Goal: Task Accomplishment & Management: Use online tool/utility

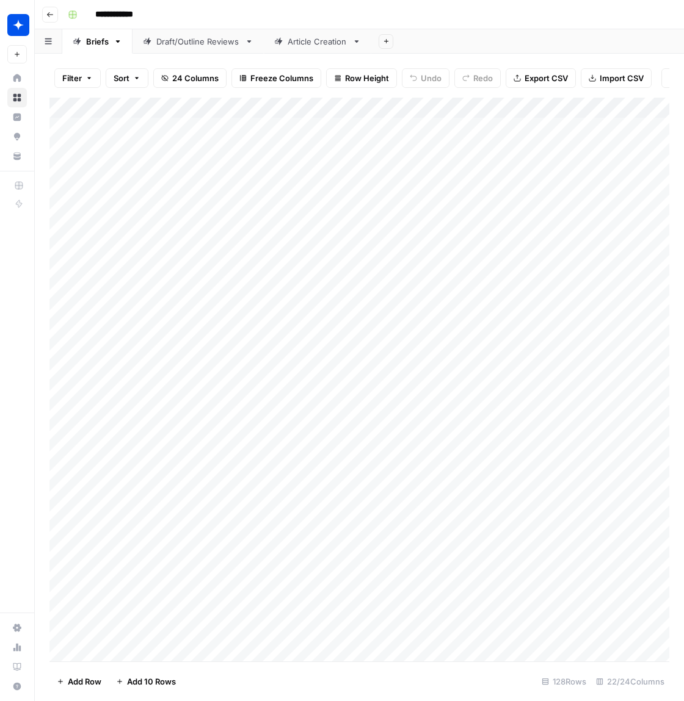
click at [198, 47] on link "Draft/Outline Reviews" at bounding box center [197, 41] width 131 height 24
click at [161, 577] on div "Add Column" at bounding box center [359, 356] width 620 height 516
type textarea "**********"
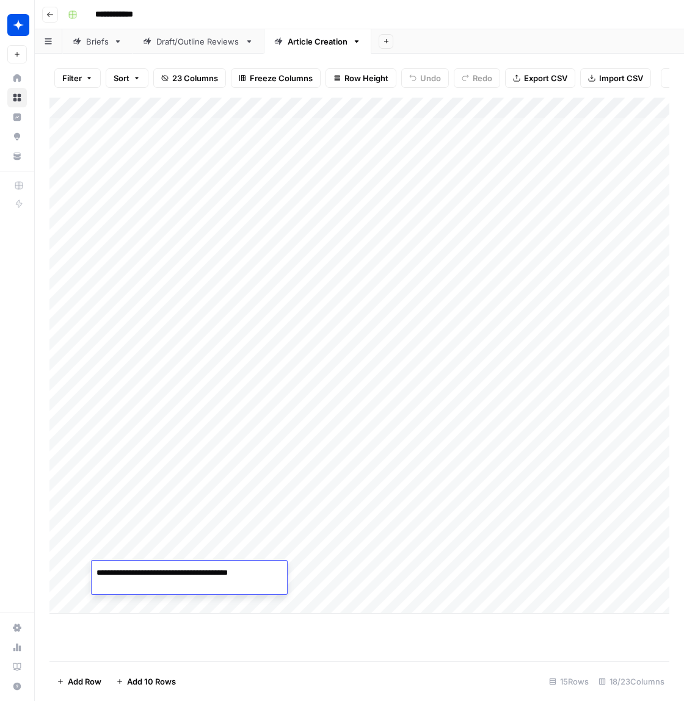
scroll to position [3717, 0]
click at [402, 657] on div "Add Column" at bounding box center [359, 380] width 620 height 564
click at [179, 575] on div "Add Column" at bounding box center [359, 356] width 620 height 516
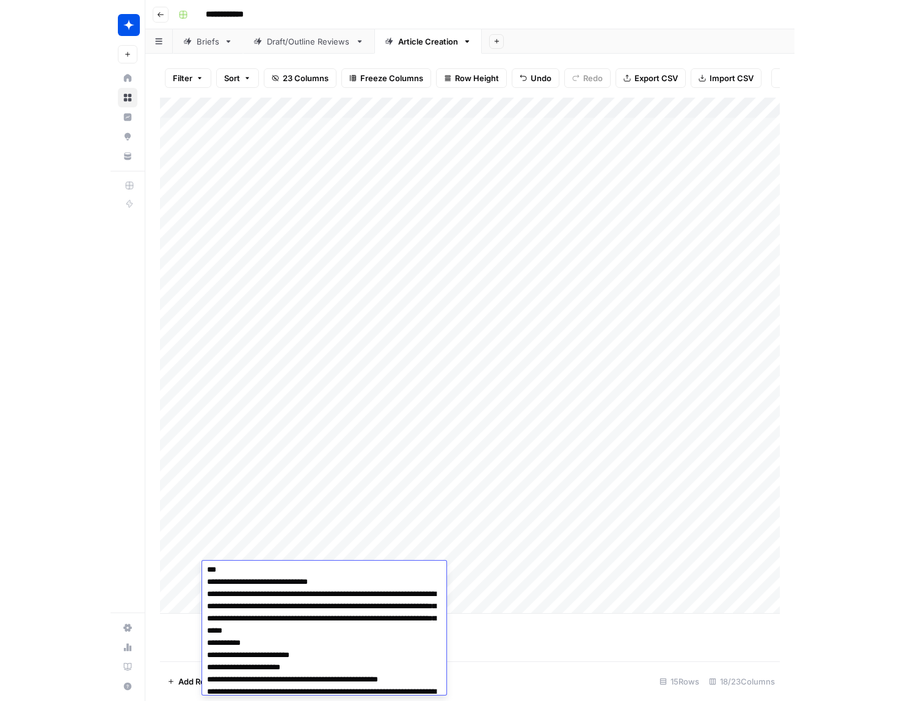
scroll to position [0, 0]
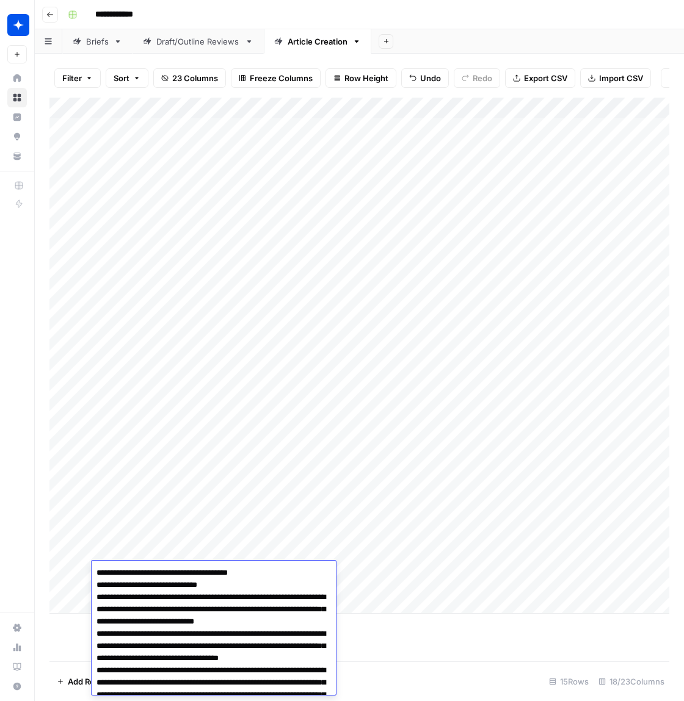
drag, startPoint x: 277, startPoint y: 671, endPoint x: 35, endPoint y: 486, distance: 304.4
click at [35, 486] on body "**********" at bounding box center [342, 350] width 684 height 701
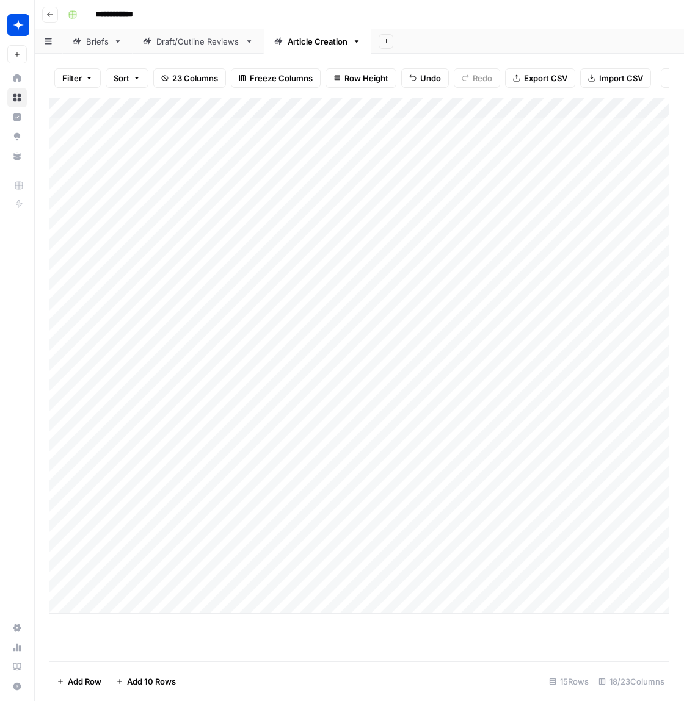
click at [275, 639] on div "Add Column" at bounding box center [359, 380] width 620 height 564
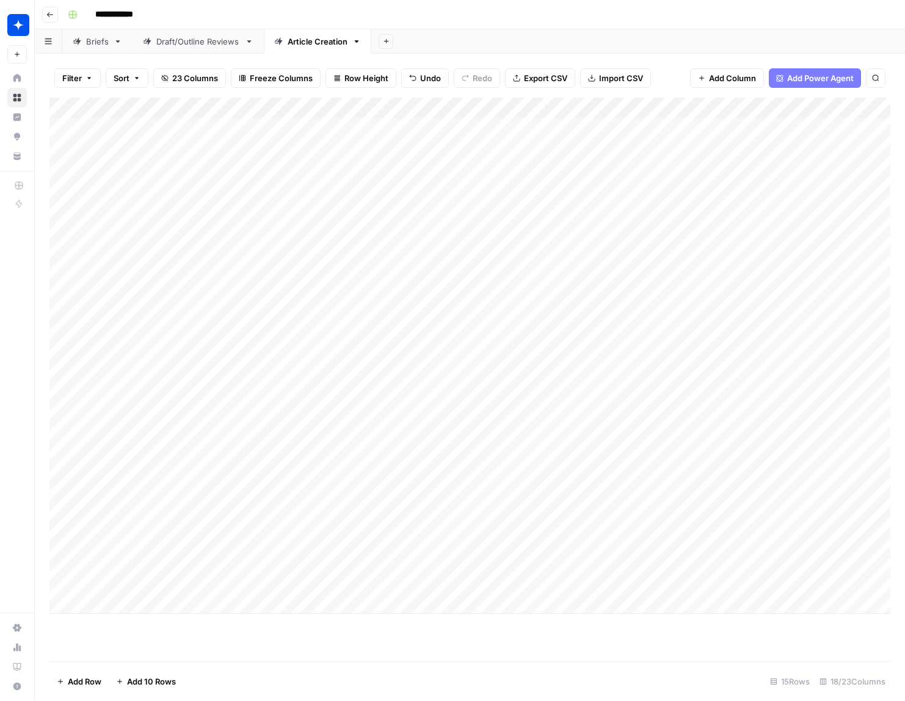
click at [185, 43] on div "Draft/Outline Reviews" at bounding box center [198, 41] width 84 height 12
click at [211, 629] on div "Add Column" at bounding box center [469, 380] width 841 height 564
click at [259, 608] on div "Add Column" at bounding box center [469, 380] width 841 height 564
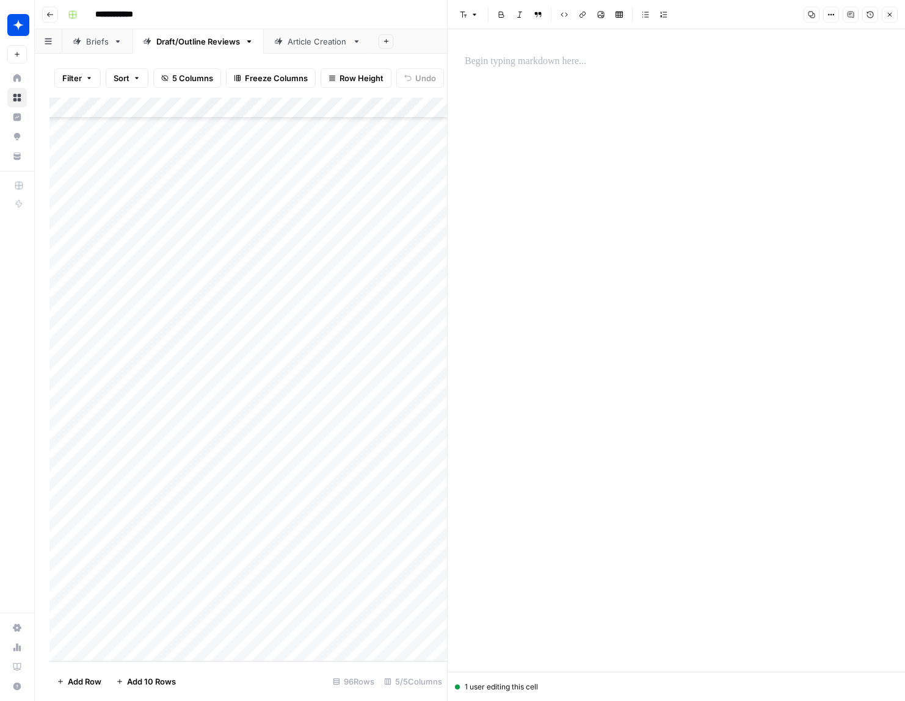
click at [526, 64] on p at bounding box center [676, 62] width 423 height 16
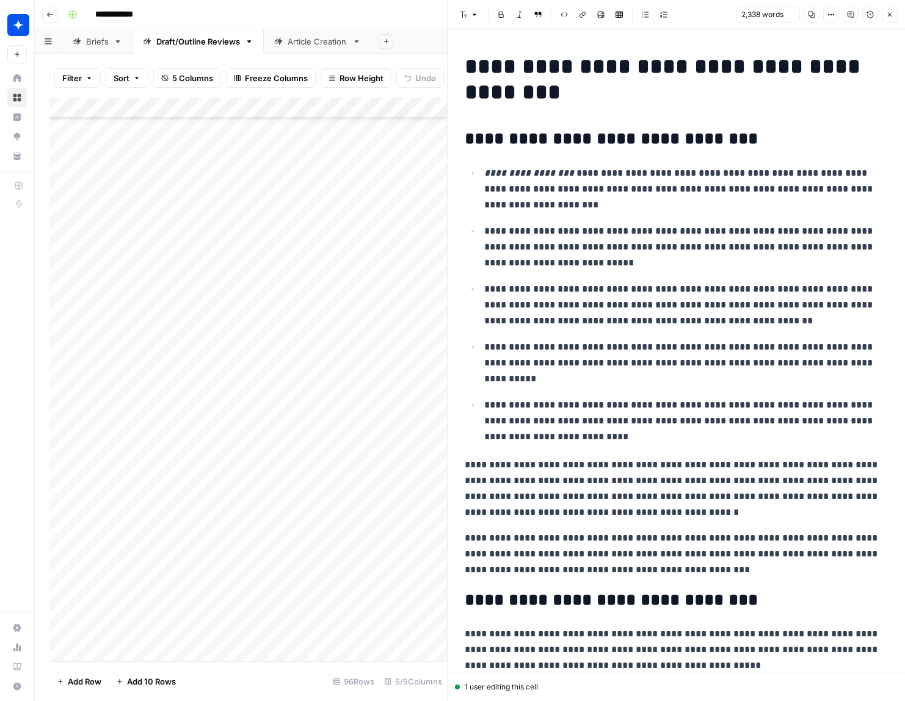
scroll to position [4340, 0]
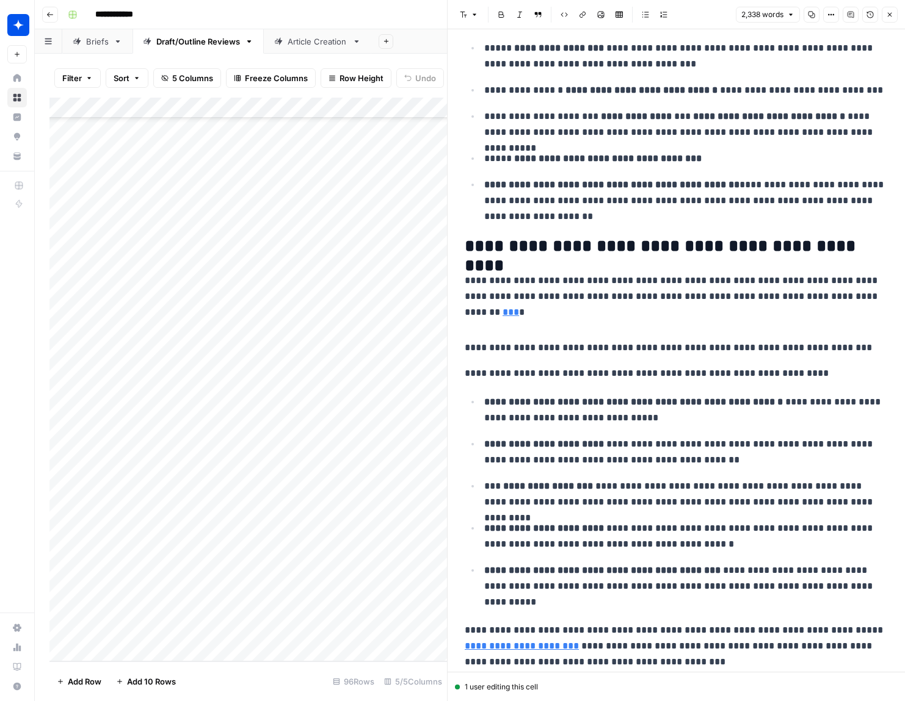
click at [683, 15] on icon "button" at bounding box center [889, 14] width 7 height 7
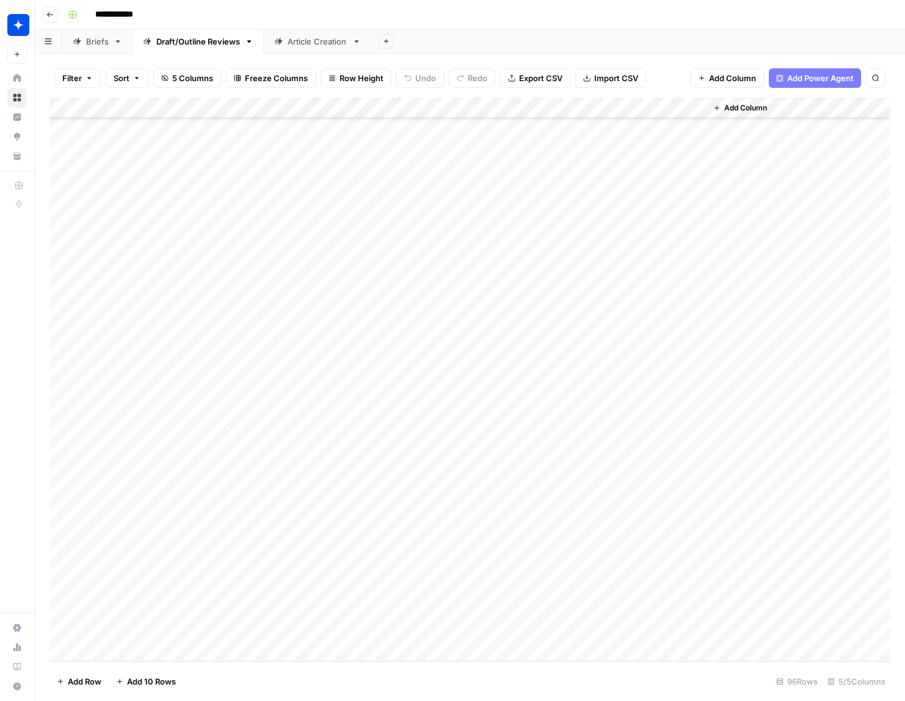
click at [314, 612] on div "Add Column" at bounding box center [469, 380] width 841 height 564
click at [310, 613] on div "Add Column" at bounding box center [469, 380] width 841 height 564
click at [313, 656] on button "Draft" at bounding box center [299, 657] width 28 height 15
click at [429, 612] on div "Add Column" at bounding box center [469, 380] width 841 height 564
click at [476, 611] on div "Add Column" at bounding box center [469, 380] width 841 height 564
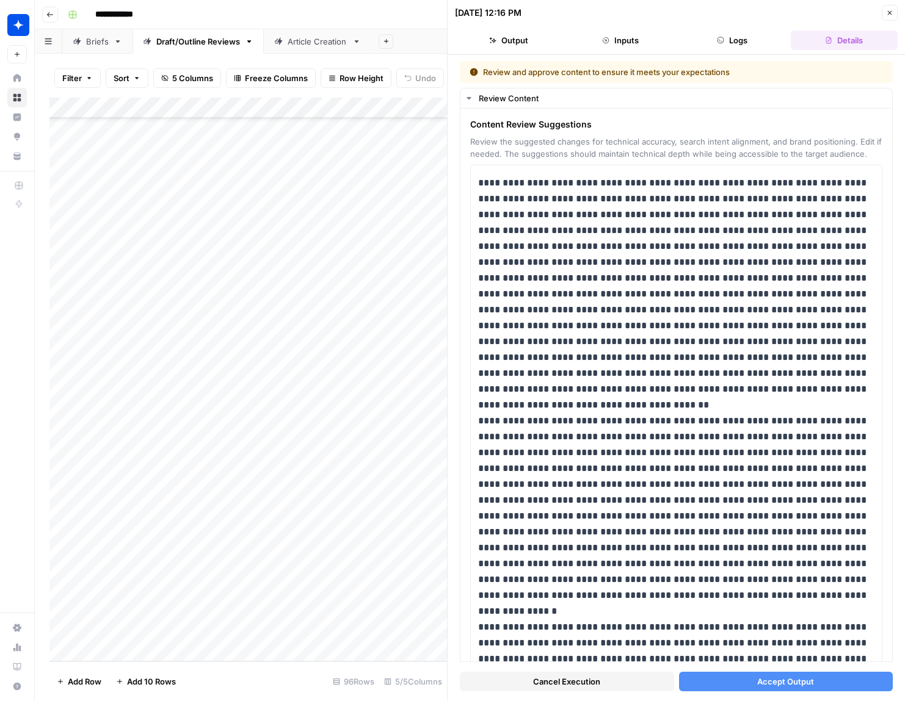
click at [548, 684] on span "Cancel Execution" at bounding box center [566, 682] width 67 height 12
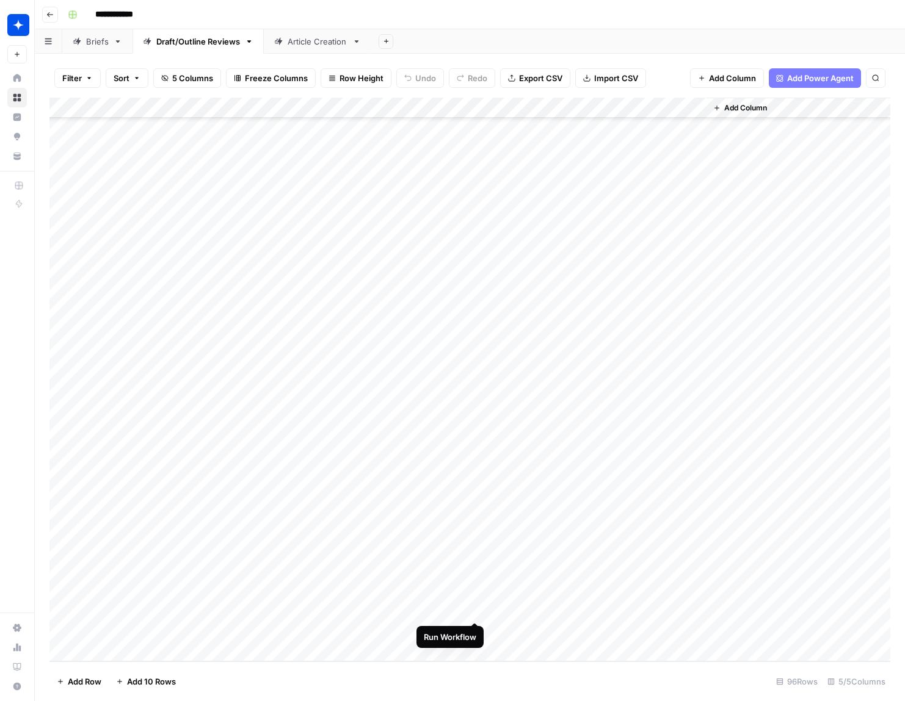
click at [474, 610] on div "Add Column" at bounding box center [469, 380] width 841 height 564
click at [256, 631] on div "Add Column" at bounding box center [469, 380] width 841 height 564
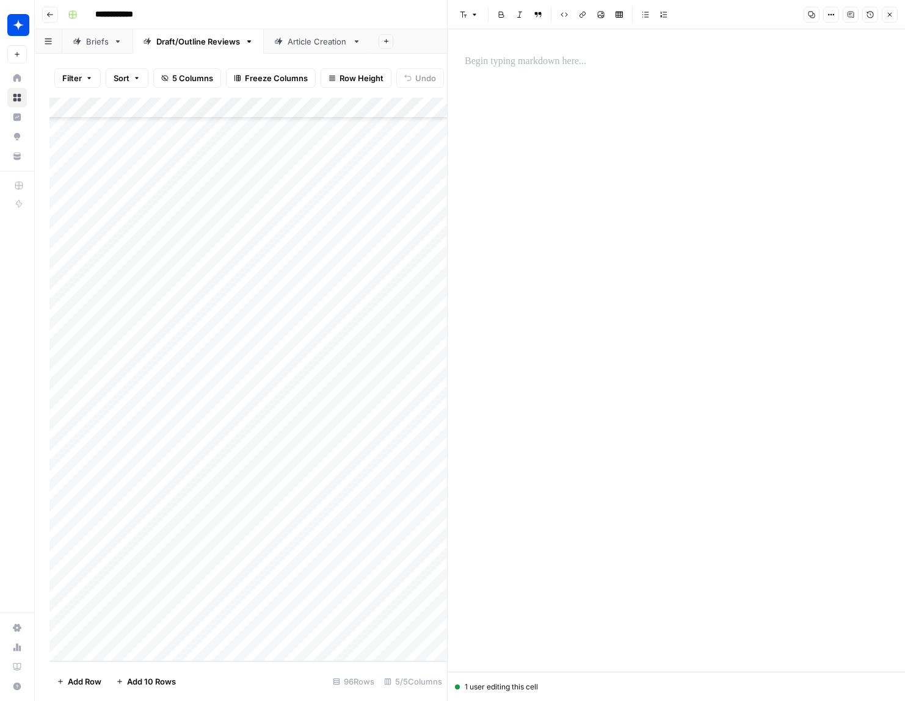
click at [541, 67] on p at bounding box center [676, 62] width 423 height 16
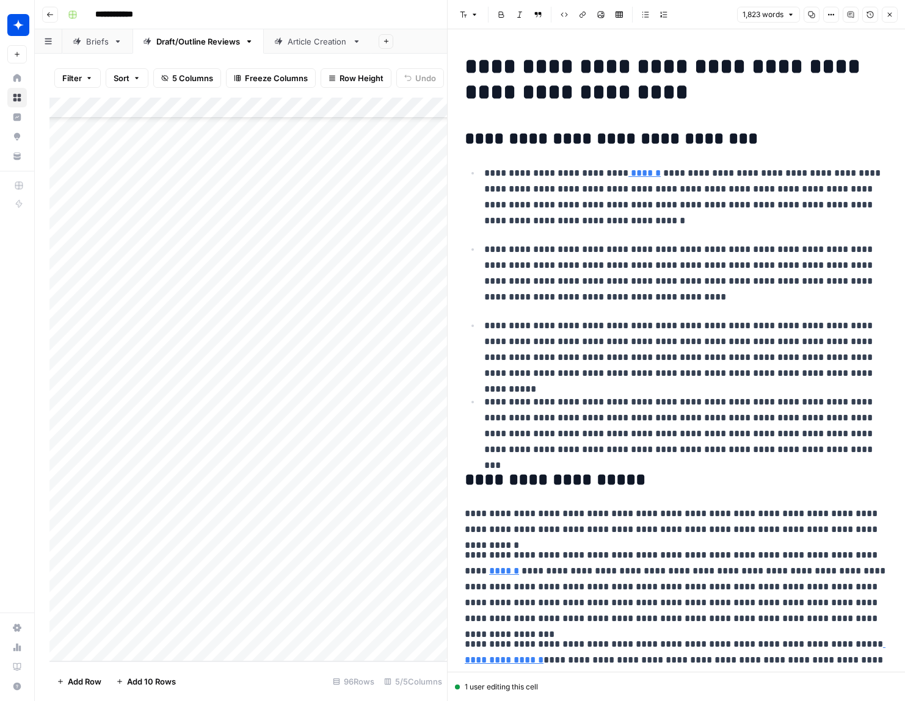
scroll to position [2977, 0]
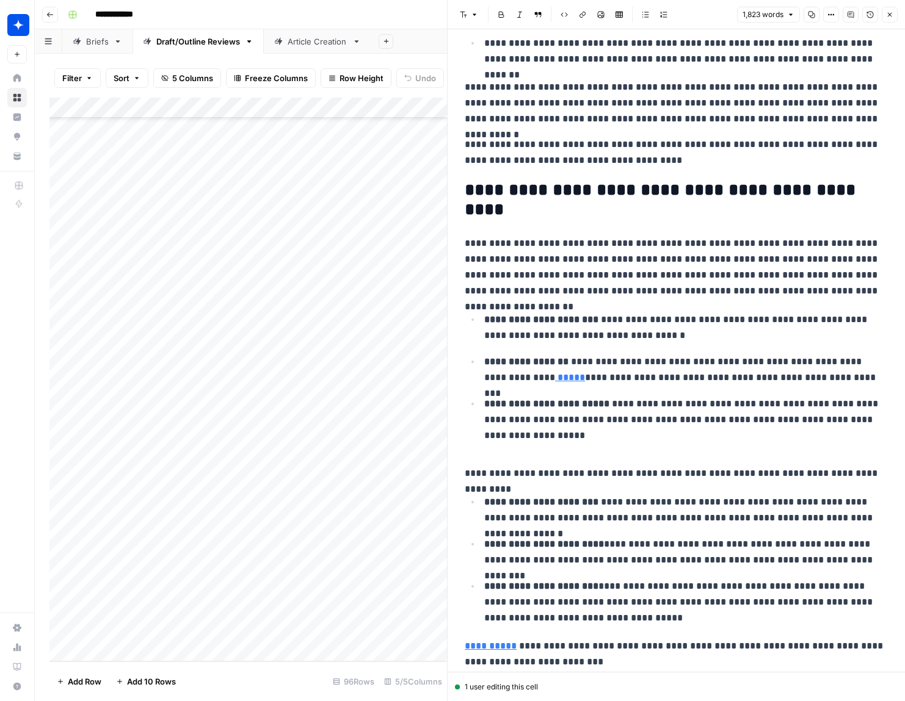
click at [683, 18] on icon "button" at bounding box center [889, 14] width 7 height 7
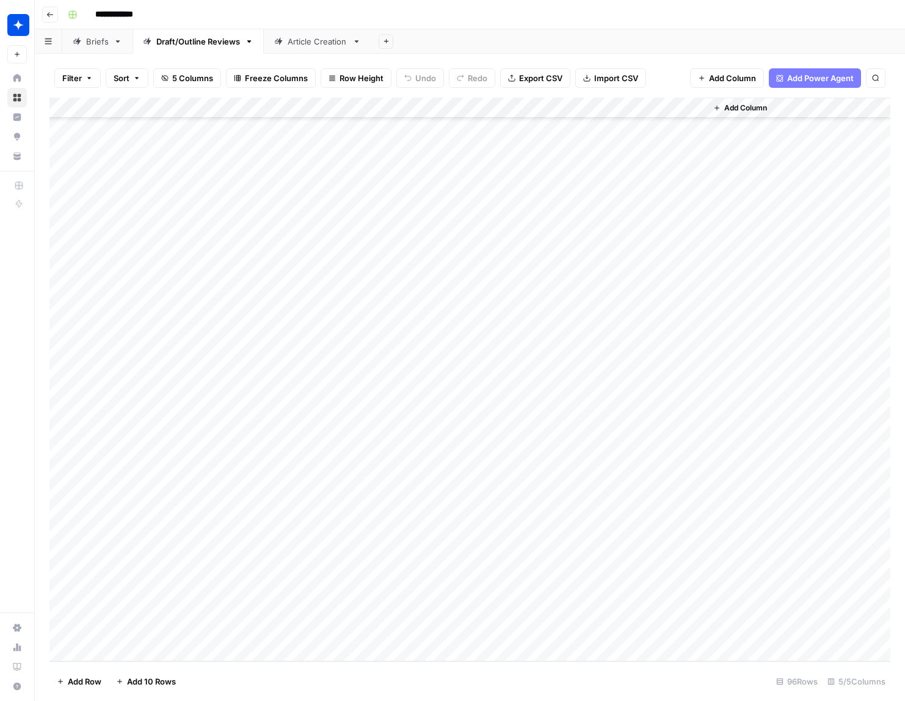
click at [295, 631] on div "Add Column" at bounding box center [469, 380] width 841 height 564
click at [303, 632] on div "Add Column" at bounding box center [469, 380] width 841 height 564
click at [320, 675] on div "Draft" at bounding box center [334, 679] width 122 height 22
click at [319, 678] on div "Draft" at bounding box center [334, 679] width 122 height 22
click at [302, 680] on button "Draft" at bounding box center [299, 678] width 28 height 15
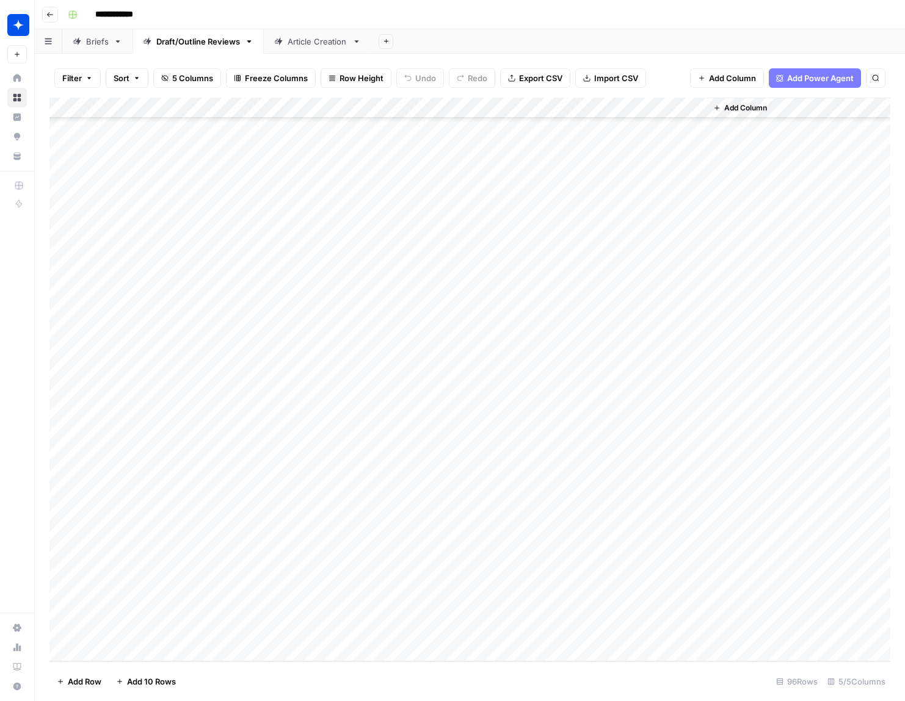
click at [434, 634] on div "Add Column" at bounding box center [469, 380] width 841 height 564
click at [117, 650] on div "Add Column" at bounding box center [469, 380] width 841 height 564
click at [253, 631] on div "Add Column" at bounding box center [469, 380] width 841 height 564
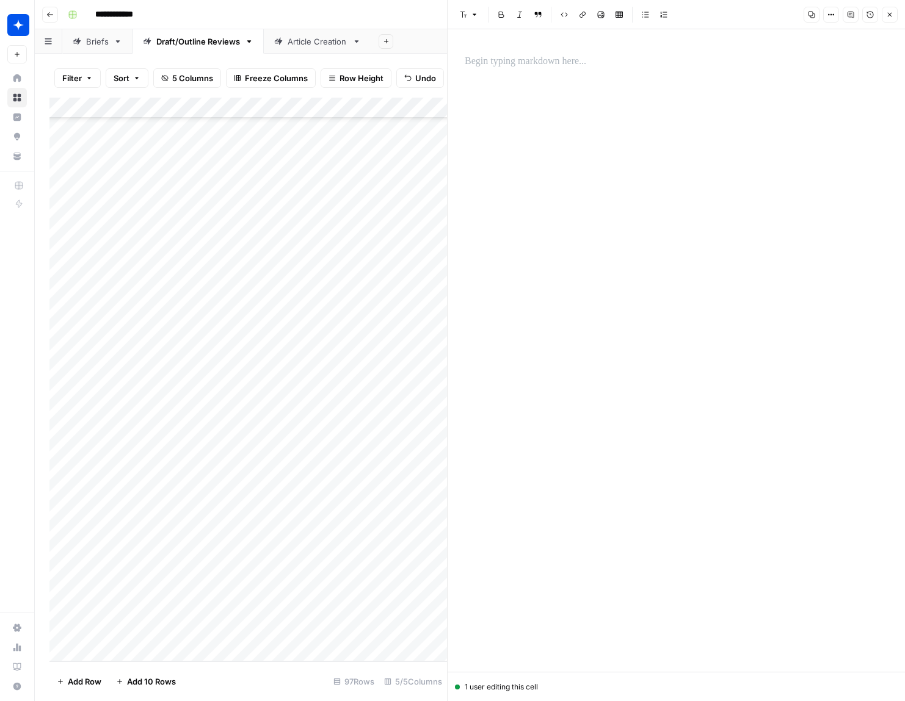
click at [523, 70] on div at bounding box center [676, 62] width 438 height 26
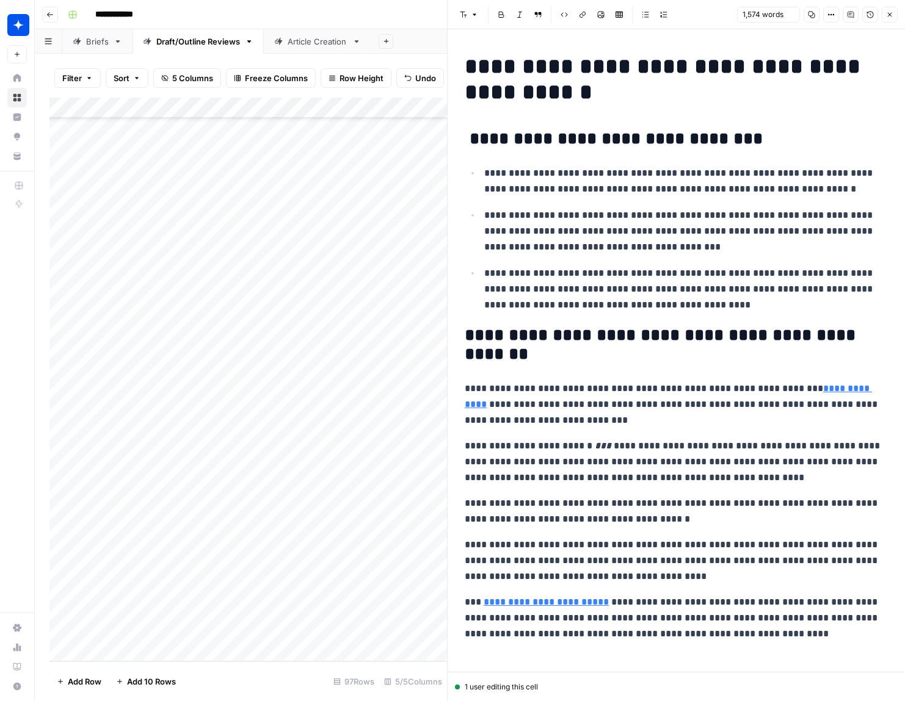
scroll to position [3779, 0]
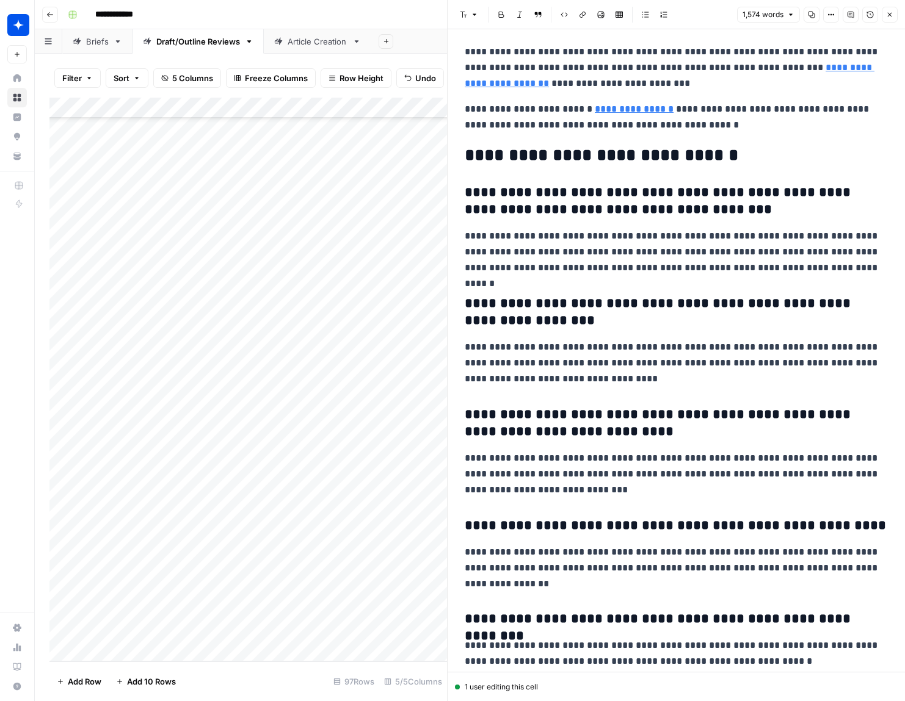
click at [683, 15] on icon "button" at bounding box center [889, 14] width 7 height 7
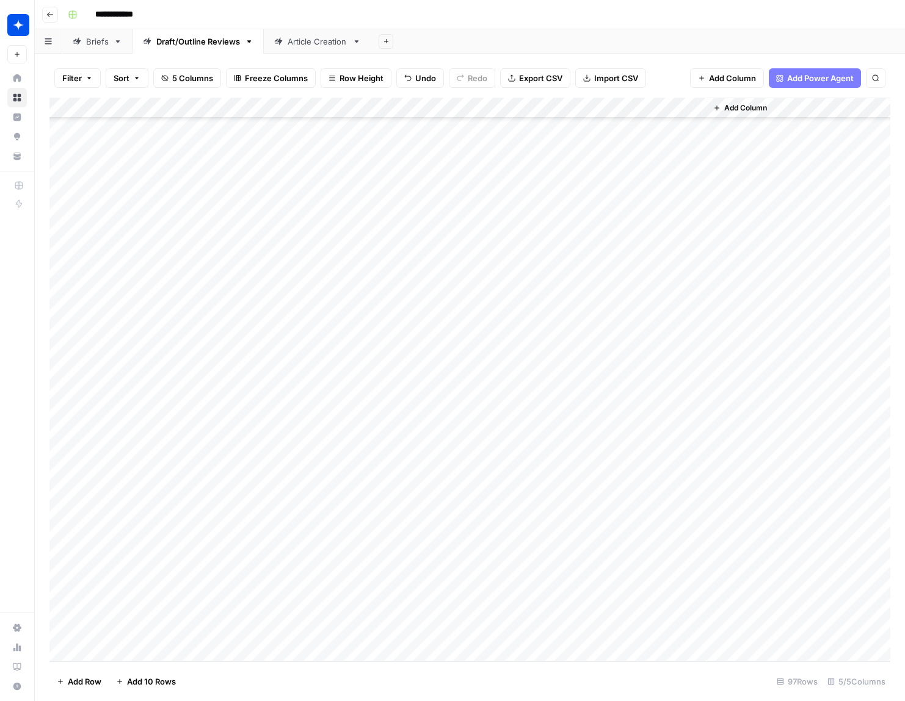
click at [309, 629] on div "Add Column" at bounding box center [469, 380] width 841 height 564
click at [294, 634] on div "Add Column" at bounding box center [469, 380] width 841 height 564
click at [305, 676] on button "Draft" at bounding box center [299, 678] width 28 height 15
click at [432, 630] on div "Add Column" at bounding box center [469, 380] width 841 height 564
click at [166, 653] on div "Add Column" at bounding box center [469, 380] width 841 height 564
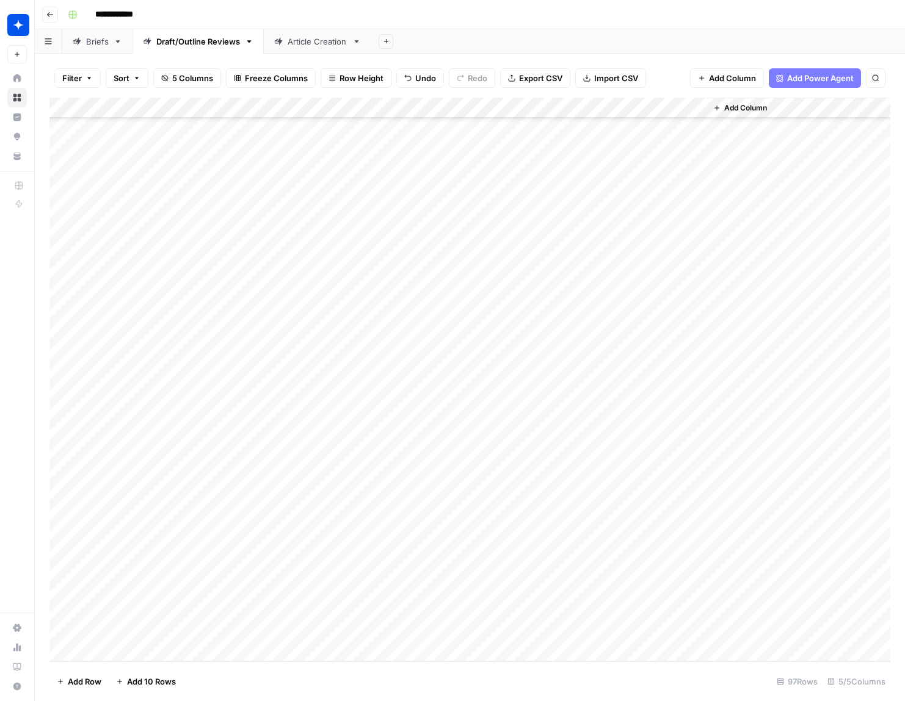
scroll to position [1510, 0]
click at [254, 630] on div "Add Column" at bounding box center [469, 380] width 841 height 564
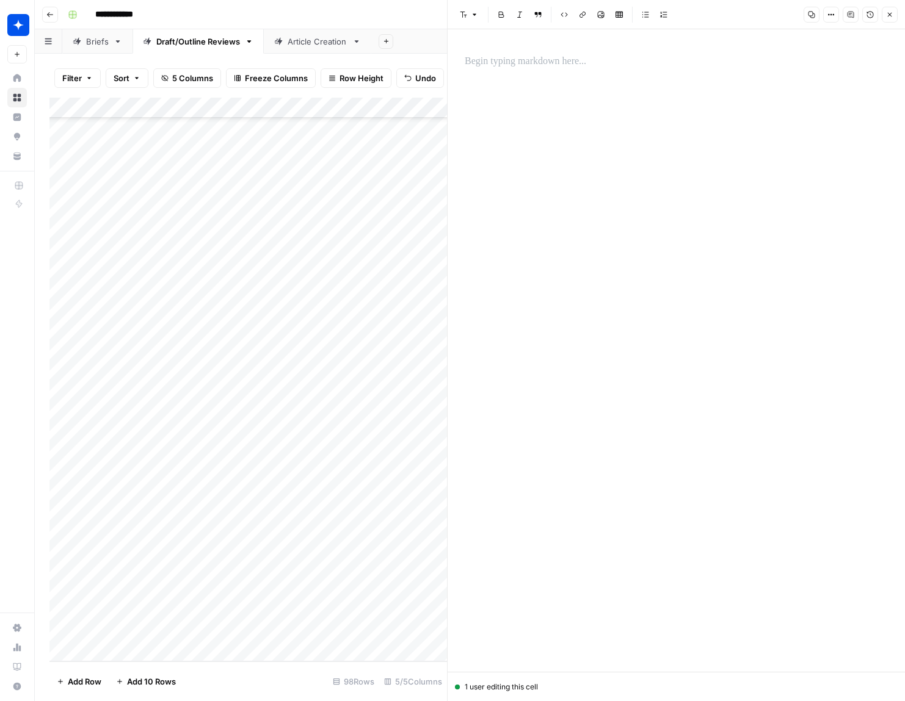
click at [537, 62] on p at bounding box center [676, 62] width 423 height 16
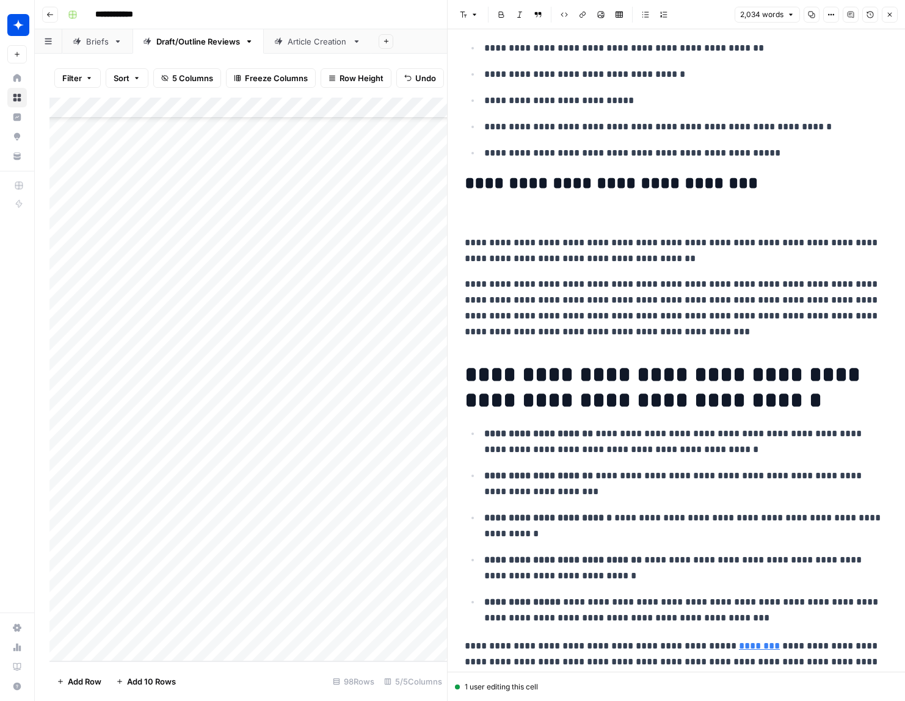
click at [683, 14] on icon "button" at bounding box center [890, 15] width 4 height 4
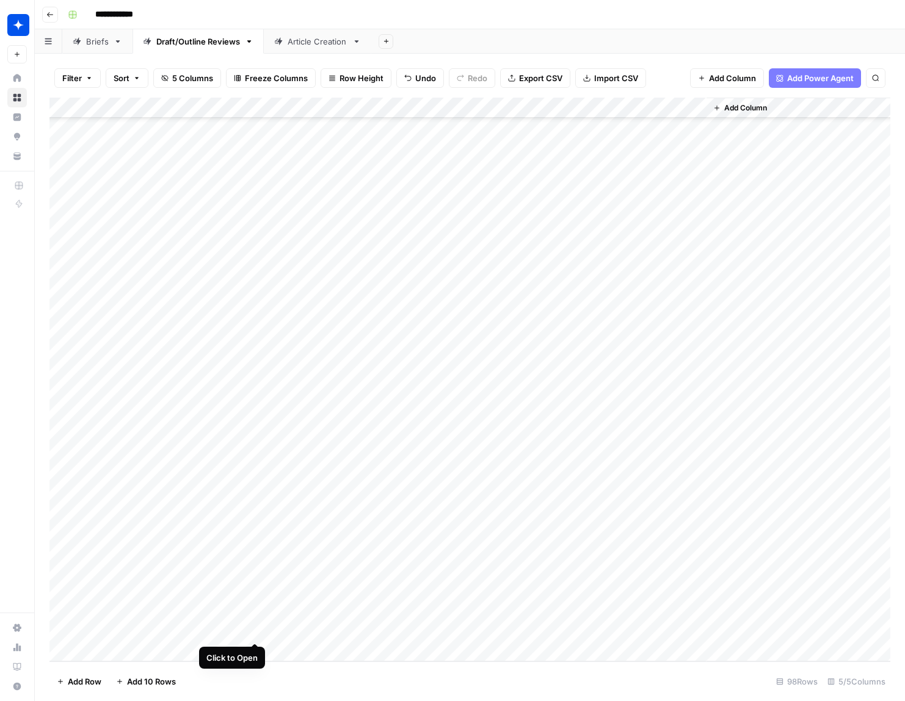
click at [259, 631] on div "Add Column" at bounding box center [469, 380] width 841 height 564
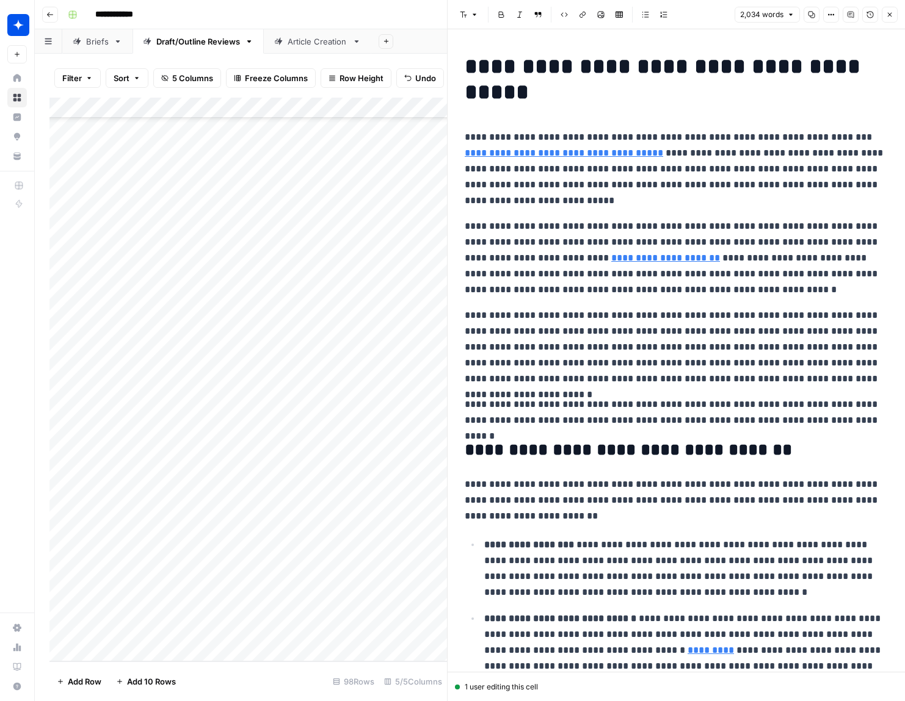
scroll to position [3435, 0]
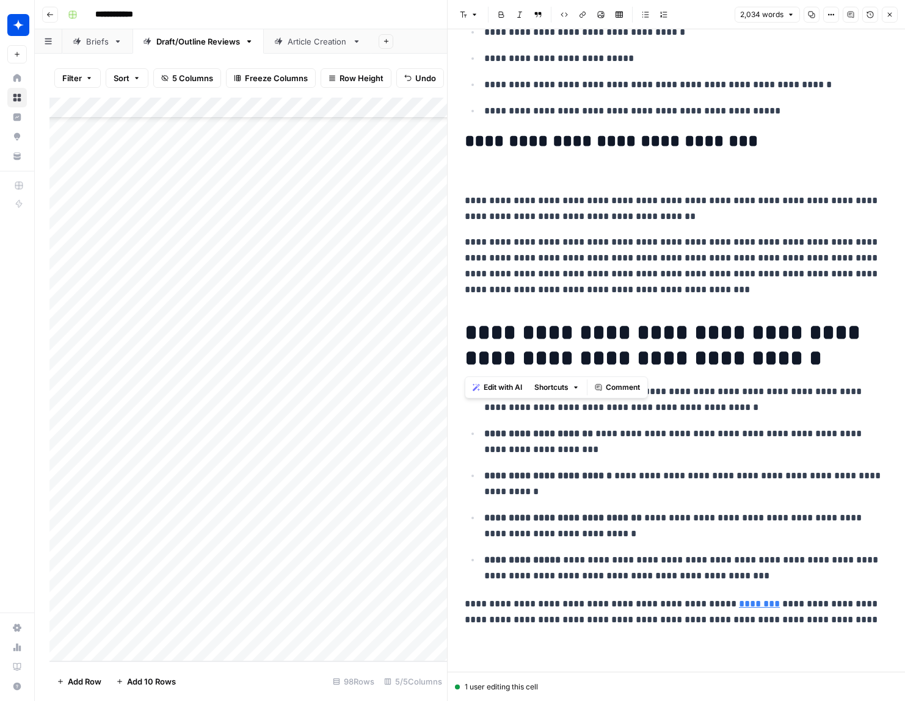
drag, startPoint x: 751, startPoint y: 356, endPoint x: 453, endPoint y: 321, distance: 300.5
click at [470, 20] on button "Font style" at bounding box center [469, 15] width 28 height 16
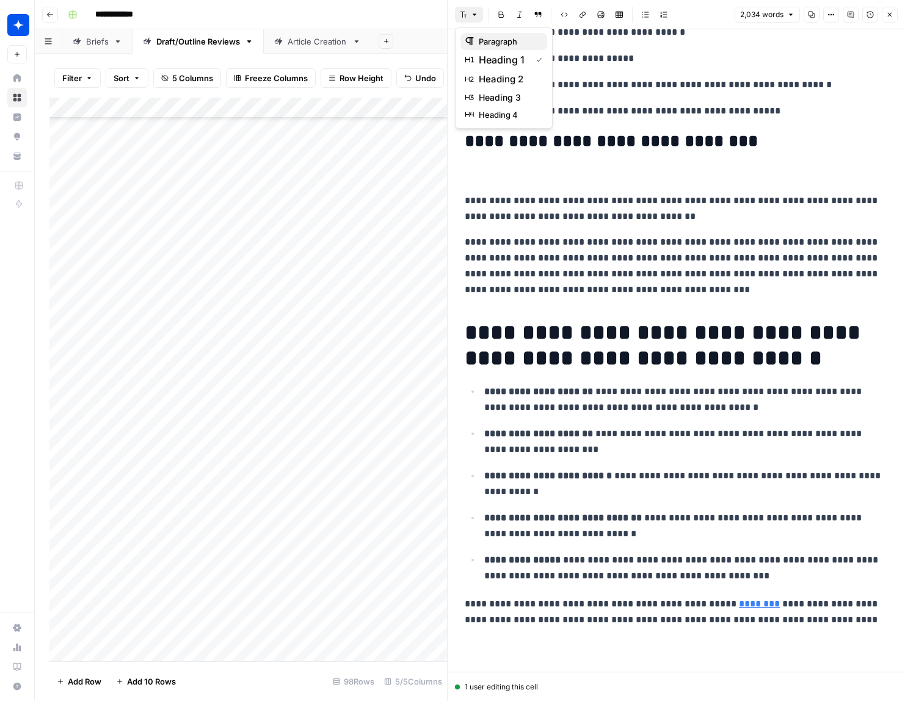
click at [498, 44] on span "paragraph" at bounding box center [508, 41] width 59 height 12
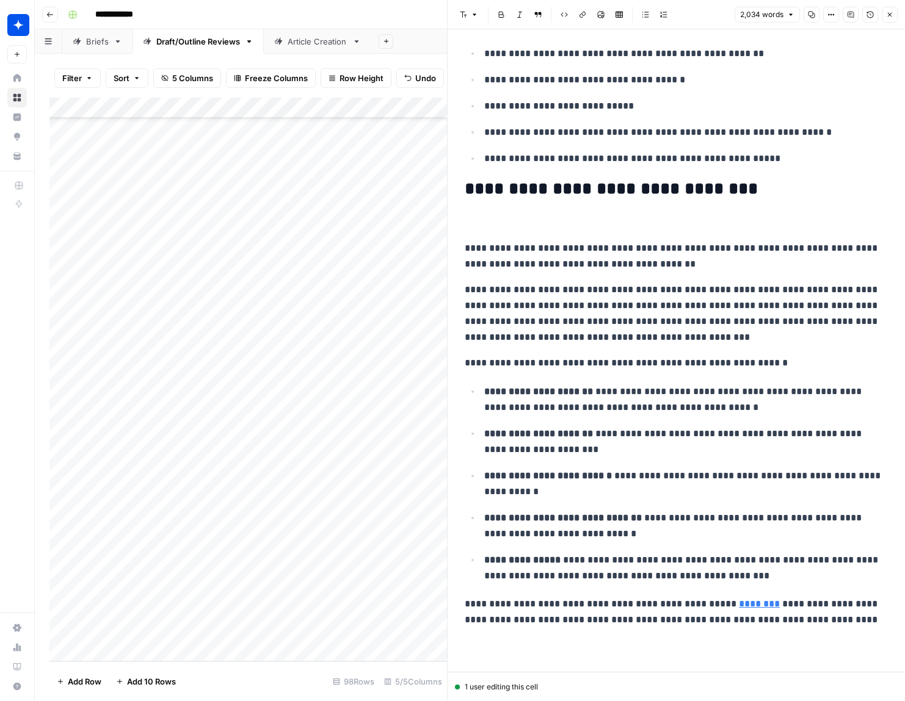
click at [472, 224] on p at bounding box center [676, 223] width 423 height 16
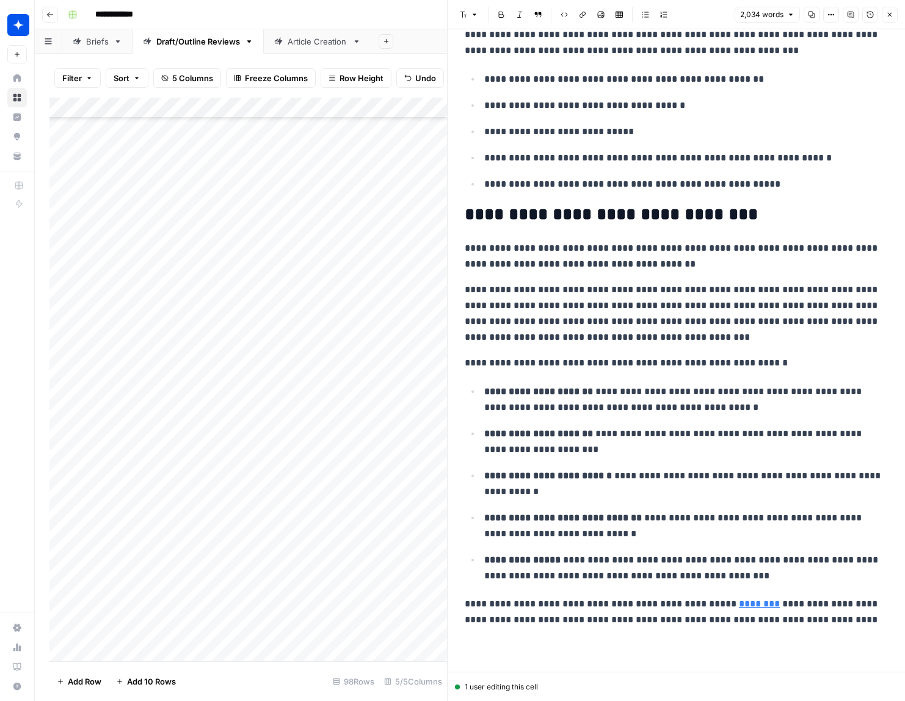
scroll to position [3362, 0]
click at [683, 15] on icon "button" at bounding box center [889, 14] width 7 height 7
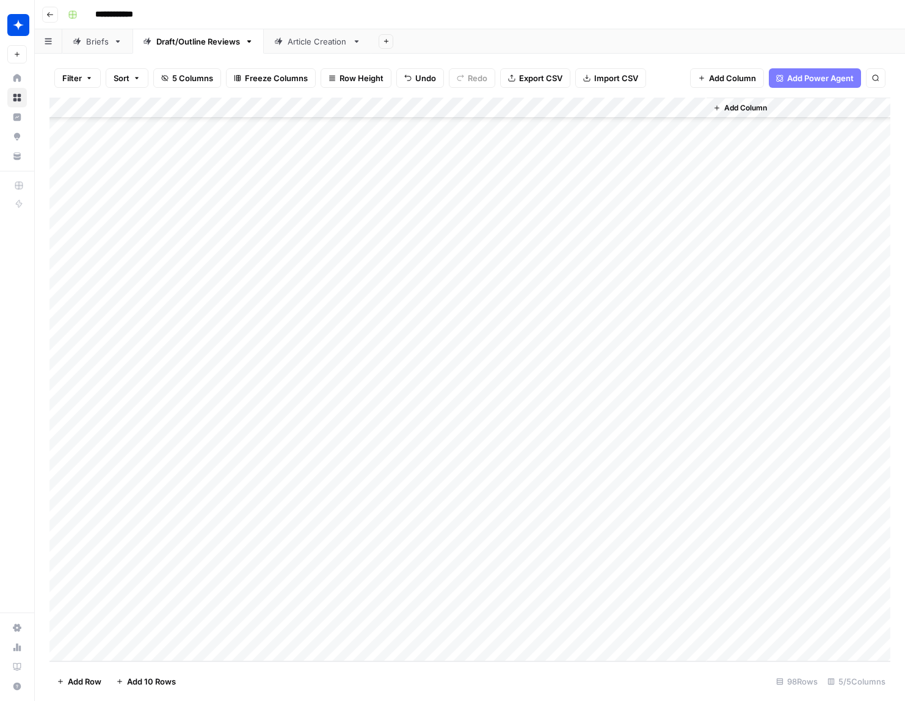
click at [306, 633] on div "Add Column" at bounding box center [469, 380] width 841 height 564
click at [287, 631] on div "Add Column" at bounding box center [469, 380] width 841 height 564
click at [313, 675] on div "Draft" at bounding box center [299, 678] width 33 height 17
click at [303, 677] on button "Draft" at bounding box center [299, 678] width 28 height 15
click at [429, 631] on div "Add Column" at bounding box center [469, 380] width 841 height 564
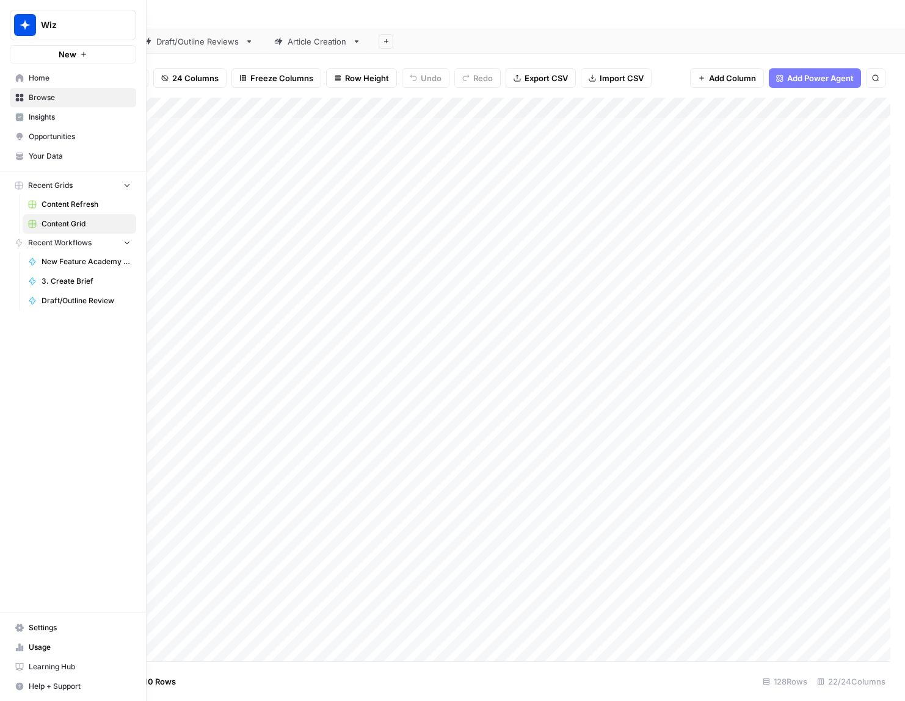
click at [42, 77] on span "Home" at bounding box center [80, 78] width 102 height 11
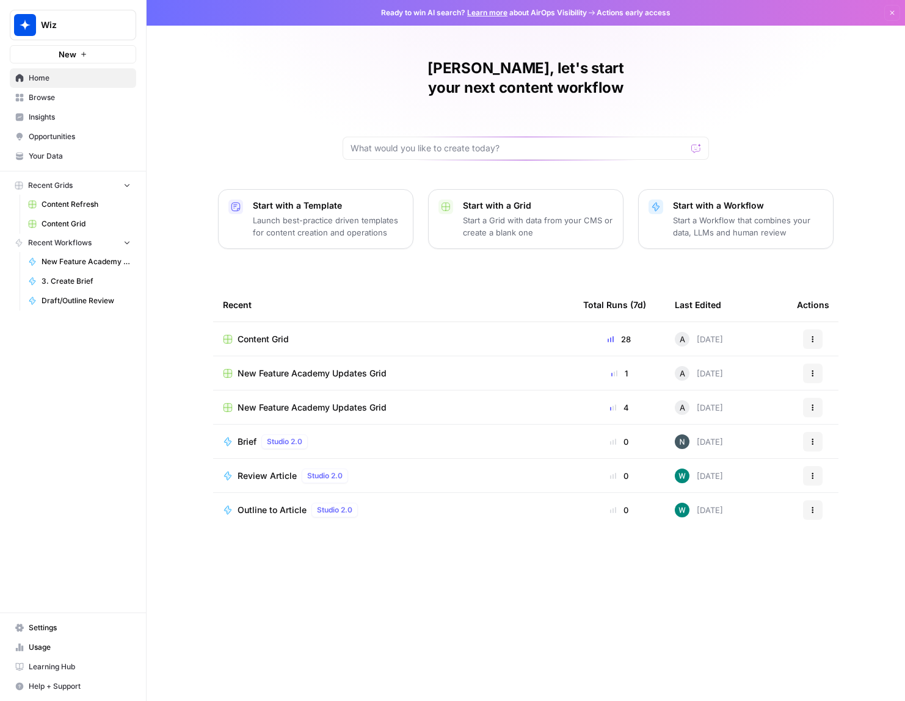
click at [70, 163] on link "Your Data" at bounding box center [73, 157] width 126 height 20
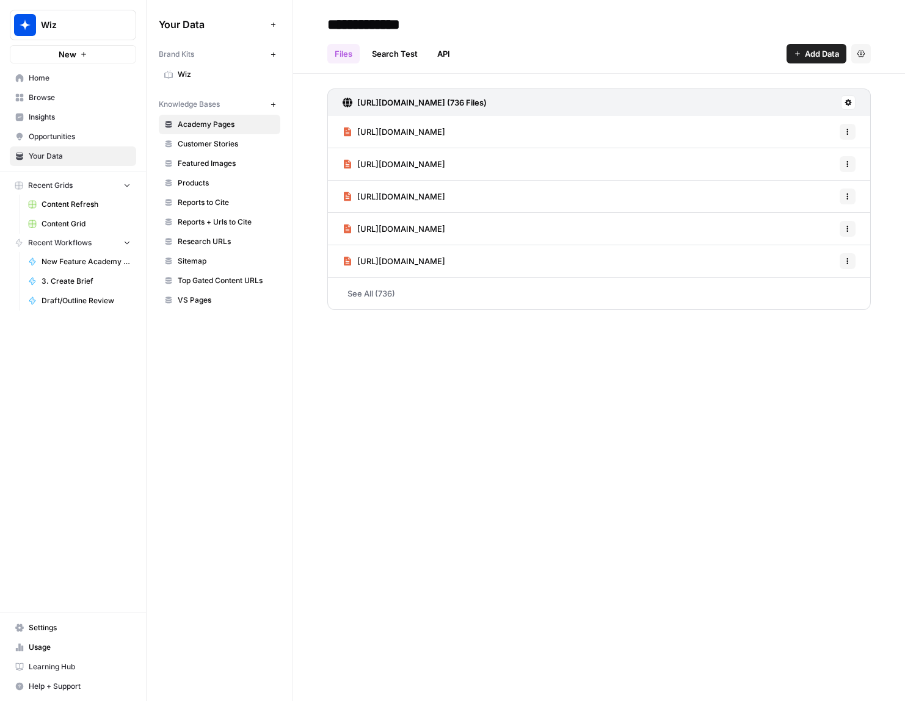
click at [200, 69] on span "Wiz" at bounding box center [226, 74] width 97 height 11
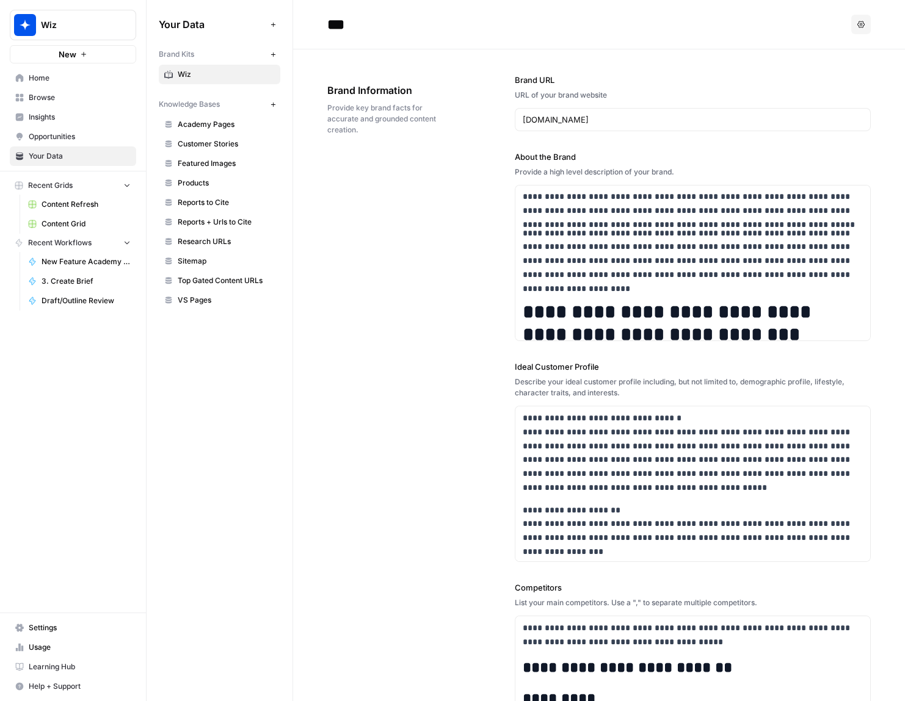
scroll to position [99, 0]
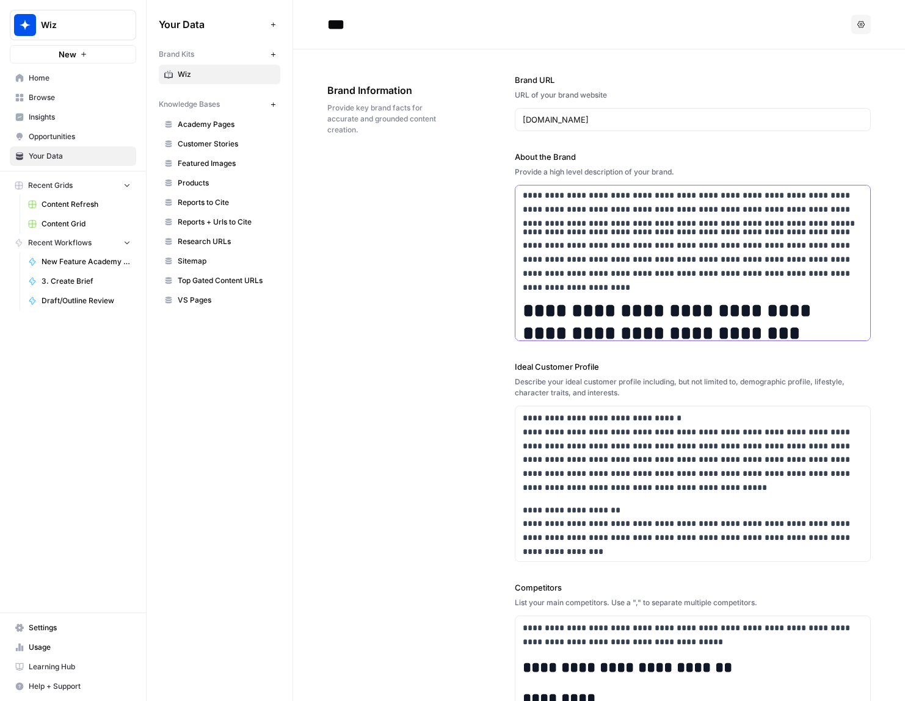
click at [674, 249] on p "**********" at bounding box center [693, 253] width 341 height 56
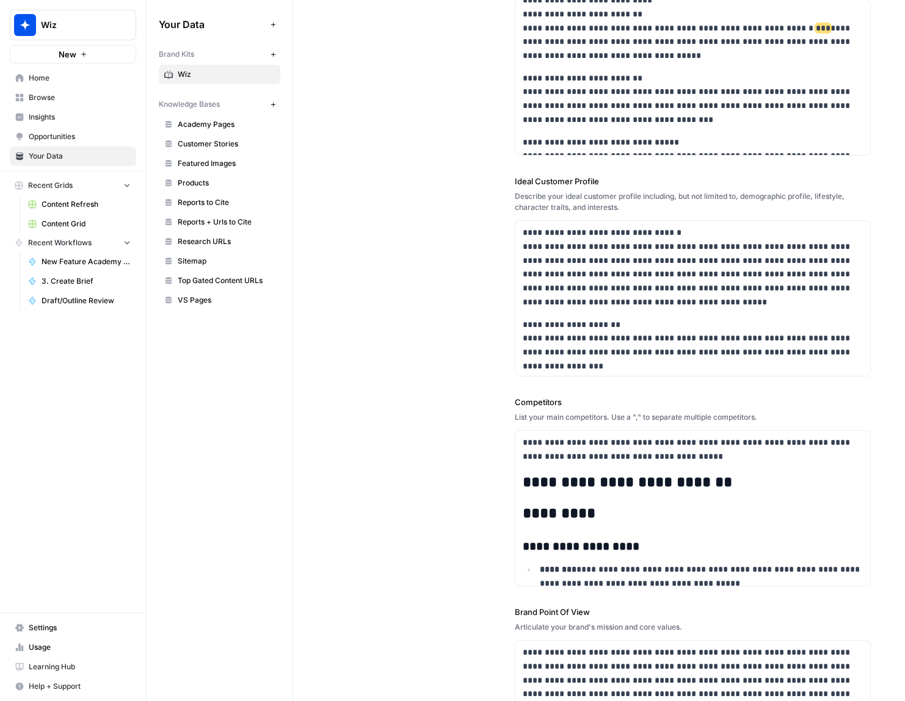
scroll to position [2639, 0]
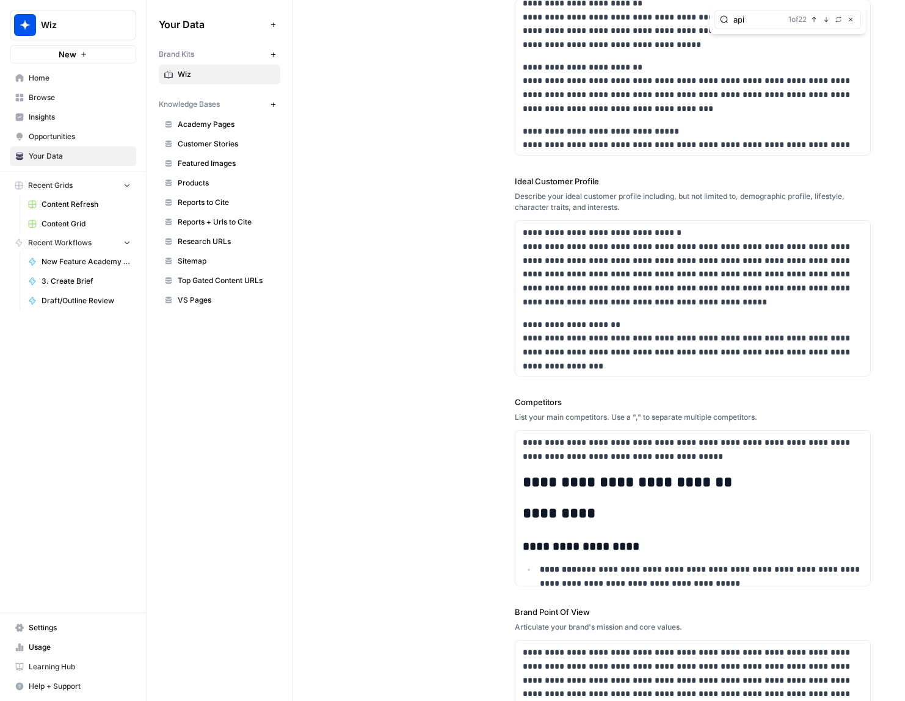
type input "api"
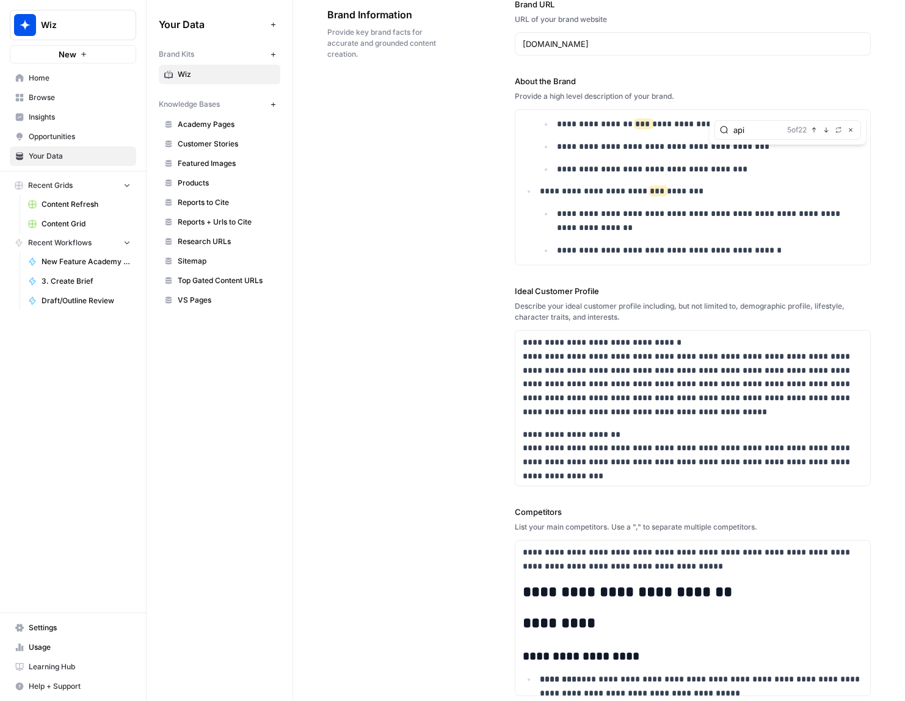
scroll to position [39202, 0]
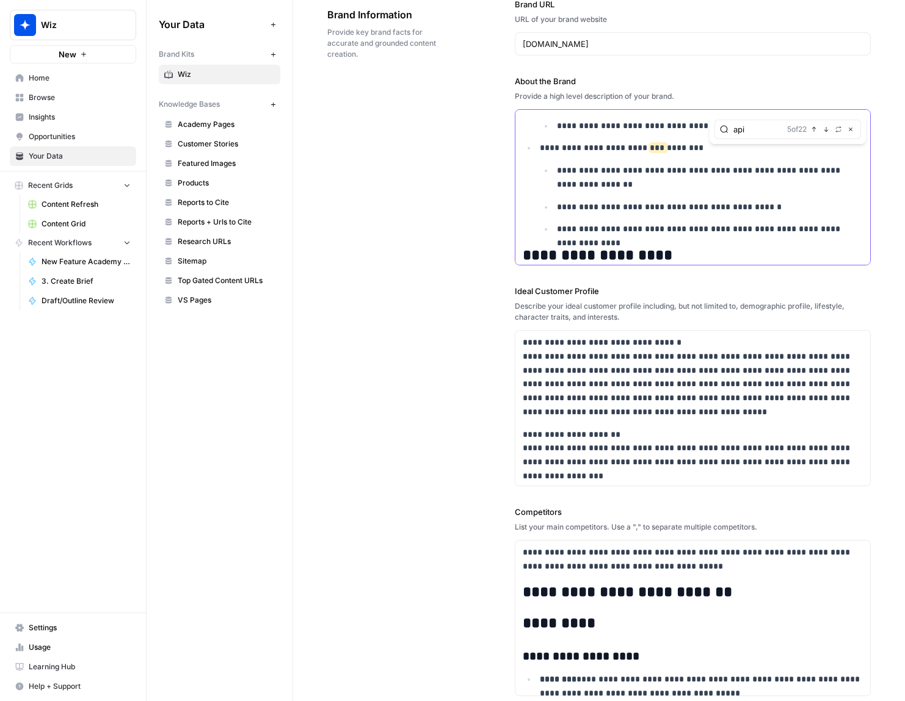
click at [861, 222] on p "**********" at bounding box center [710, 229] width 306 height 14
paste div
drag, startPoint x: 567, startPoint y: 233, endPoint x: 592, endPoint y: 241, distance: 25.9
click at [568, 245] on p "**********" at bounding box center [702, 252] width 324 height 14
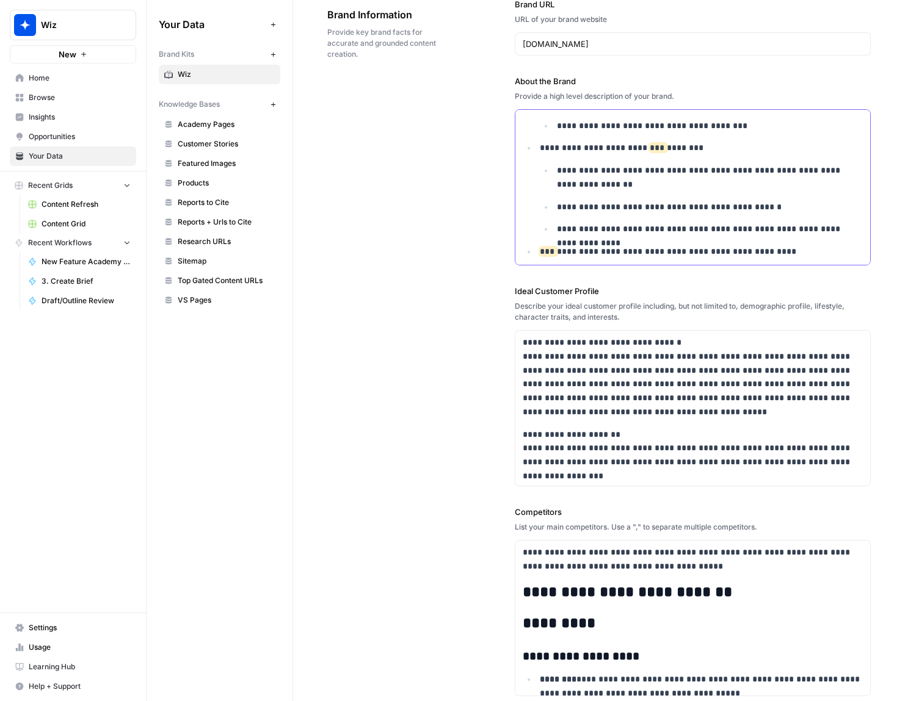
click at [782, 245] on p "**********" at bounding box center [702, 252] width 324 height 14
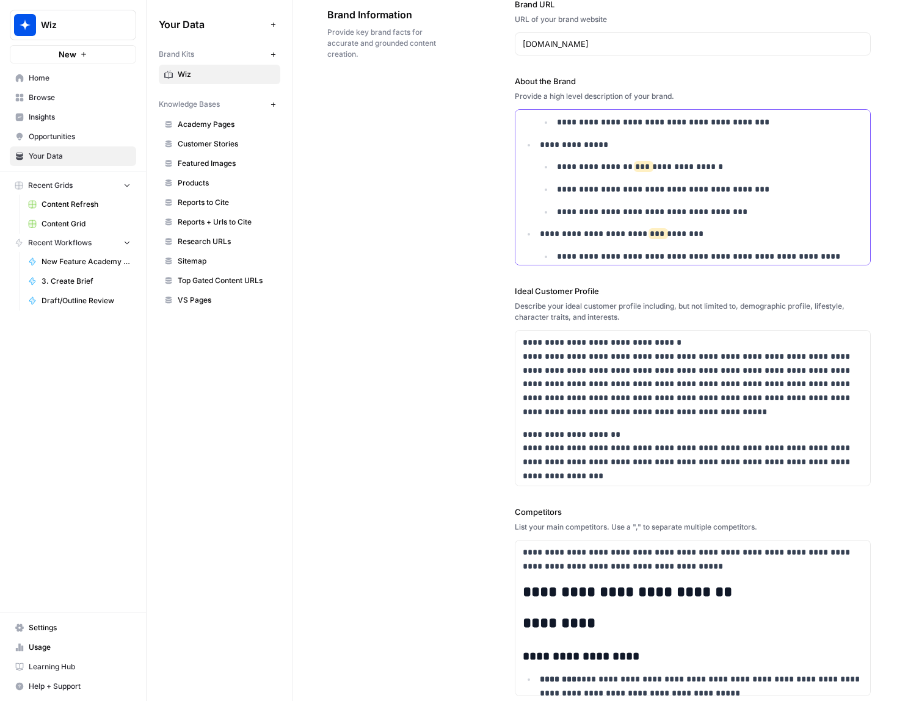
scroll to position [39114, 0]
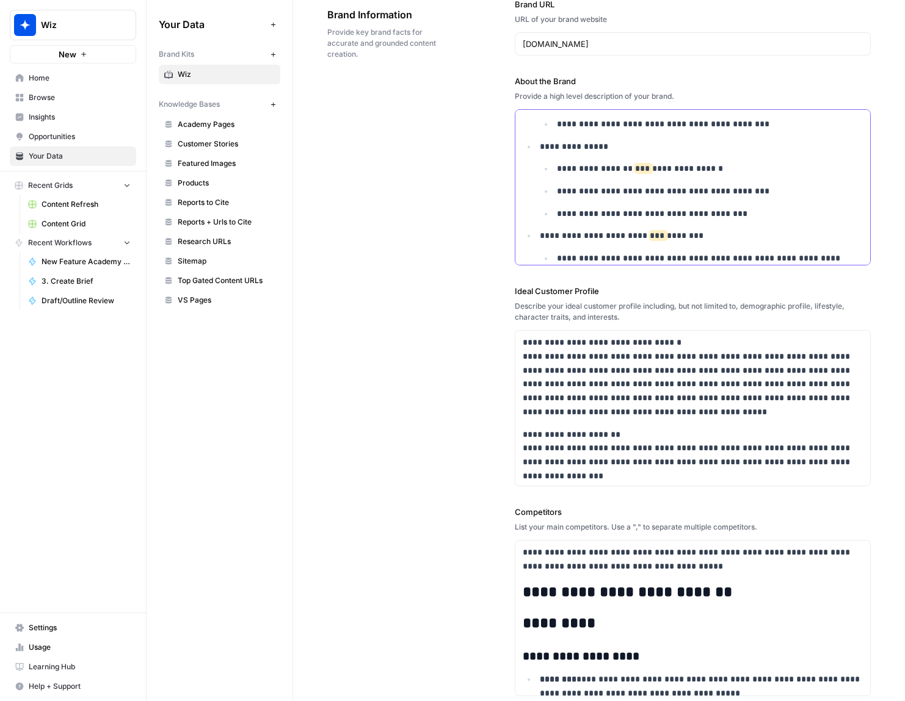
click at [771, 229] on p "**********" at bounding box center [702, 236] width 324 height 14
type input "cost"
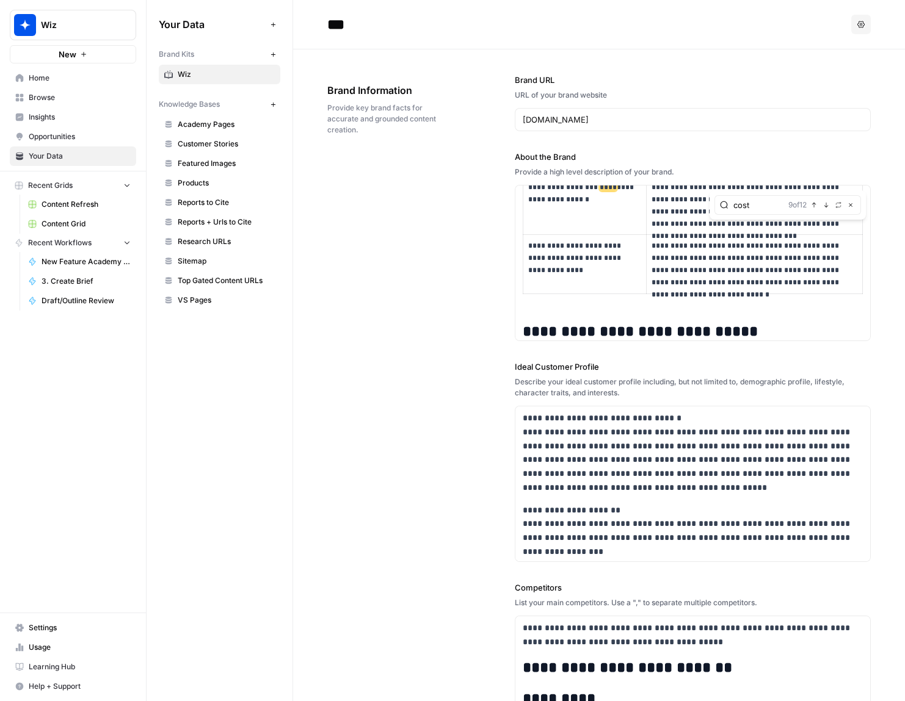
scroll to position [3, 0]
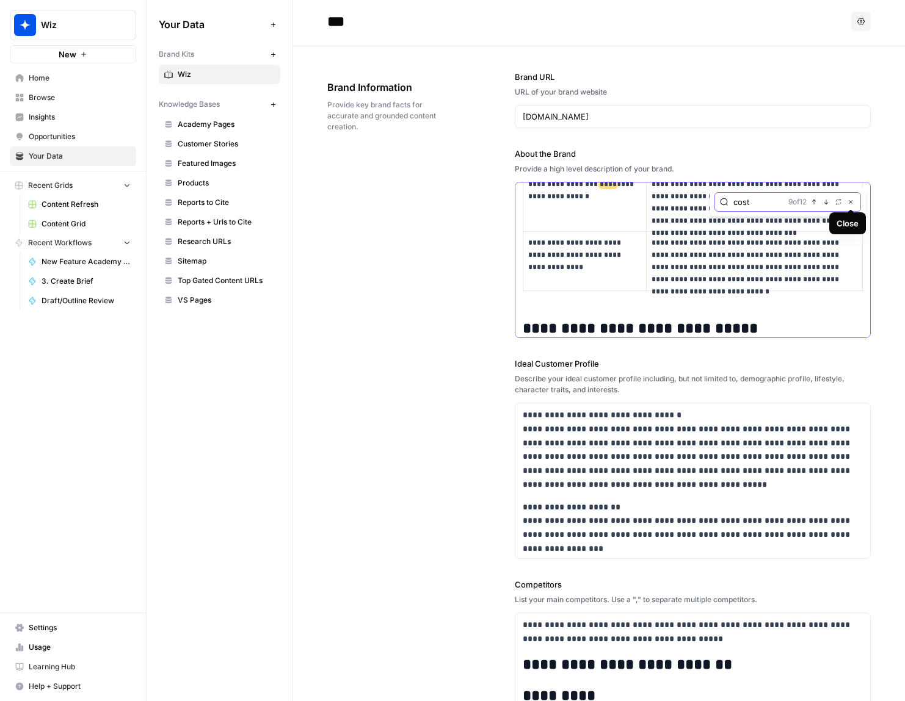
click at [851, 200] on icon "button" at bounding box center [850, 202] width 6 height 6
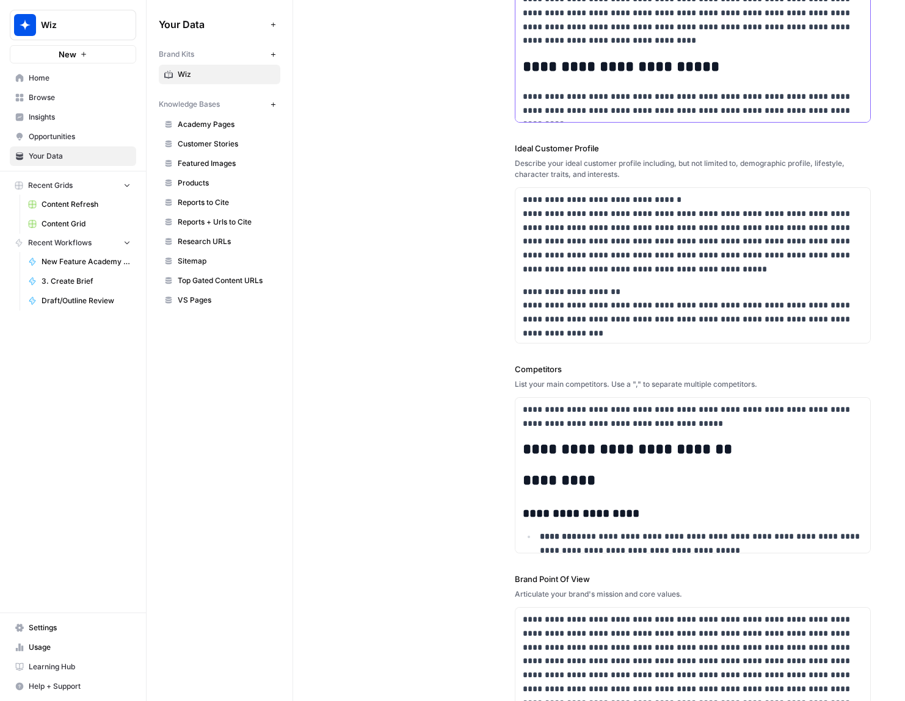
scroll to position [0, 0]
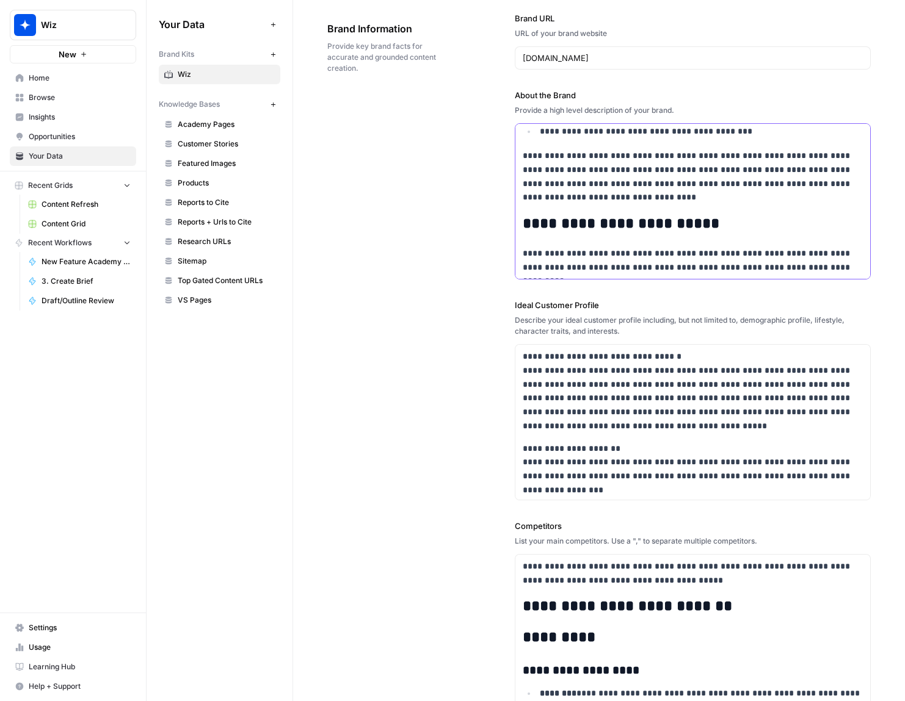
click at [743, 200] on p "**********" at bounding box center [693, 177] width 341 height 56
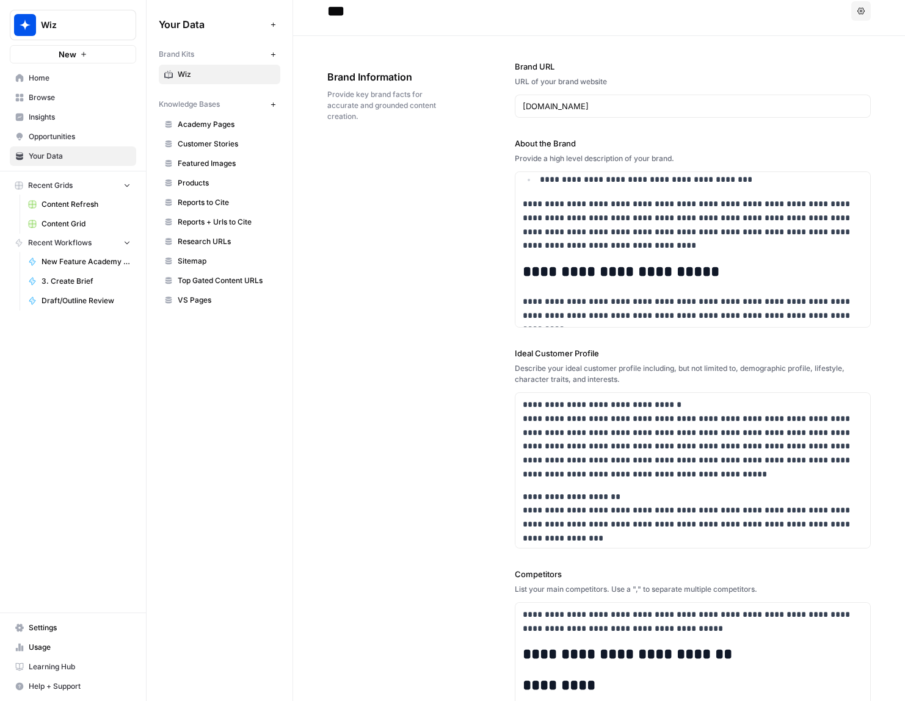
scroll to position [25114, 0]
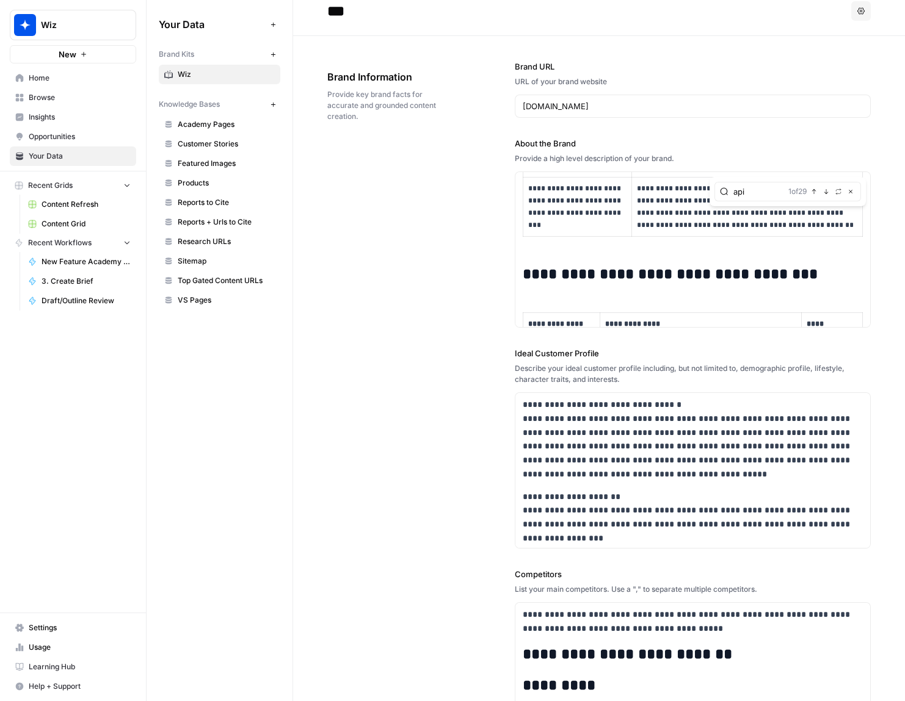
type input "api"
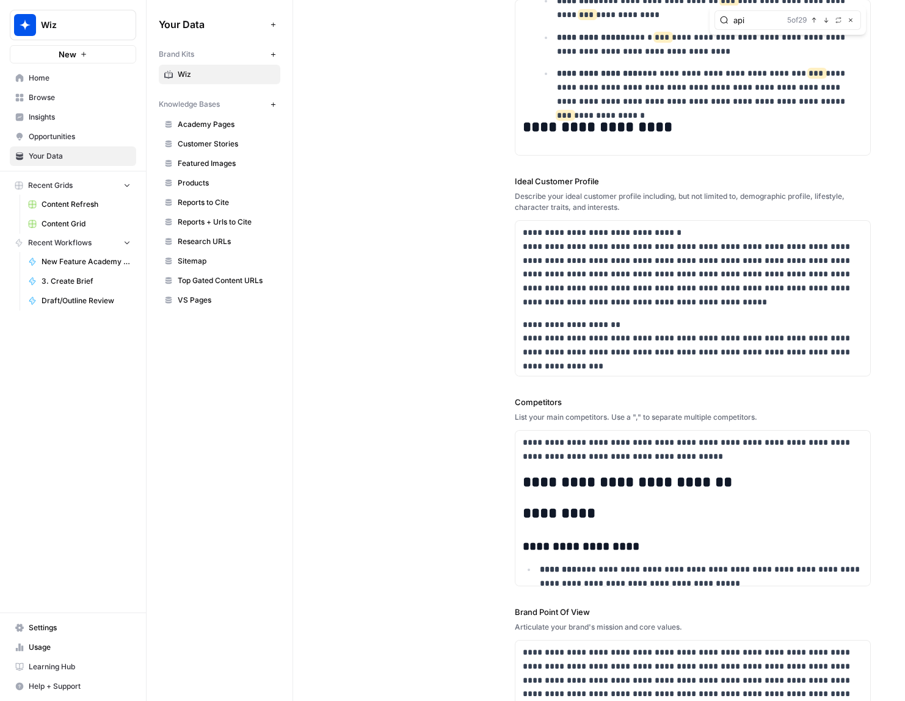
scroll to position [39388, 0]
click at [855, 79] on p "**********" at bounding box center [710, 87] width 306 height 42
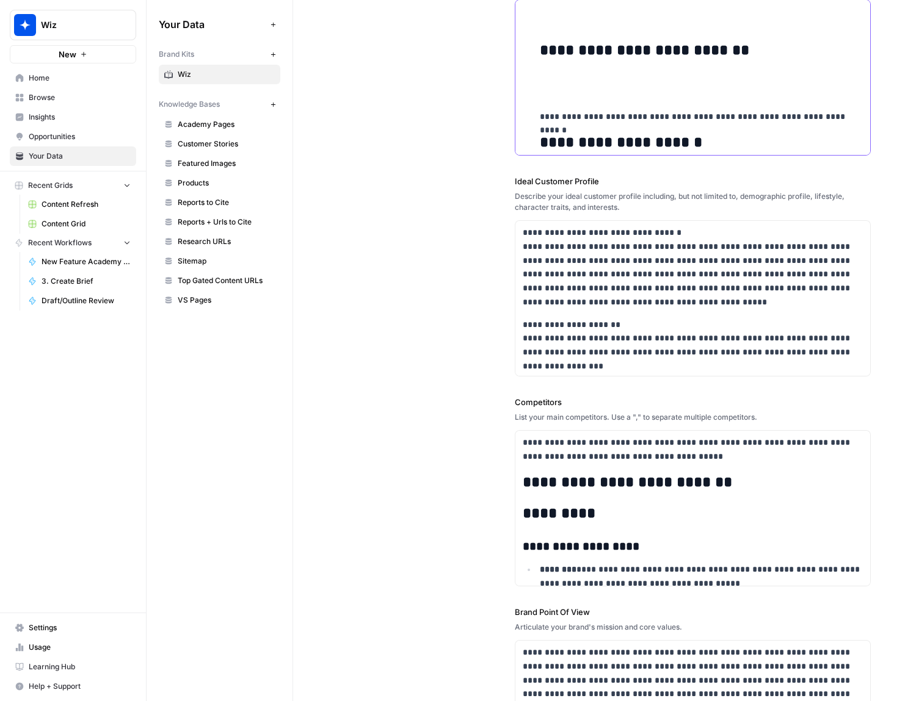
scroll to position [45566, 0]
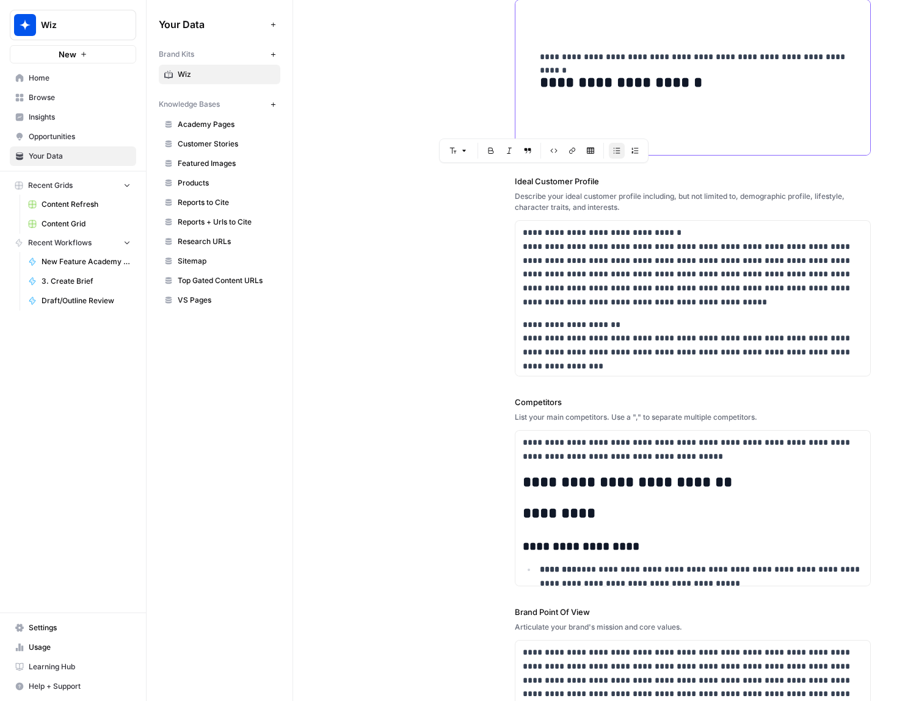
drag, startPoint x: 548, startPoint y: 36, endPoint x: 641, endPoint y: 131, distance: 133.4
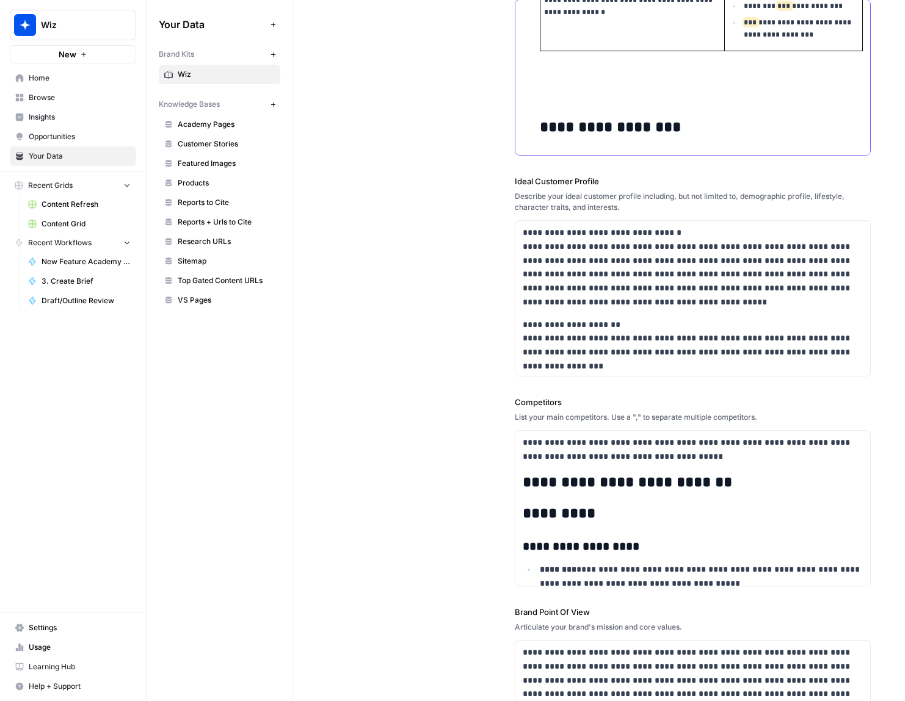
scroll to position [44878, 0]
click at [567, 149] on p at bounding box center [702, 170] width 324 height 42
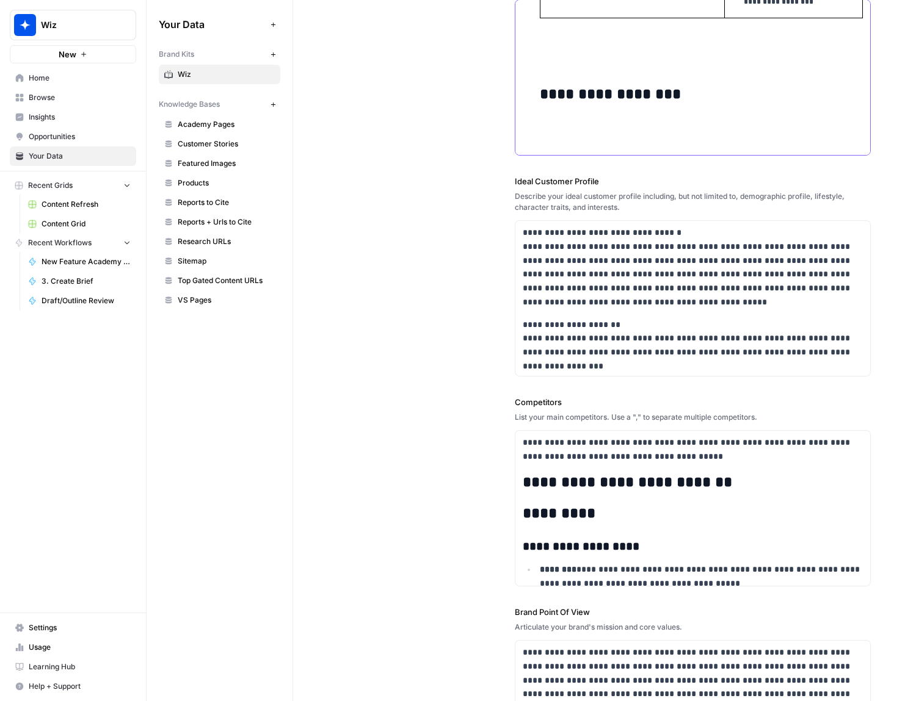
drag, startPoint x: 560, startPoint y: 120, endPoint x: 578, endPoint y: 117, distance: 17.9
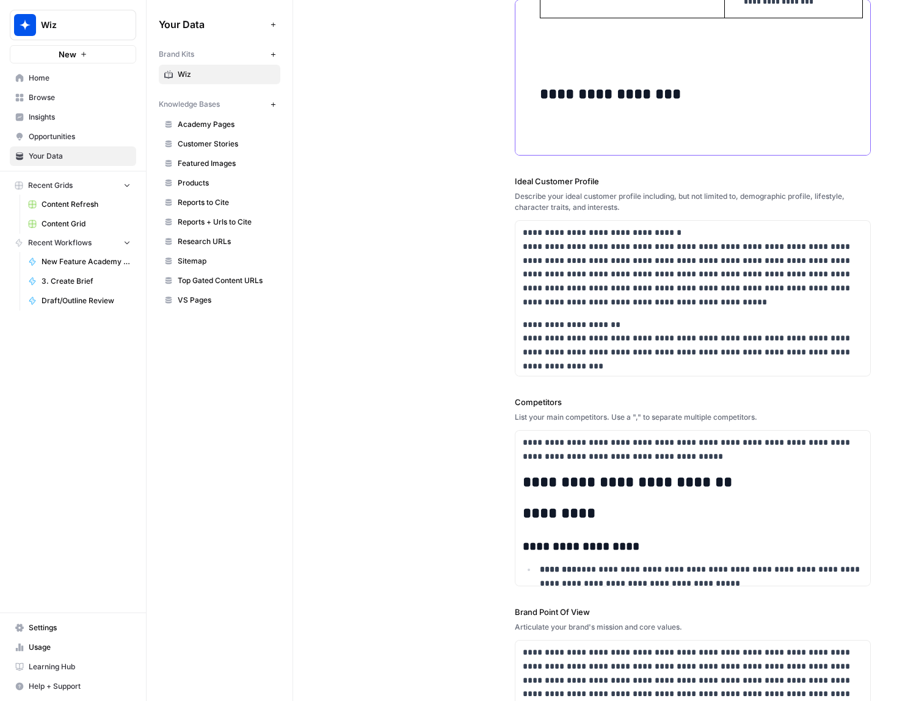
click at [631, 99] on h2 "**********" at bounding box center [702, 111] width 324 height 51
click at [556, 96] on h2 "**********" at bounding box center [702, 103] width 324 height 34
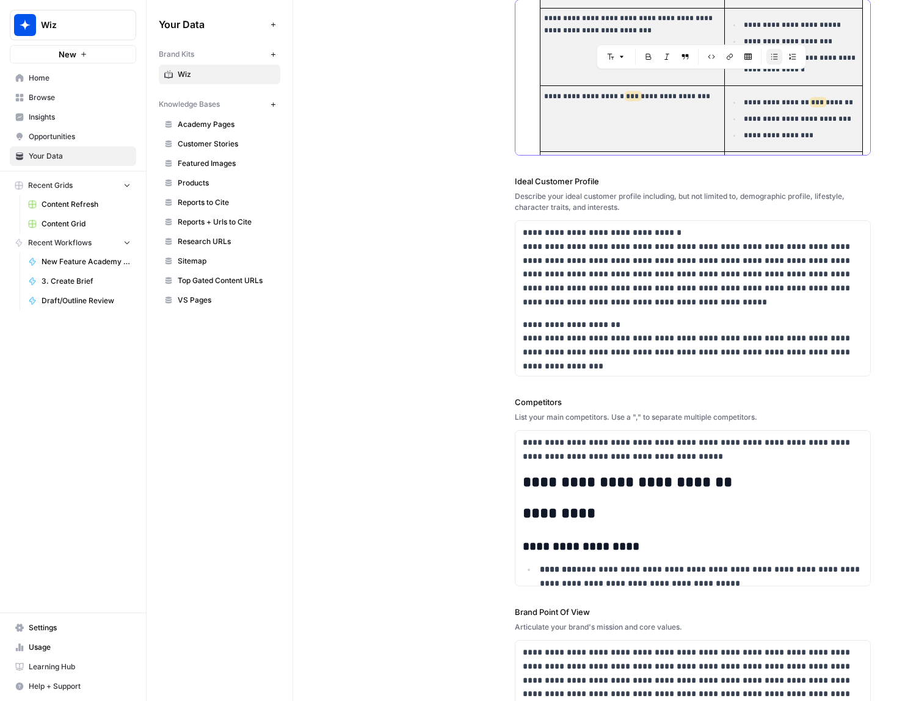
scroll to position [44629, 0]
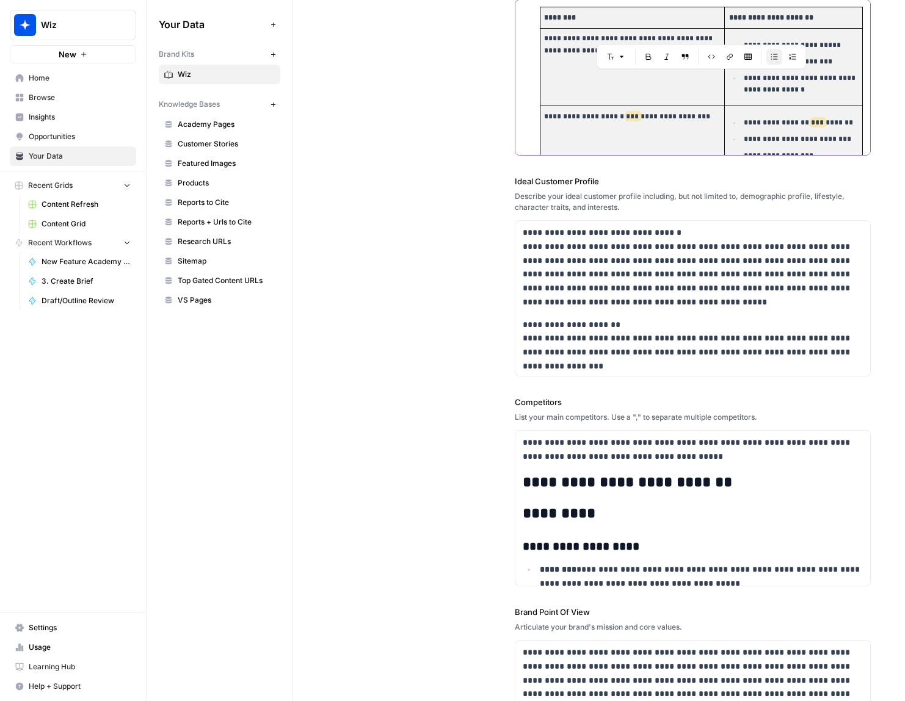
click at [540, 106] on td "**********" at bounding box center [632, 139] width 184 height 66
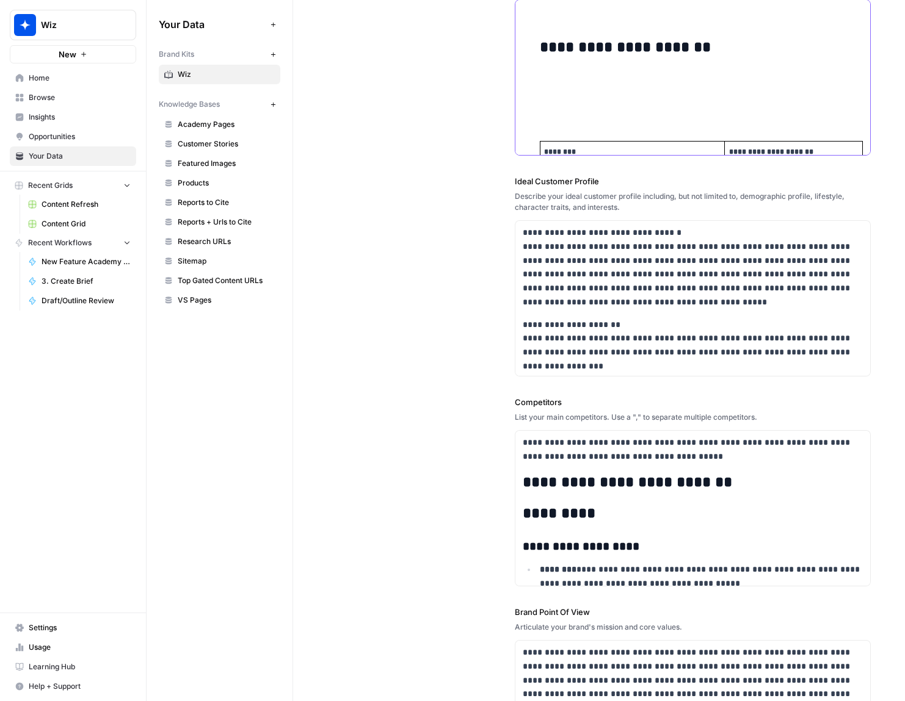
scroll to position [44488, 0]
drag, startPoint x: 550, startPoint y: 114, endPoint x: 548, endPoint y: 60, distance: 53.1
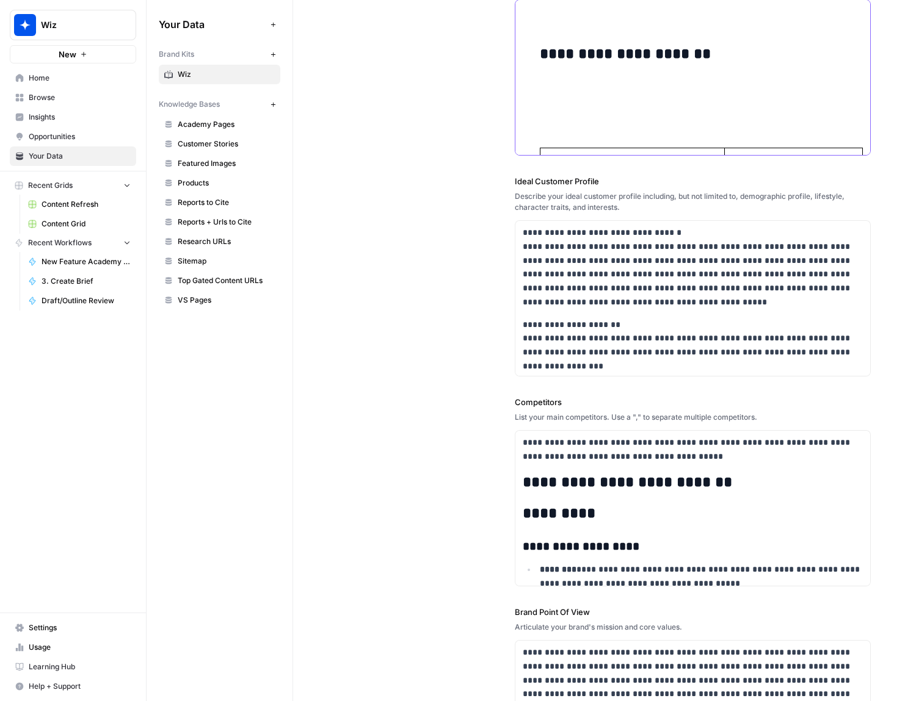
drag, startPoint x: 559, startPoint y: 95, endPoint x: 552, endPoint y: 88, distance: 9.9
click at [558, 94] on p at bounding box center [702, 98] width 324 height 42
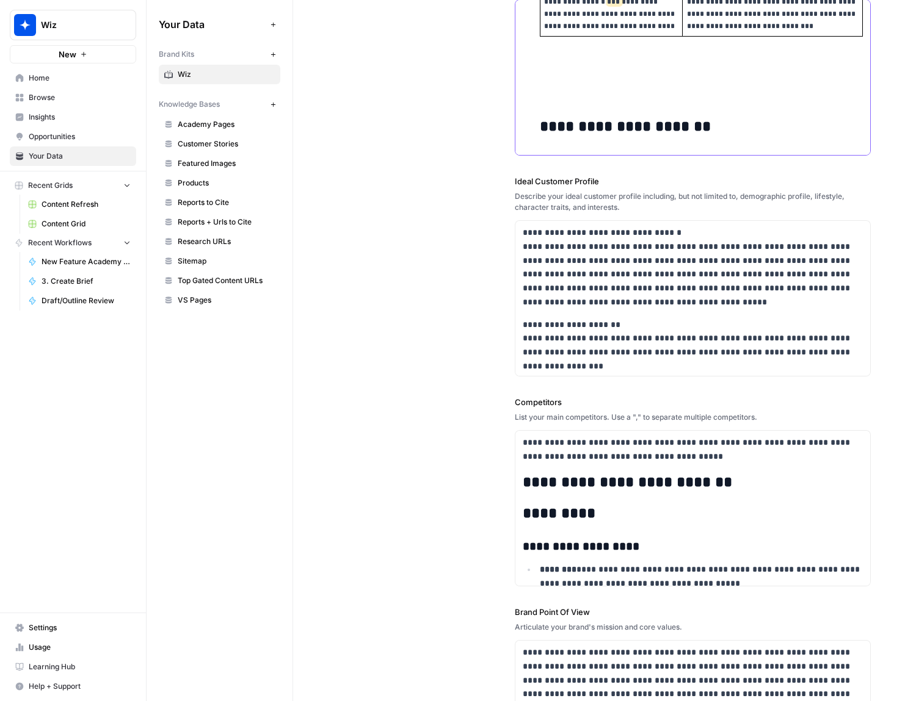
scroll to position [44406, 0]
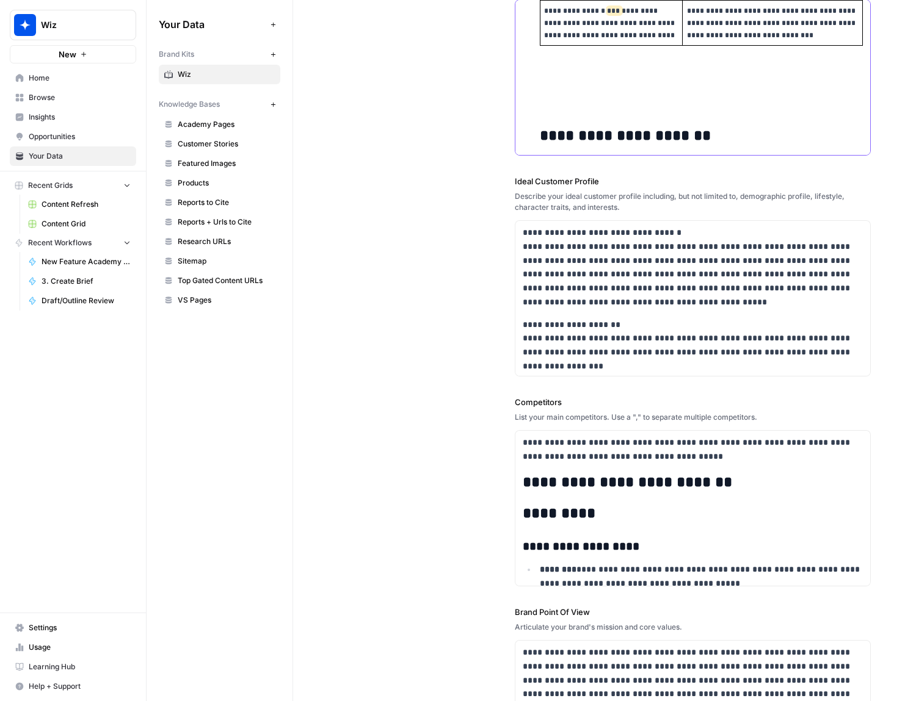
click at [554, 89] on p at bounding box center [702, 96] width 324 height 42
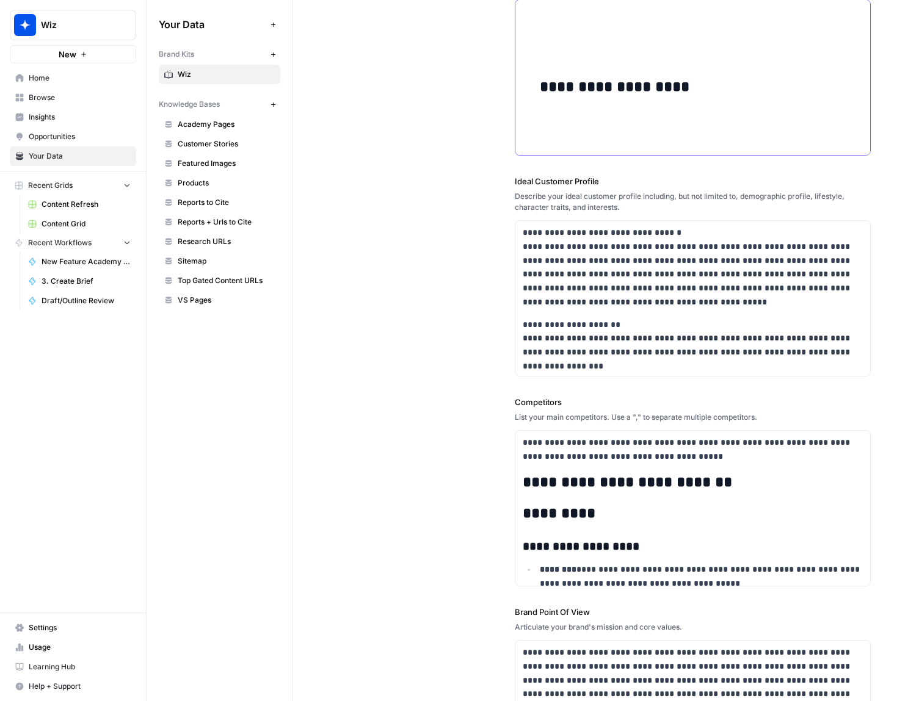
scroll to position [43994, 0]
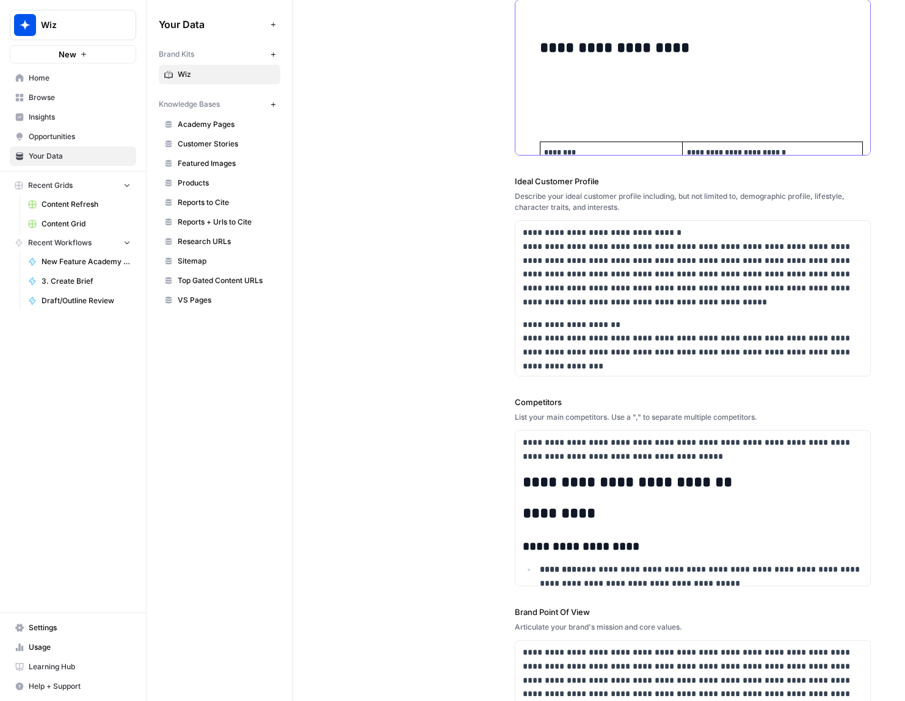
click at [554, 86] on p at bounding box center [702, 92] width 324 height 42
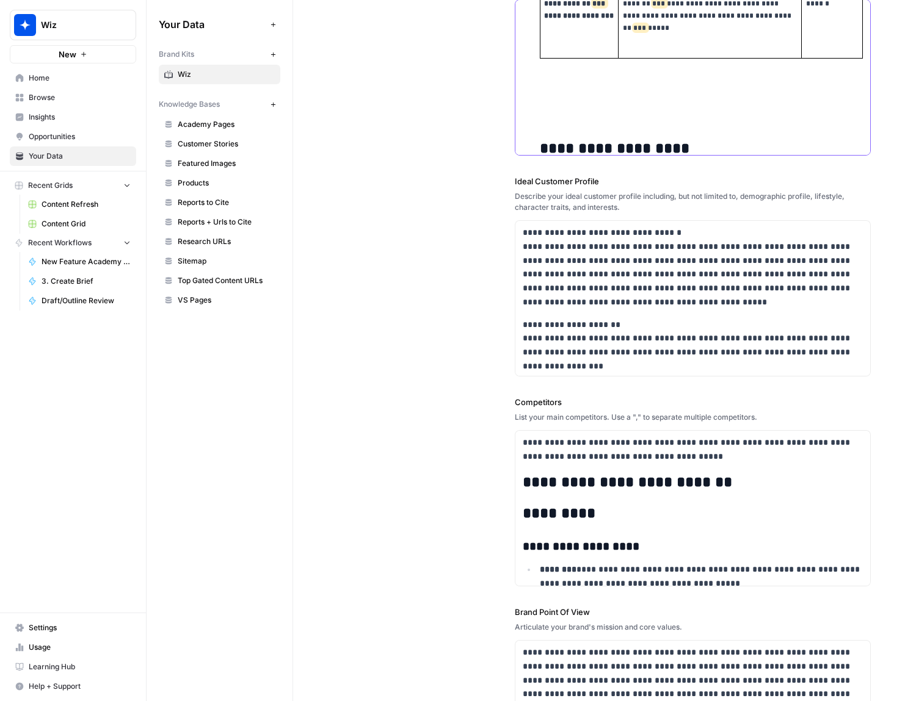
scroll to position [43865, 0]
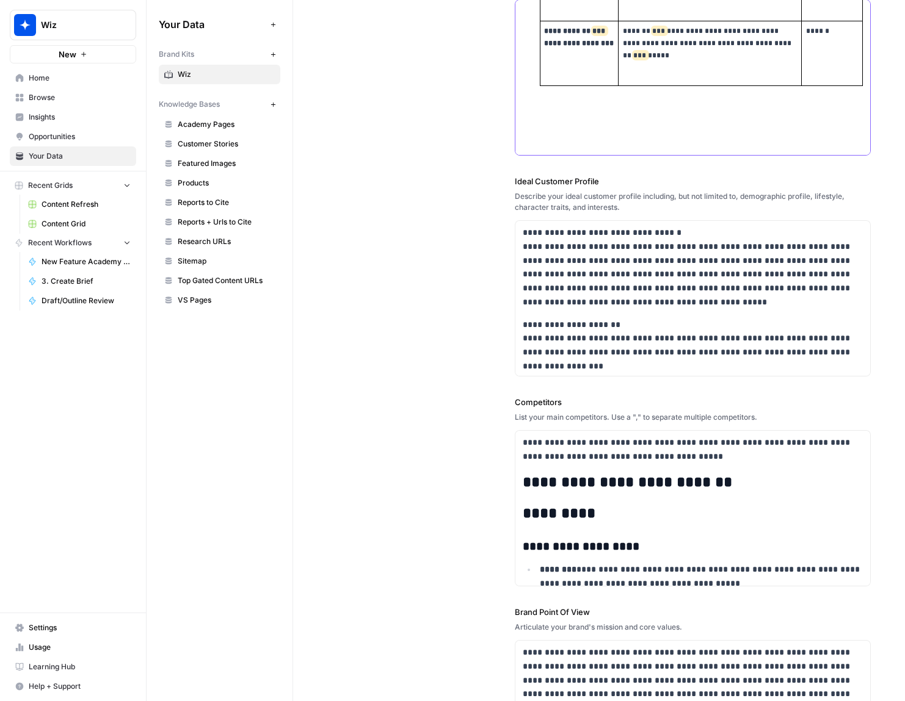
drag, startPoint x: 560, startPoint y: 117, endPoint x: 603, endPoint y: 110, distance: 43.8
click at [560, 117] on p at bounding box center [702, 136] width 324 height 42
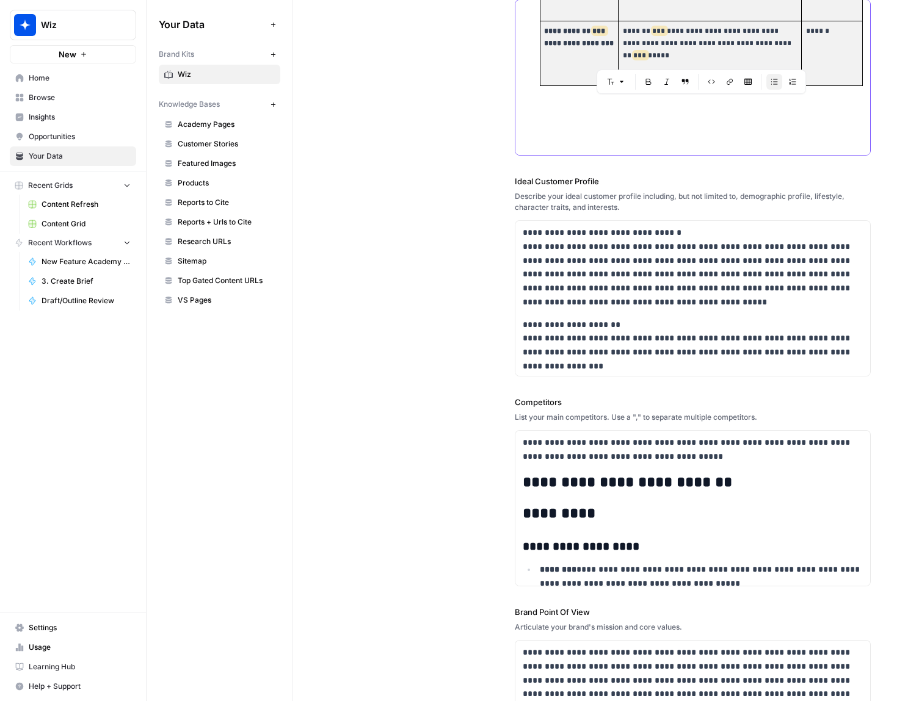
click at [573, 115] on p at bounding box center [702, 129] width 324 height 28
click at [560, 115] on p at bounding box center [702, 129] width 324 height 28
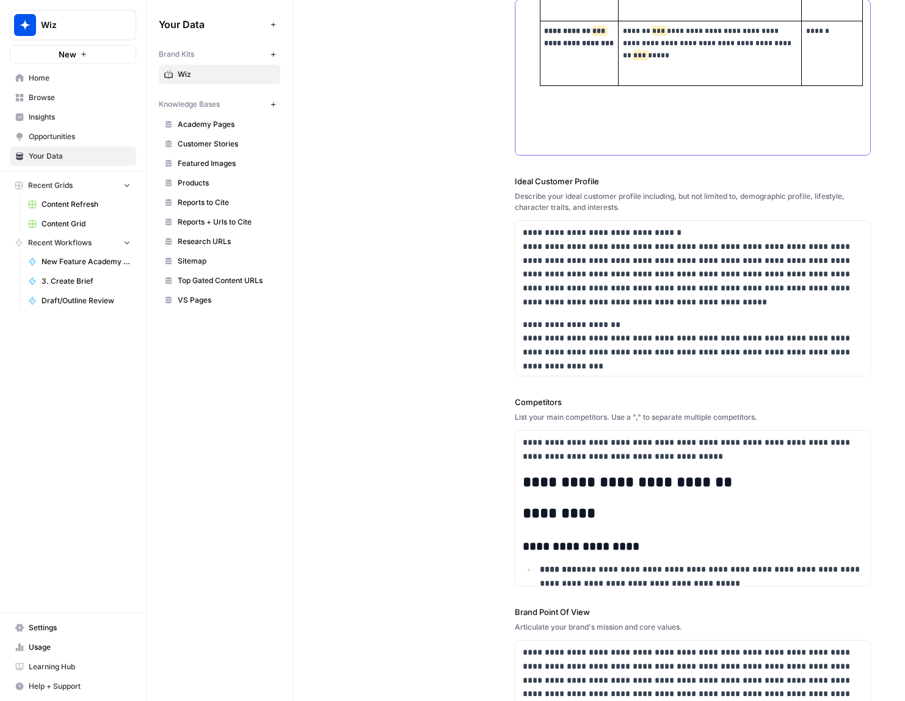
click at [547, 118] on p at bounding box center [702, 129] width 324 height 28
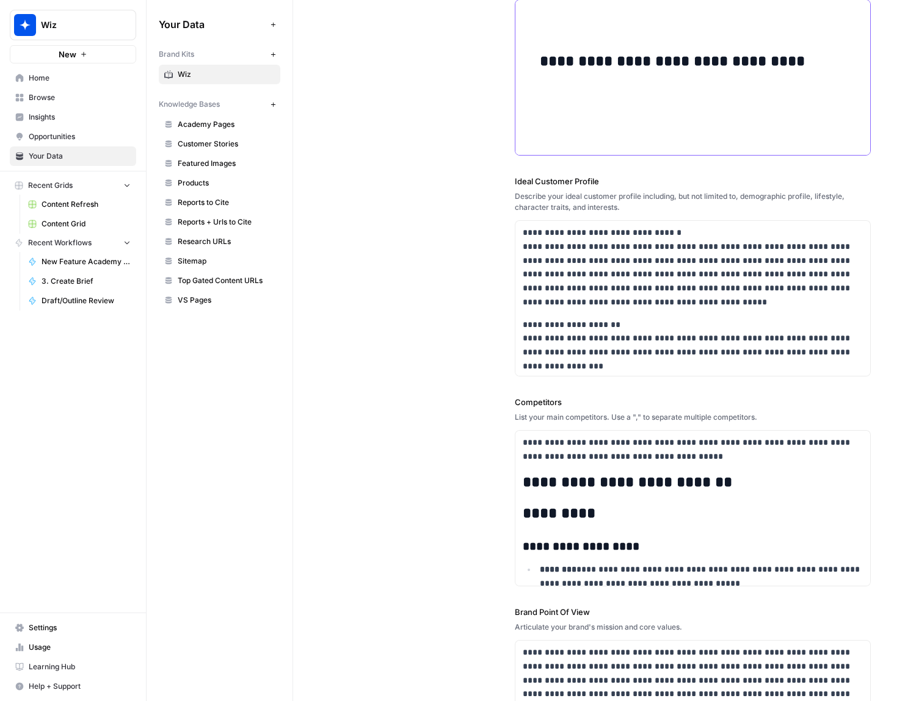
scroll to position [43486, 0]
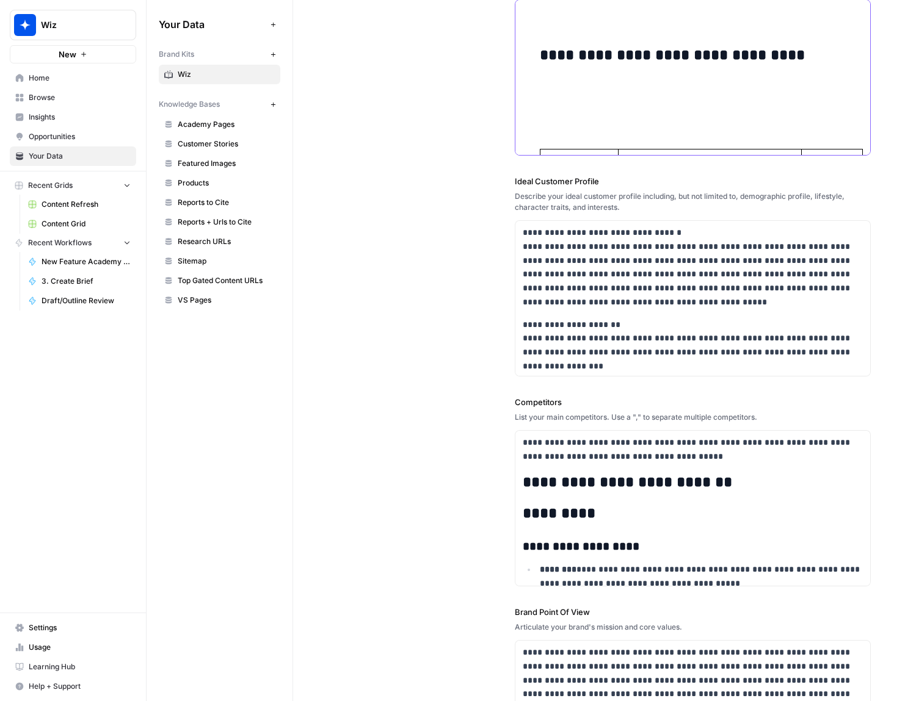
click at [565, 95] on p at bounding box center [702, 99] width 324 height 42
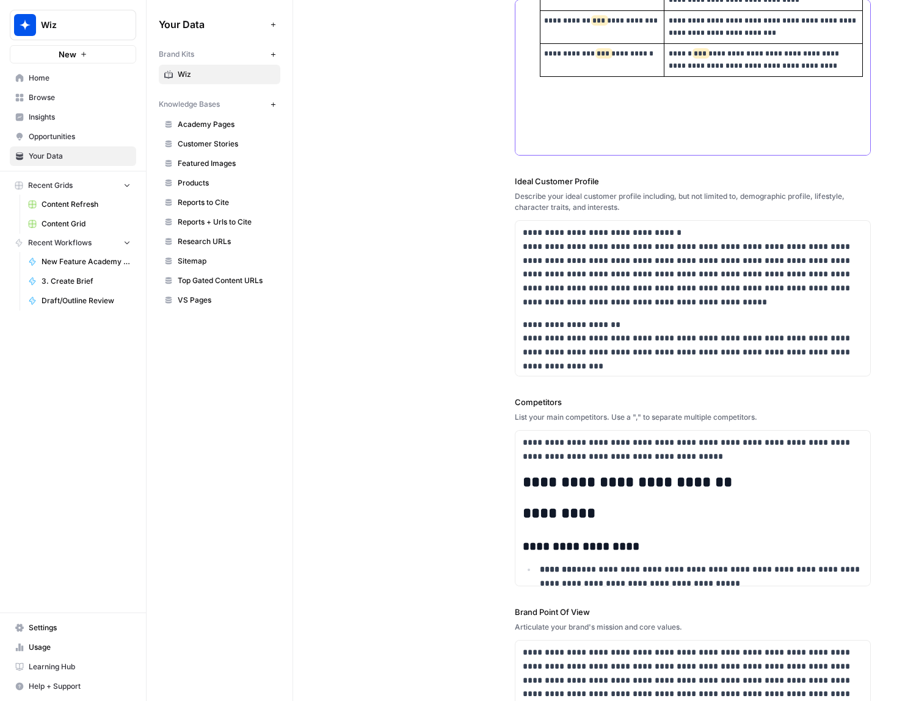
scroll to position [43366, 0]
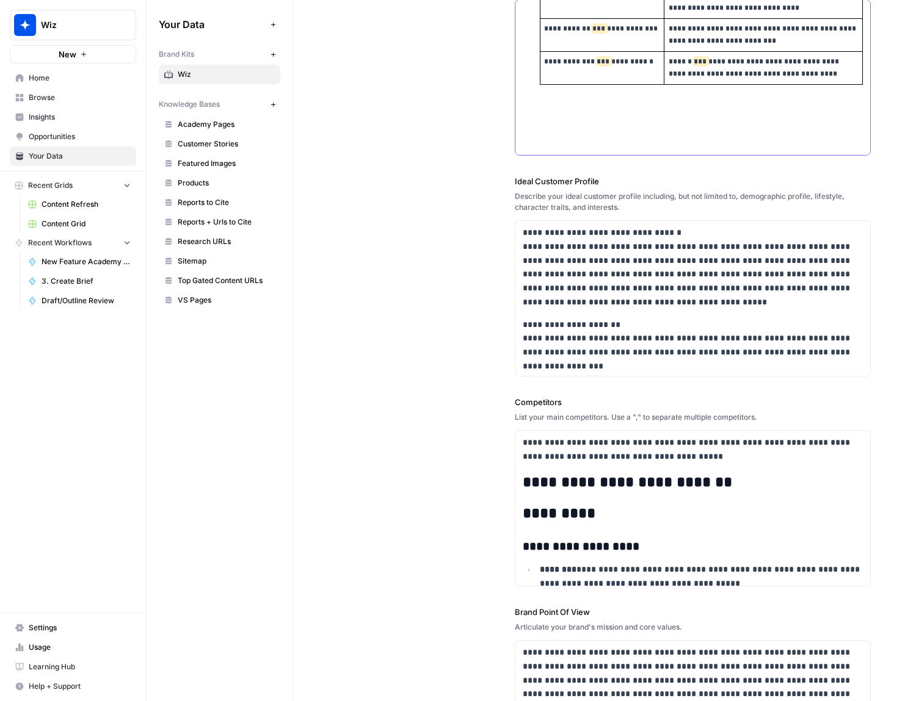
click at [549, 123] on p at bounding box center [702, 135] width 324 height 42
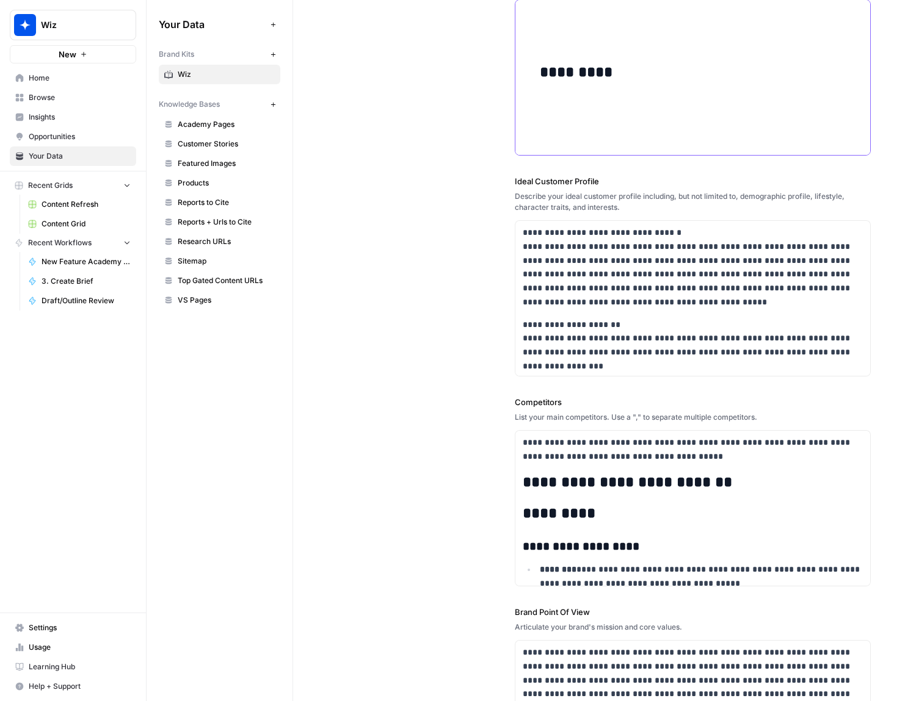
scroll to position [42903, 0]
click at [575, 112] on p at bounding box center [702, 115] width 324 height 42
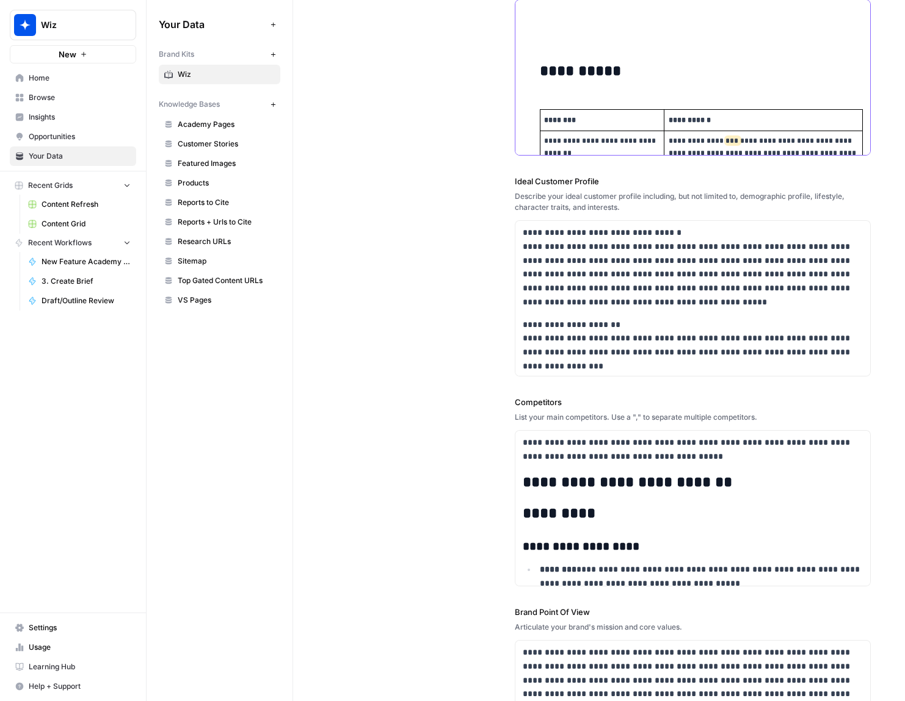
click at [540, 63] on h2 "**********" at bounding box center [702, 71] width 324 height 17
click at [661, 63] on h2 "**********" at bounding box center [702, 71] width 324 height 17
click at [637, 63] on h2 "**********" at bounding box center [702, 71] width 324 height 17
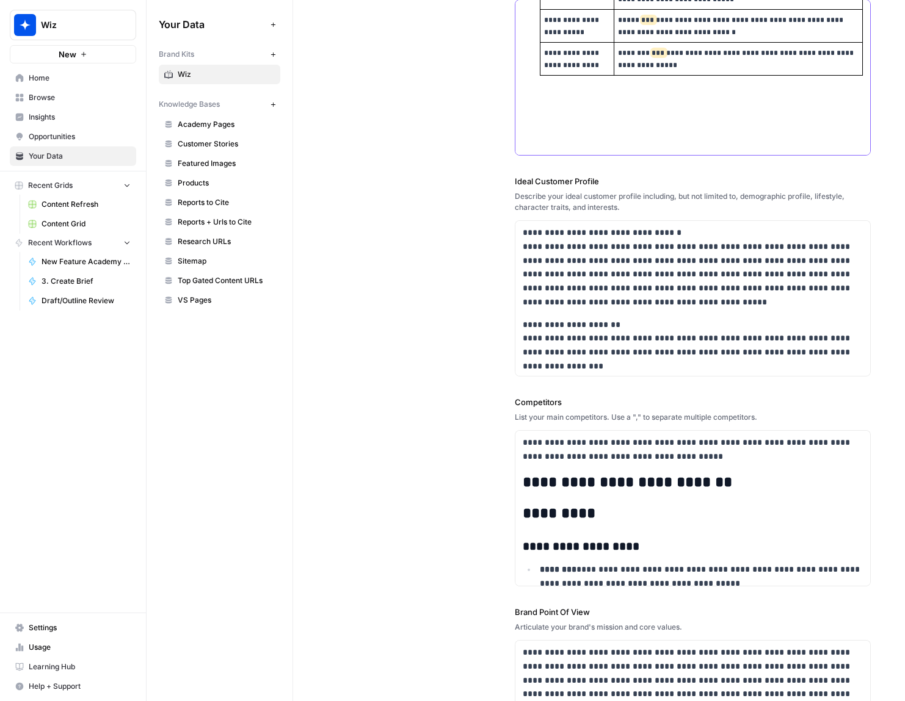
scroll to position [42812, 0]
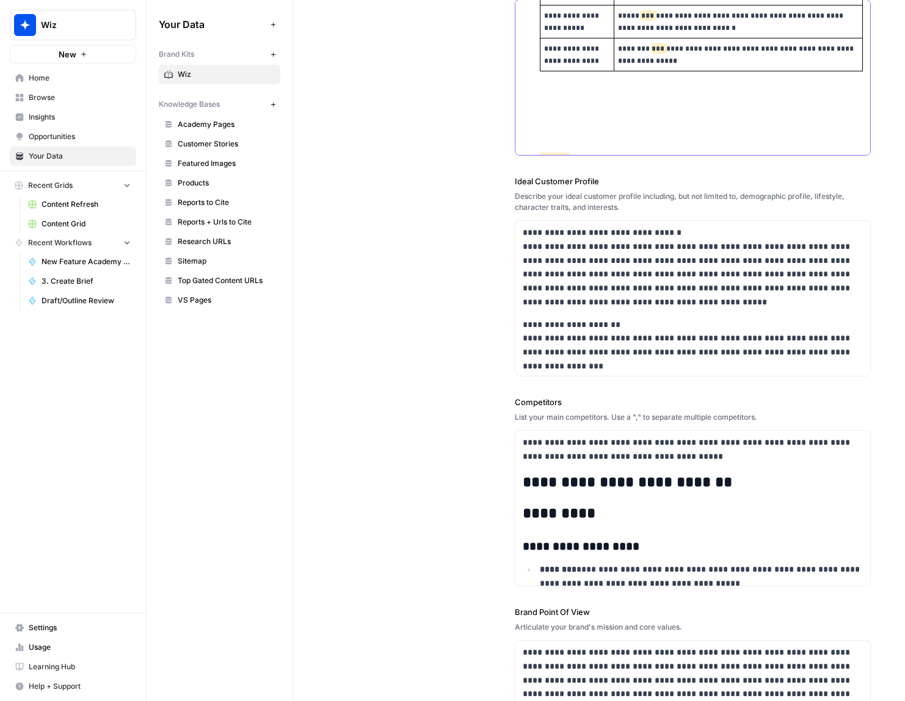
click at [552, 110] on p at bounding box center [702, 122] width 324 height 42
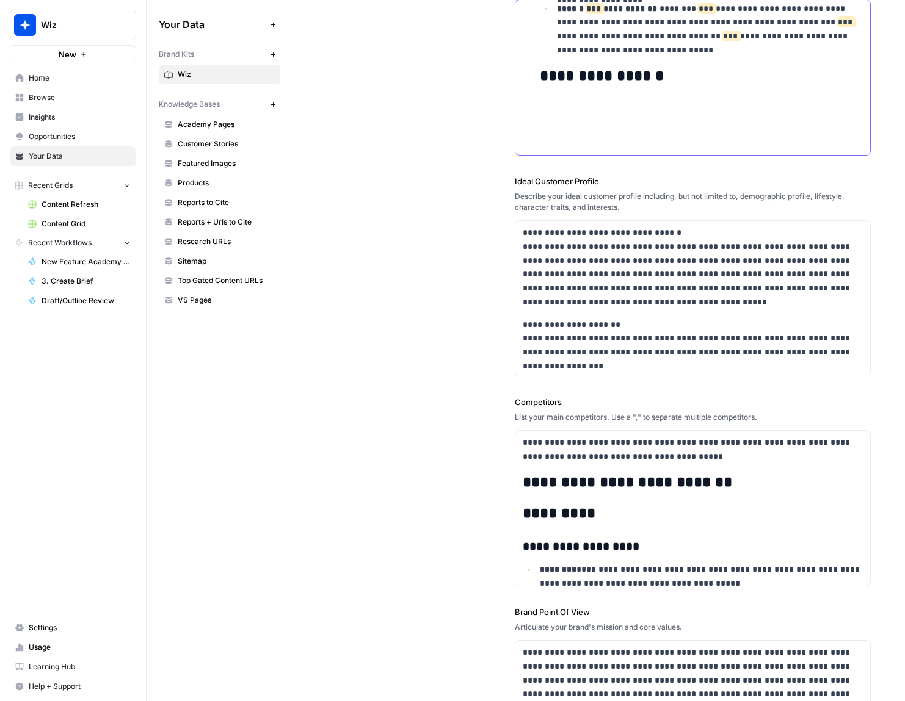
scroll to position [42478, 0]
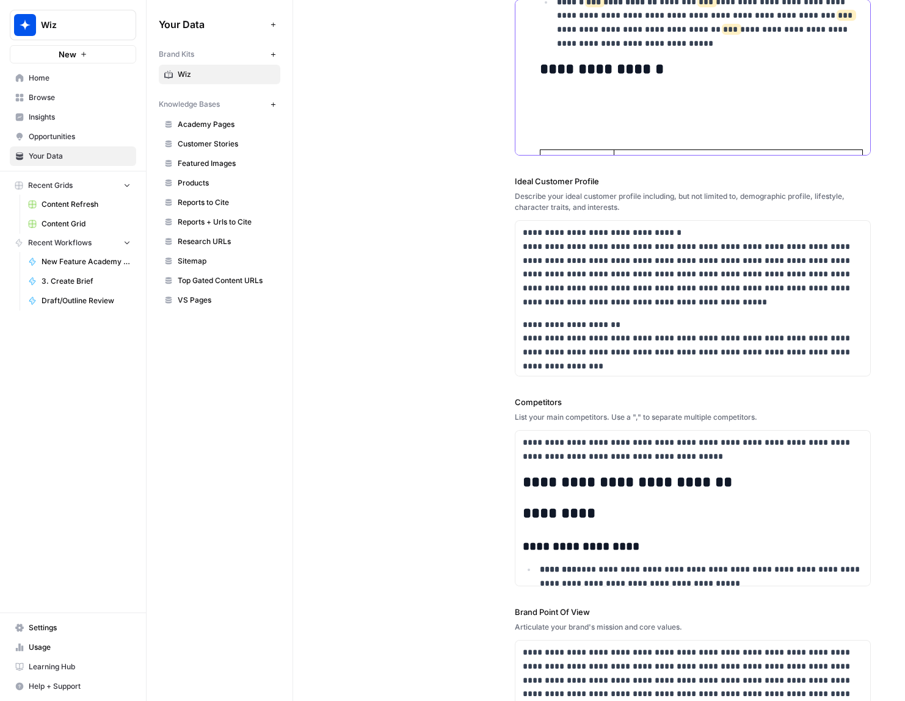
click at [592, 97] on p at bounding box center [702, 106] width 324 height 28
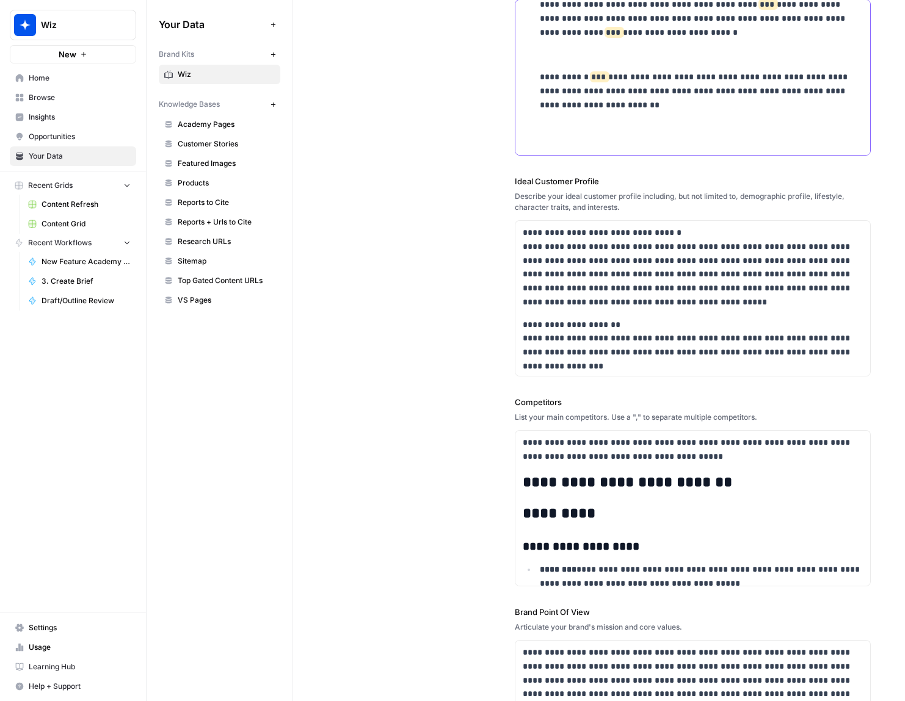
scroll to position [42223, 0]
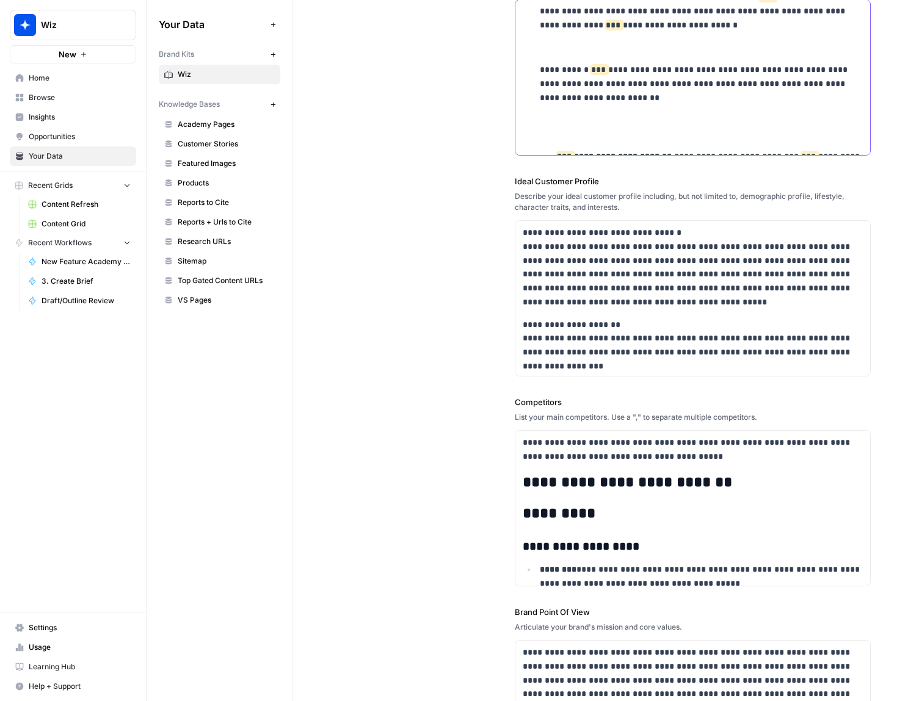
click at [559, 114] on p at bounding box center [702, 128] width 324 height 28
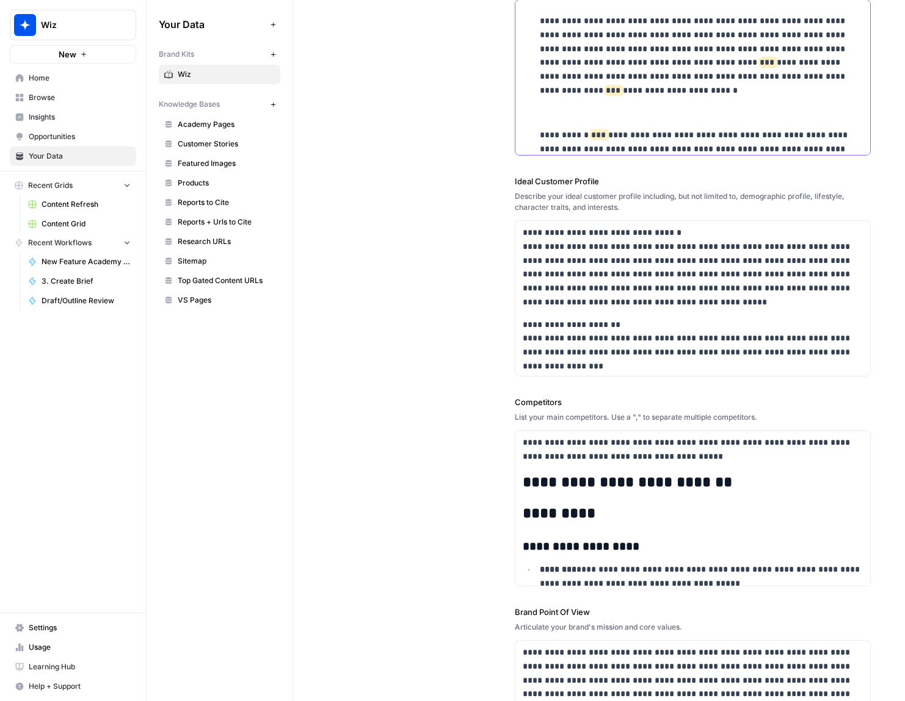
scroll to position [42160, 0]
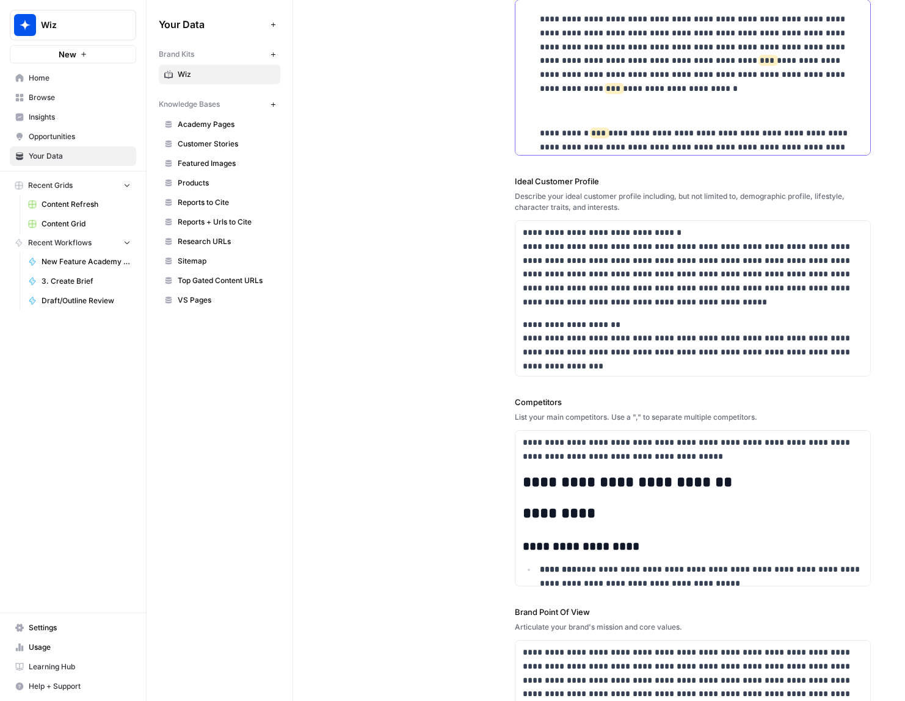
click at [545, 90] on p at bounding box center [702, 104] width 324 height 28
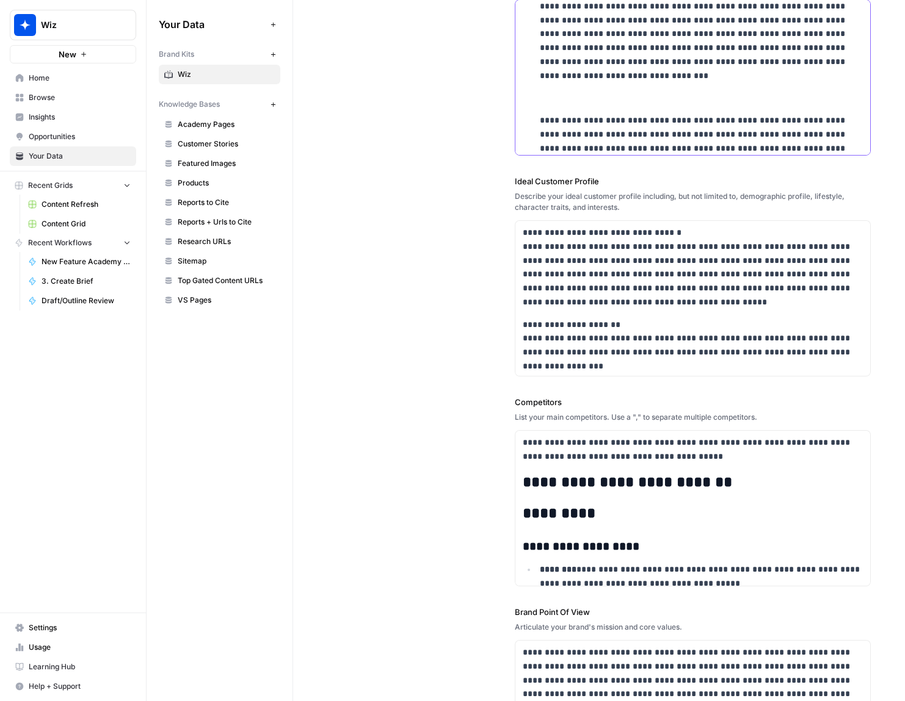
scroll to position [42021, 0]
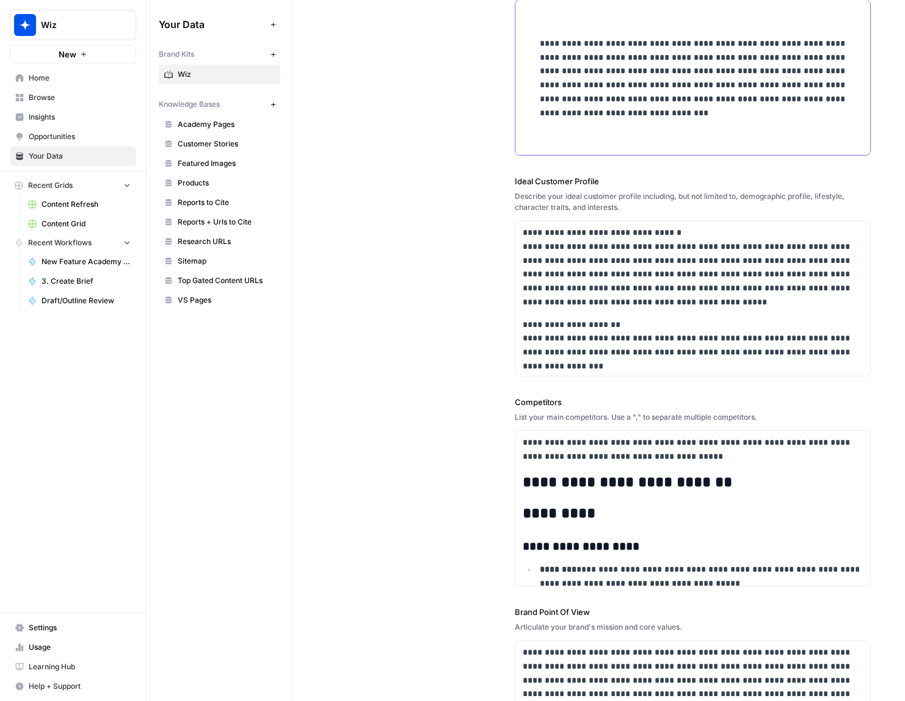
click at [549, 115] on p at bounding box center [702, 129] width 324 height 28
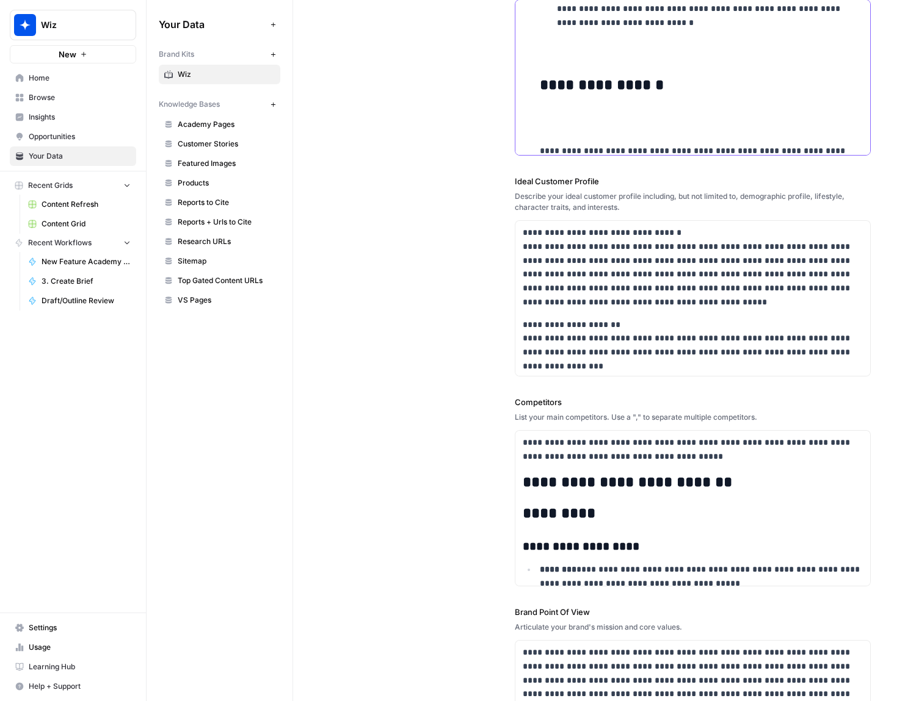
scroll to position [41897, 0]
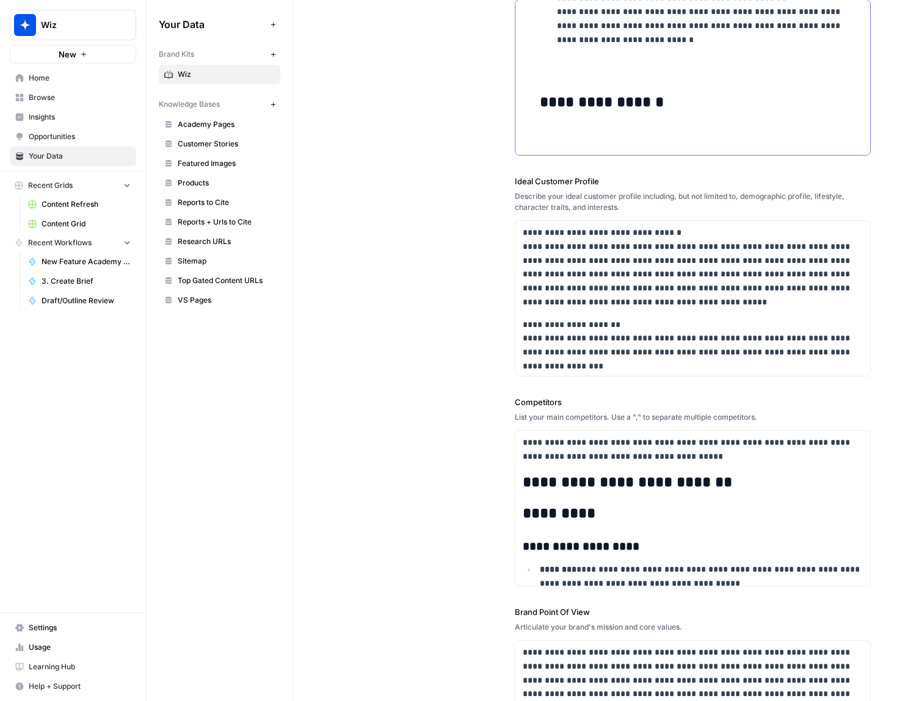
click at [550, 125] on p at bounding box center [702, 139] width 324 height 28
click at [556, 52] on p at bounding box center [702, 62] width 324 height 42
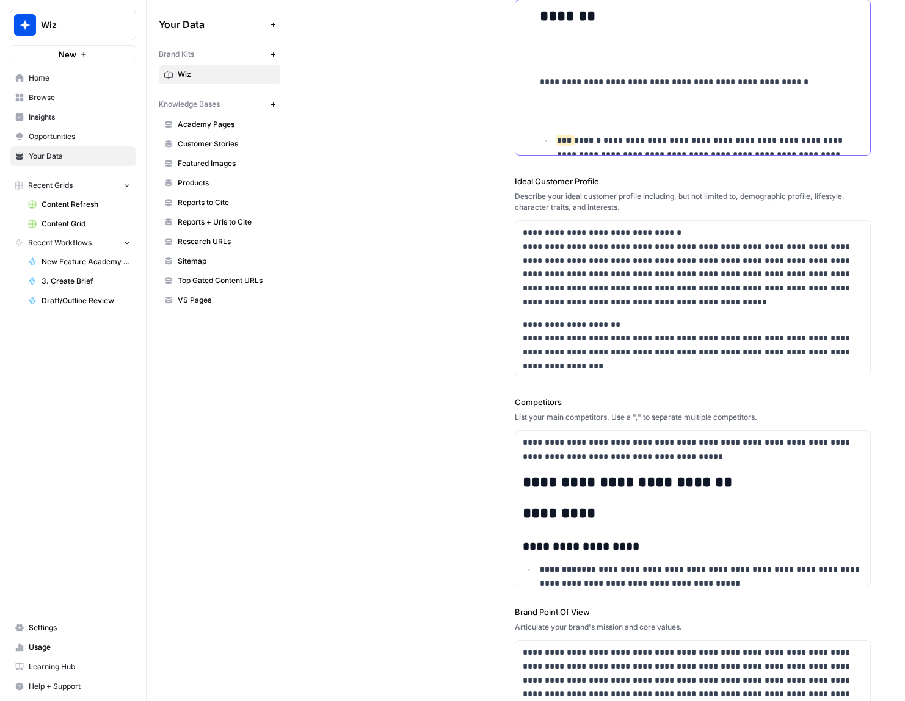
scroll to position [41618, 0]
click at [567, 97] on p at bounding box center [702, 111] width 324 height 28
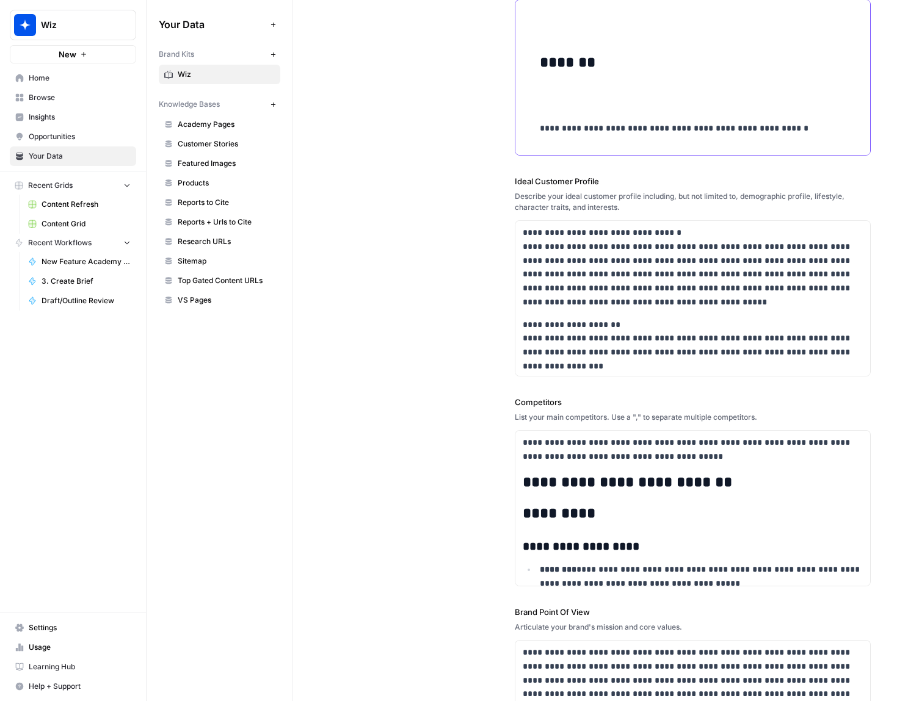
scroll to position [41570, 0]
click at [545, 86] on p at bounding box center [702, 100] width 324 height 28
click at [565, 70] on li "**********" at bounding box center [699, 504] width 327 height 5139
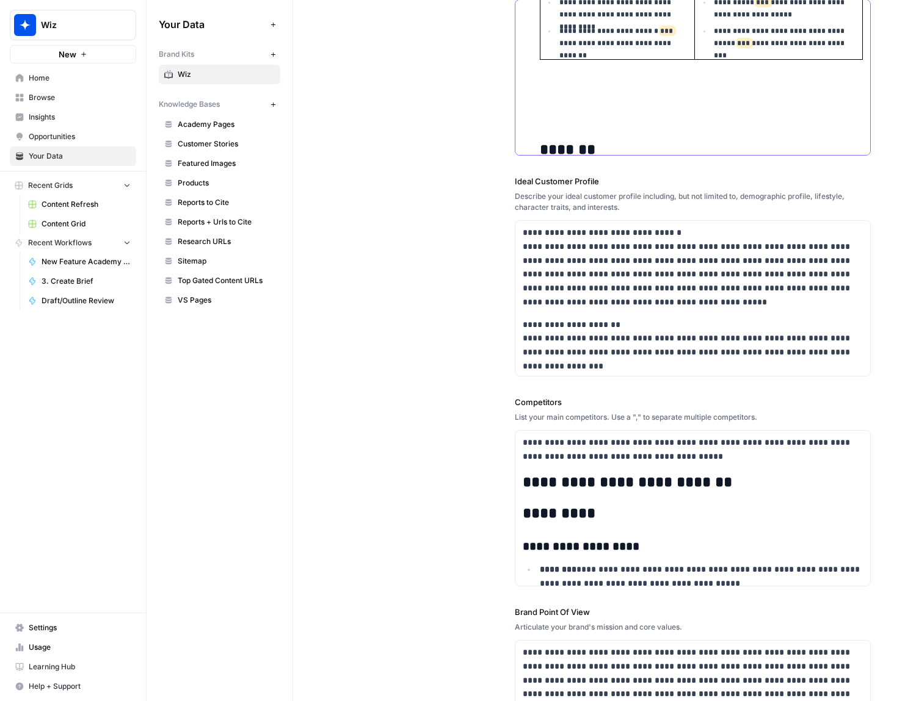
scroll to position [41470, 0]
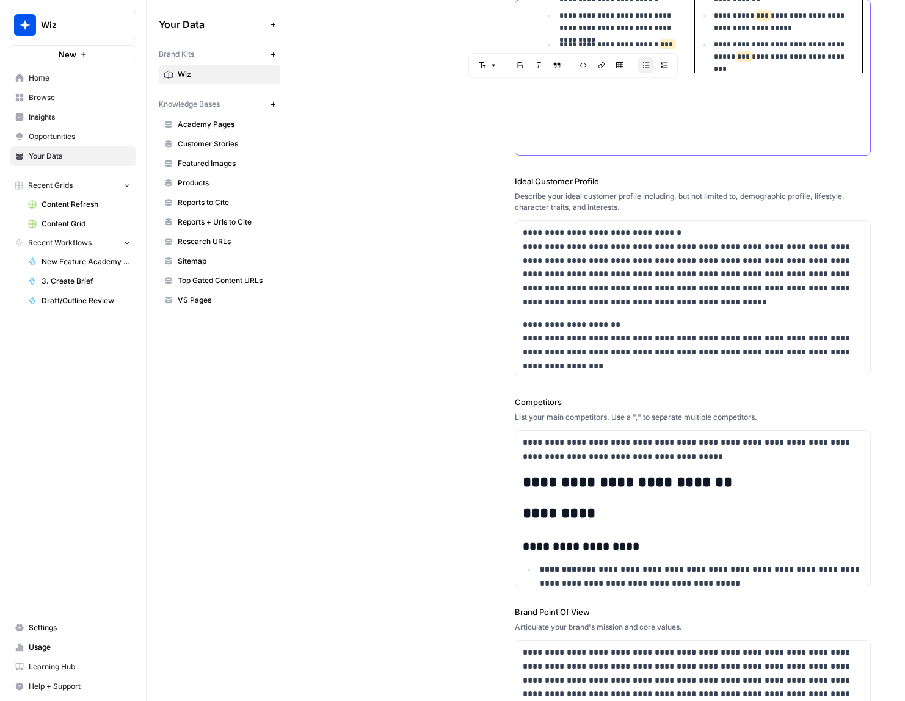
drag, startPoint x: 562, startPoint y: 112, endPoint x: 540, endPoint y: 70, distance: 48.3
click at [540, 70] on body "**********" at bounding box center [452, 350] width 905 height 701
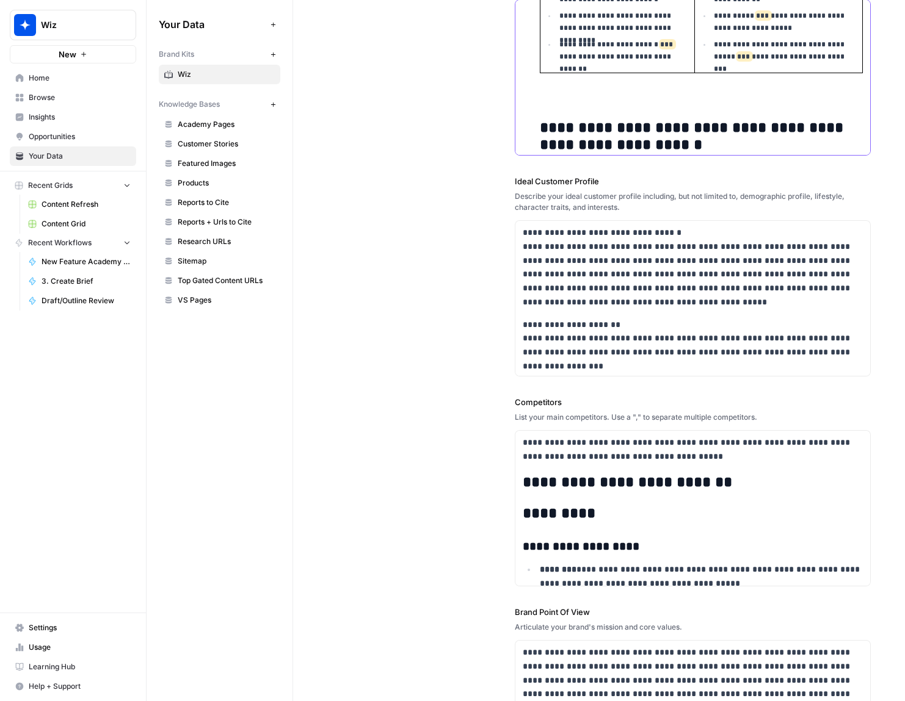
click at [553, 79] on li "**********" at bounding box center [699, 577] width 327 height 5084
click at [538, 102] on li "**********" at bounding box center [699, 577] width 327 height 5084
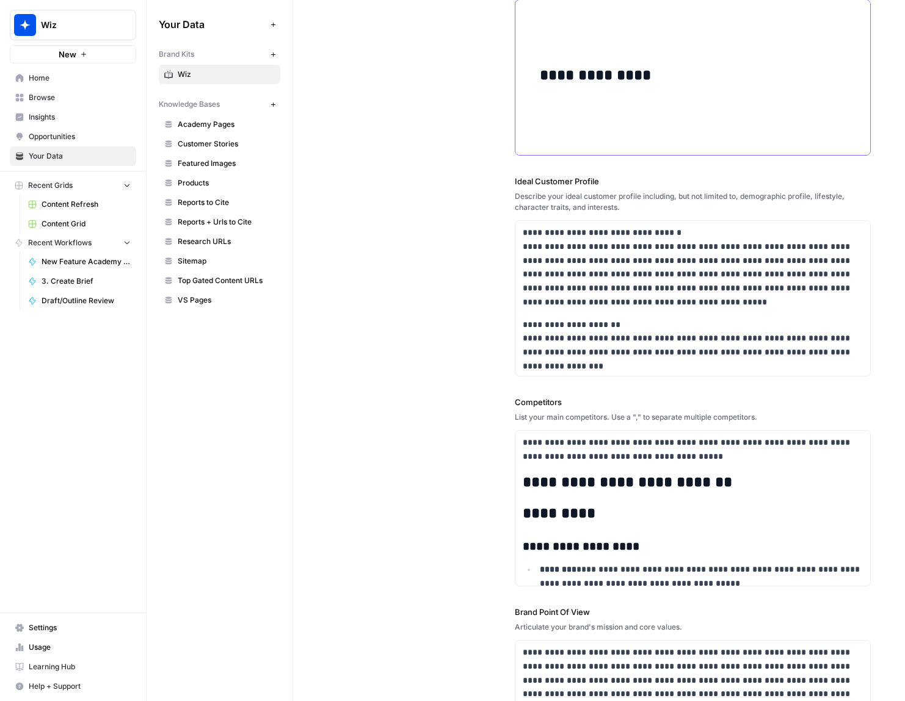
scroll to position [41149, 0]
click at [567, 107] on p at bounding box center [702, 117] width 324 height 28
click at [550, 103] on p at bounding box center [702, 110] width 324 height 14
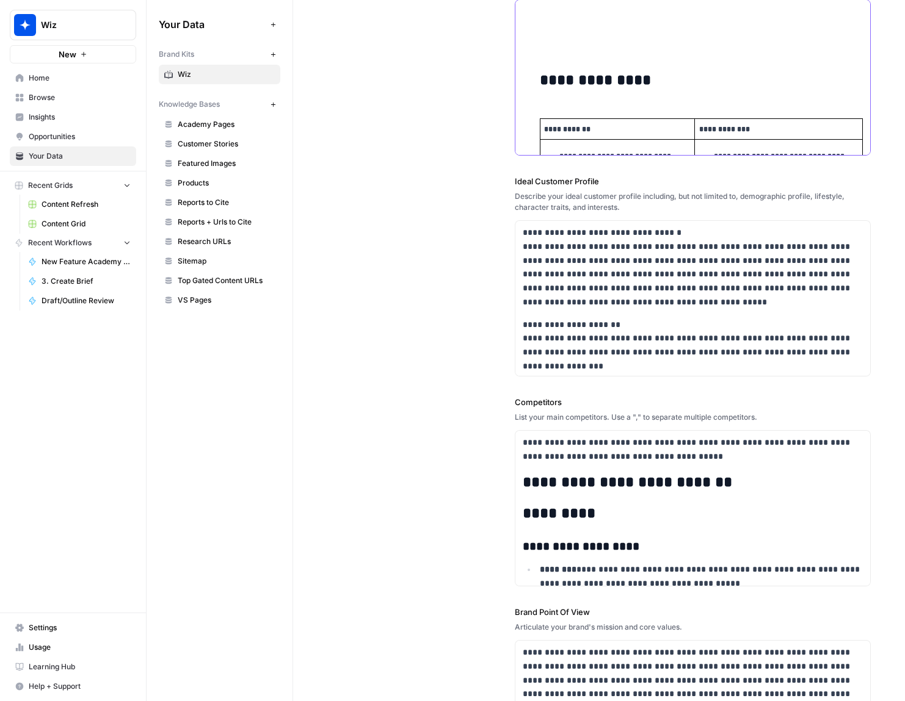
click at [534, 58] on ul "**********" at bounding box center [693, 591] width 341 height 5579
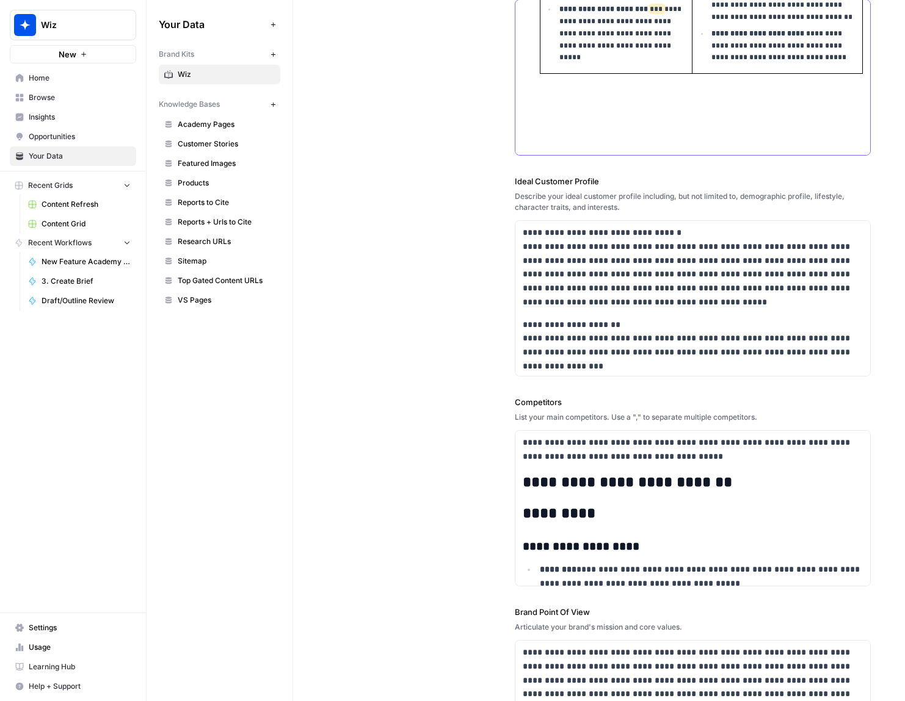
scroll to position [41058, 0]
click at [547, 120] on p at bounding box center [702, 131] width 324 height 42
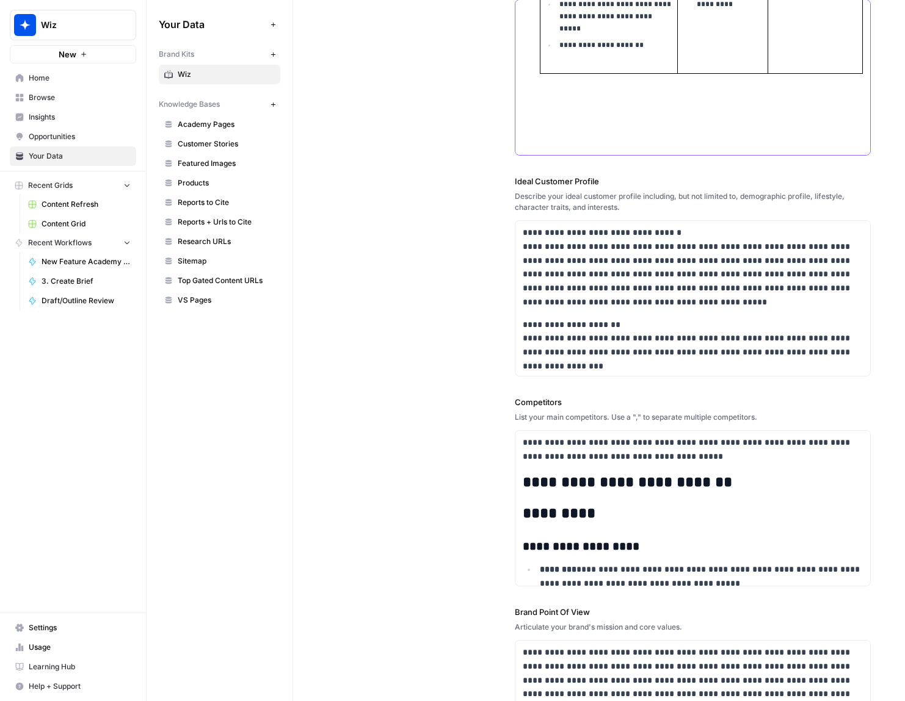
scroll to position [40464, 0]
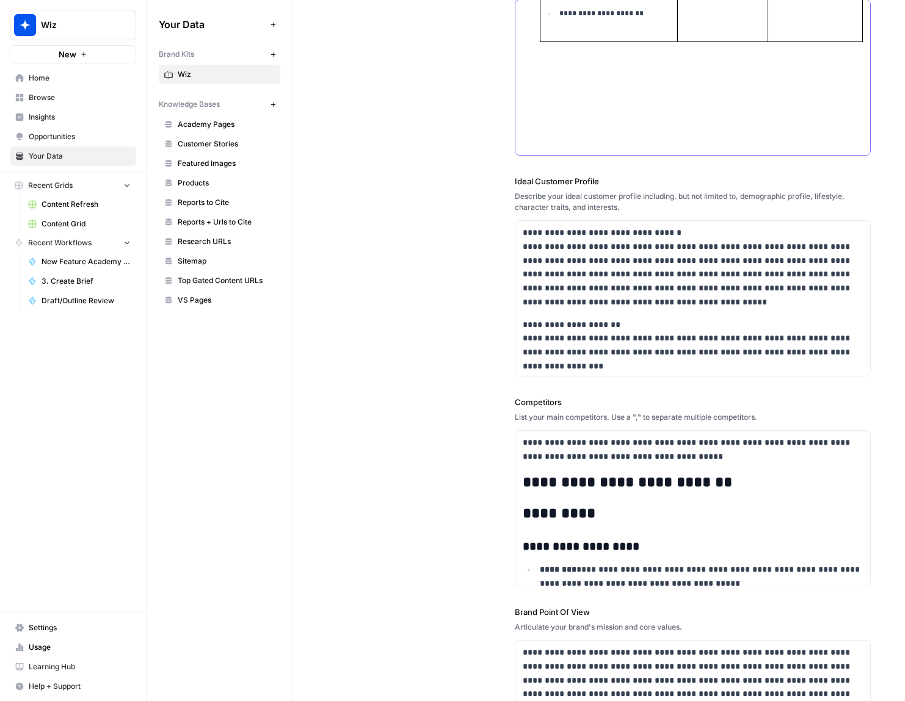
click at [554, 98] on p at bounding box center [702, 99] width 324 height 56
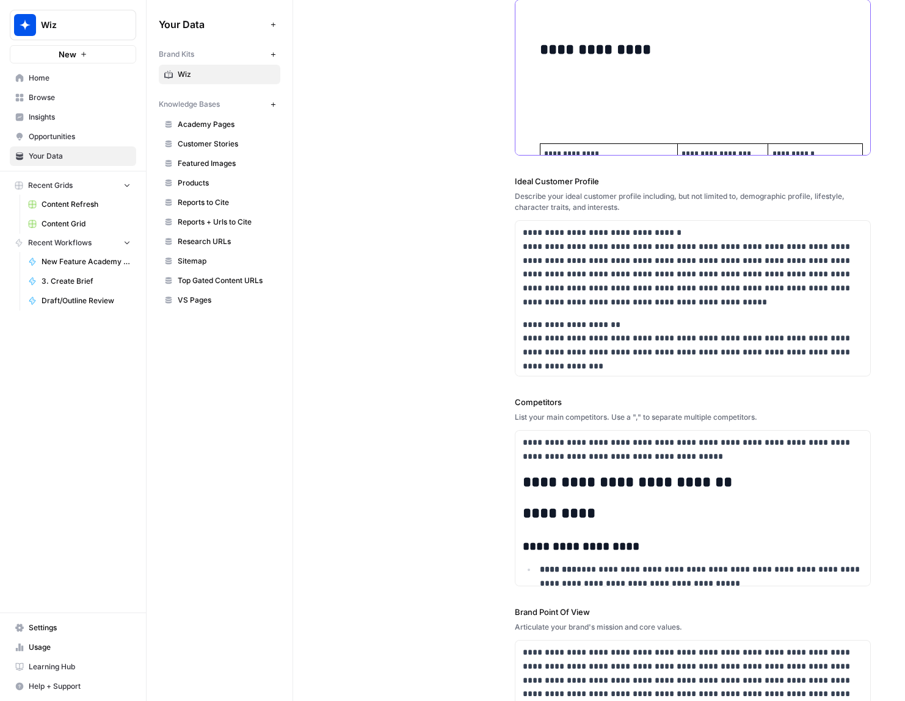
scroll to position [40140, 0]
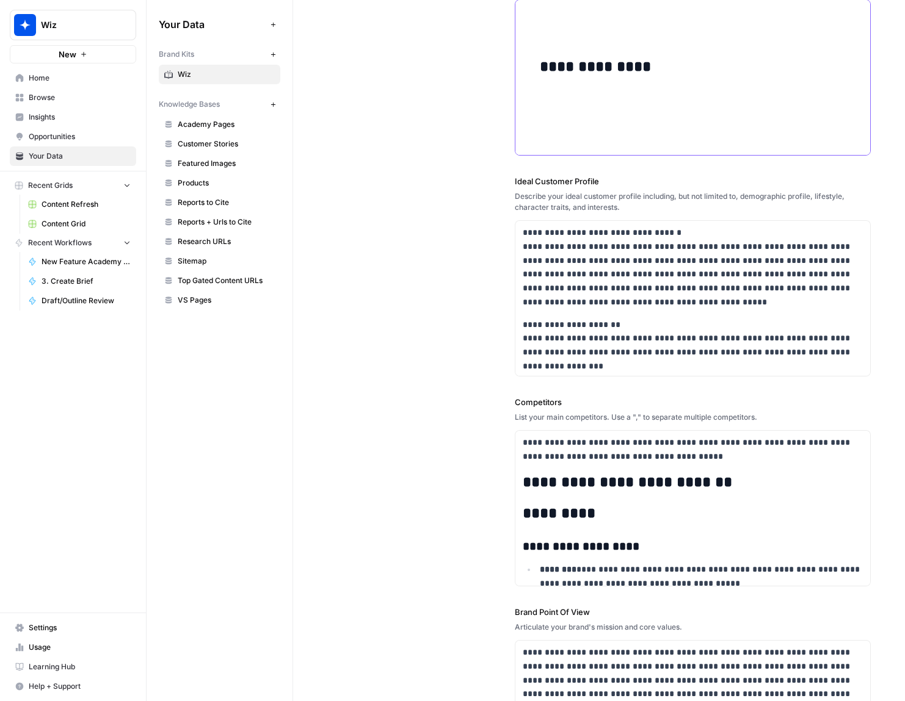
drag, startPoint x: 552, startPoint y: 110, endPoint x: 562, endPoint y: 106, distance: 10.9
click at [552, 99] on p at bounding box center [702, 110] width 324 height 42
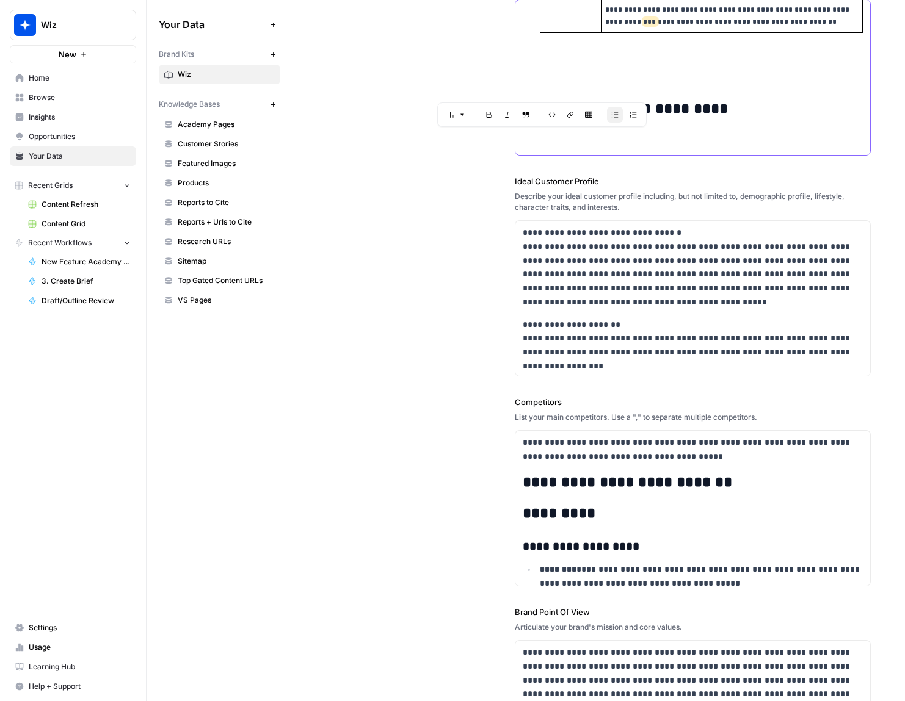
scroll to position [39887, 0]
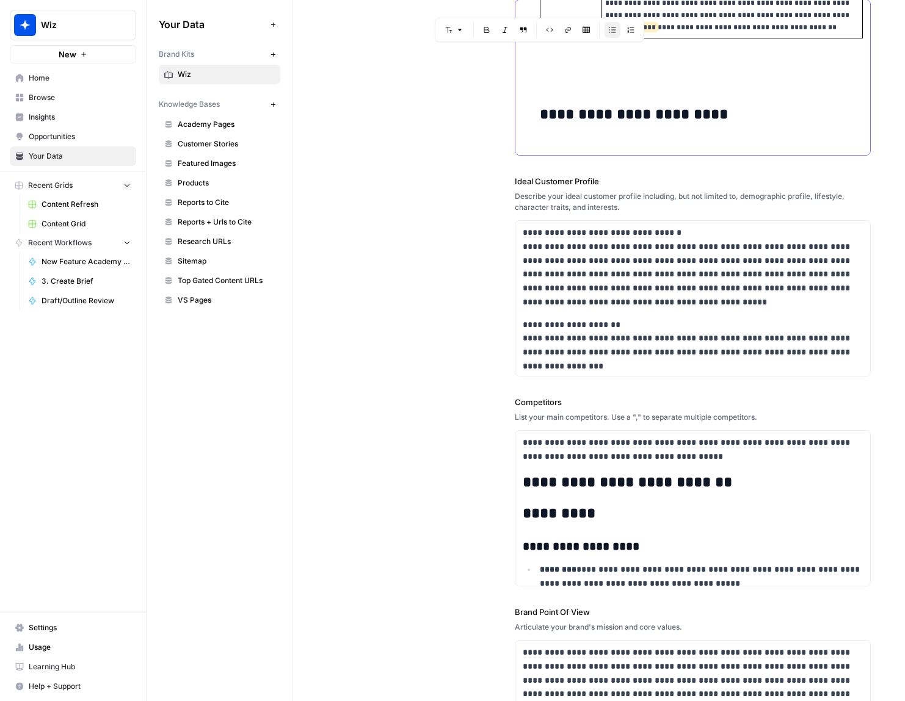
drag, startPoint x: 551, startPoint y: 126, endPoint x: 533, endPoint y: 47, distance: 81.3
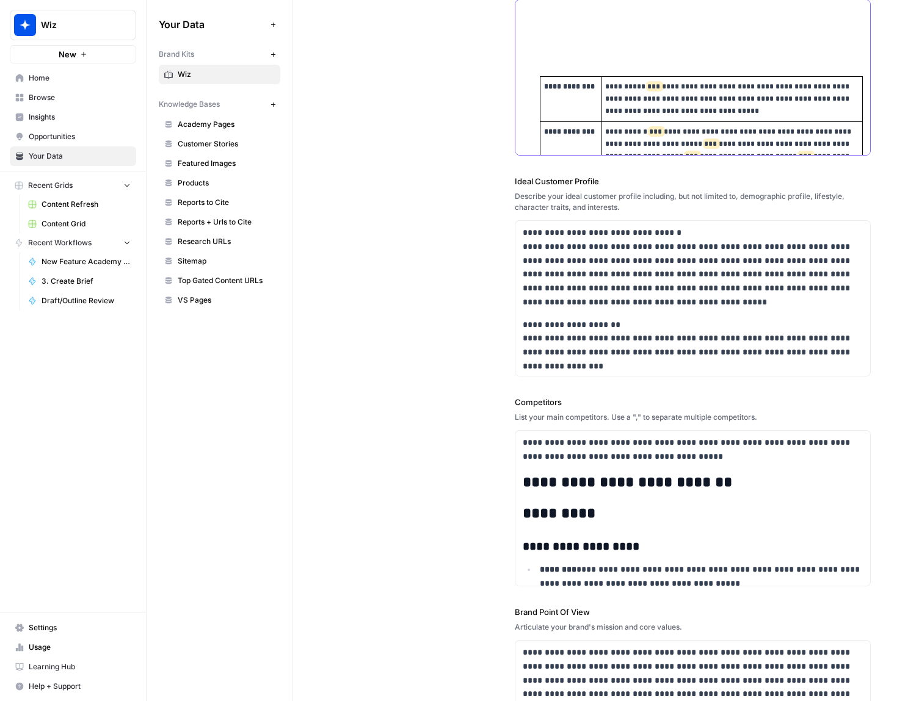
scroll to position [39541, 0]
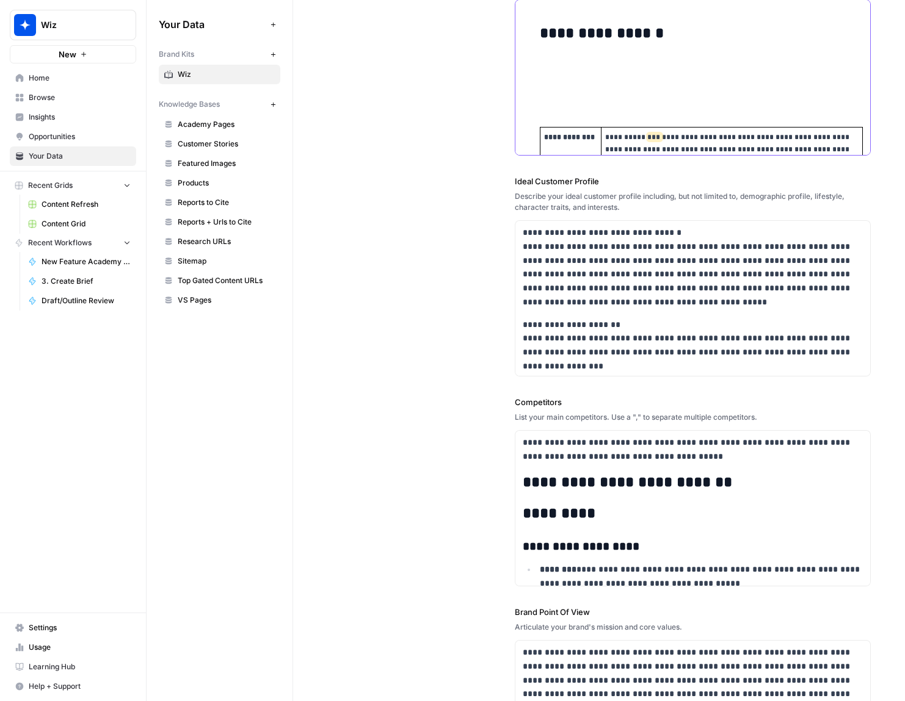
click at [567, 75] on p at bounding box center [702, 77] width 324 height 42
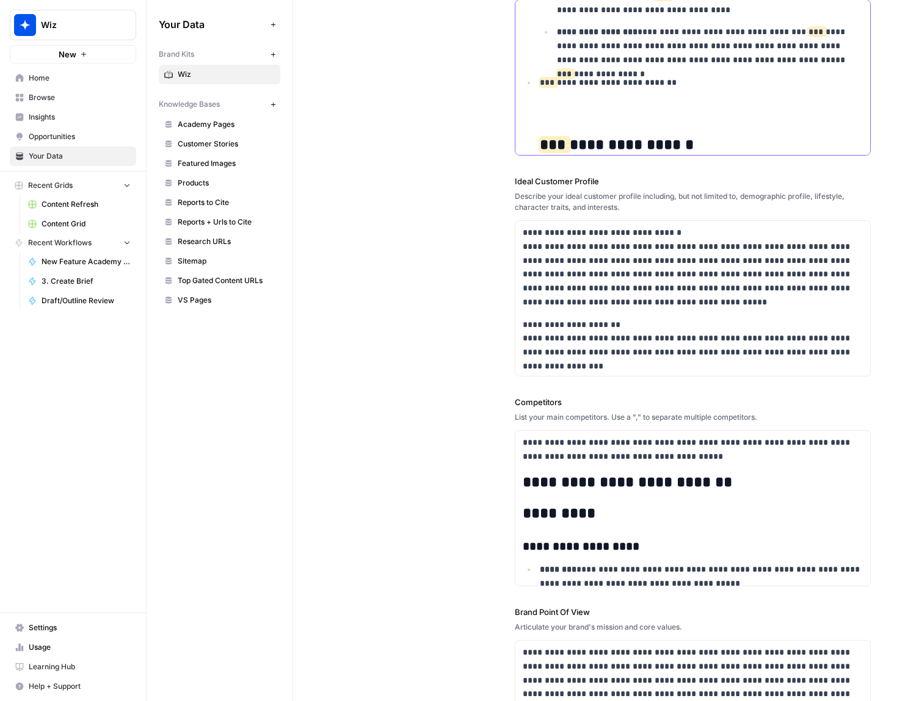
click at [546, 98] on p at bounding box center [702, 112] width 324 height 28
drag, startPoint x: 677, startPoint y: 63, endPoint x: 524, endPoint y: 61, distance: 153.2
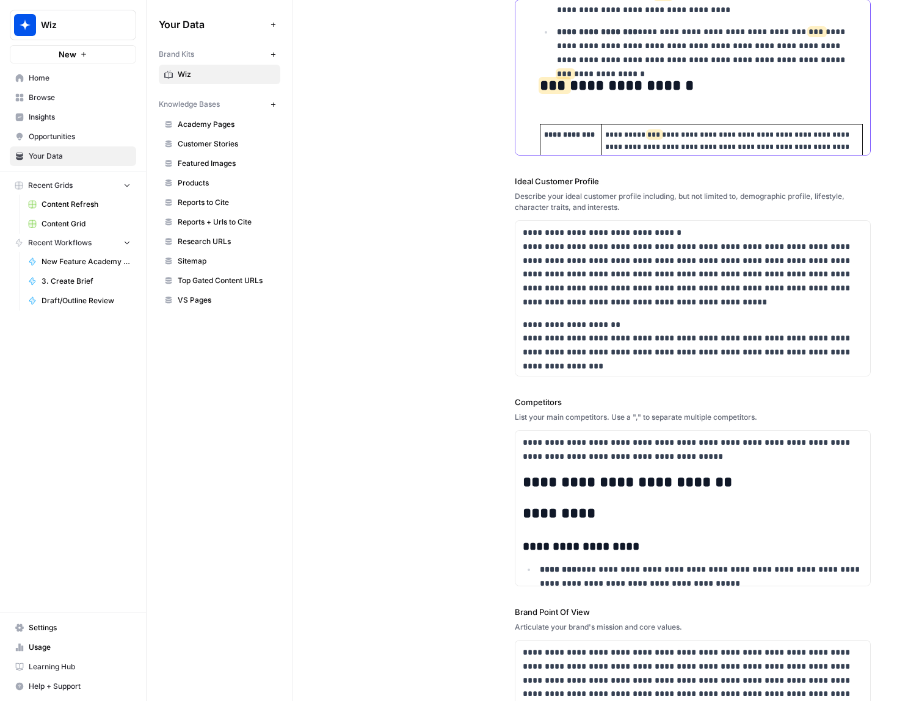
click at [565, 78] on span "***" at bounding box center [555, 85] width 30 height 15
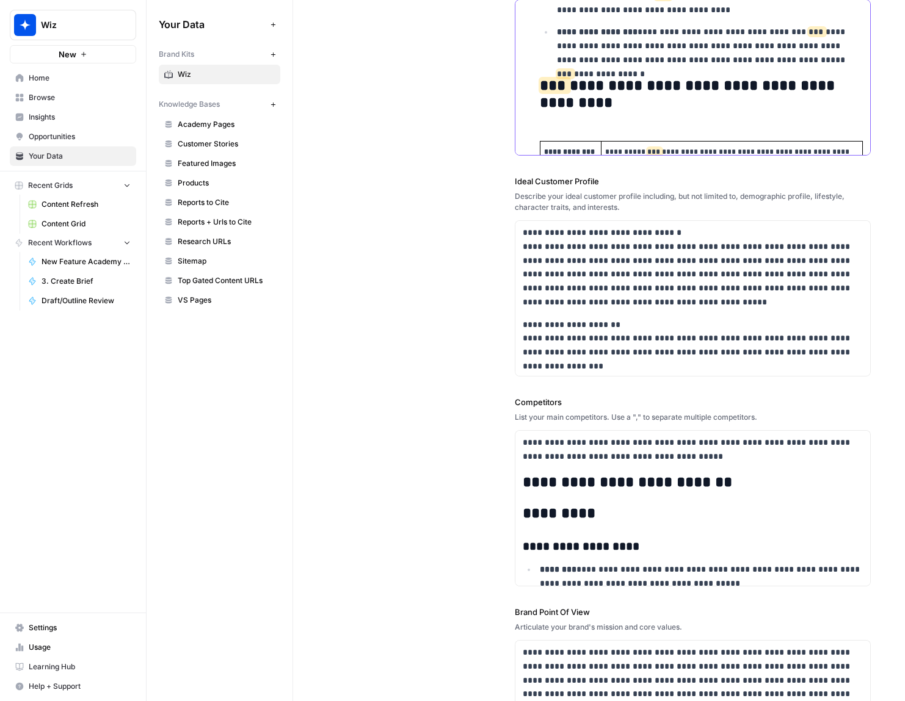
click at [633, 81] on h2 "**********" at bounding box center [702, 95] width 324 height 34
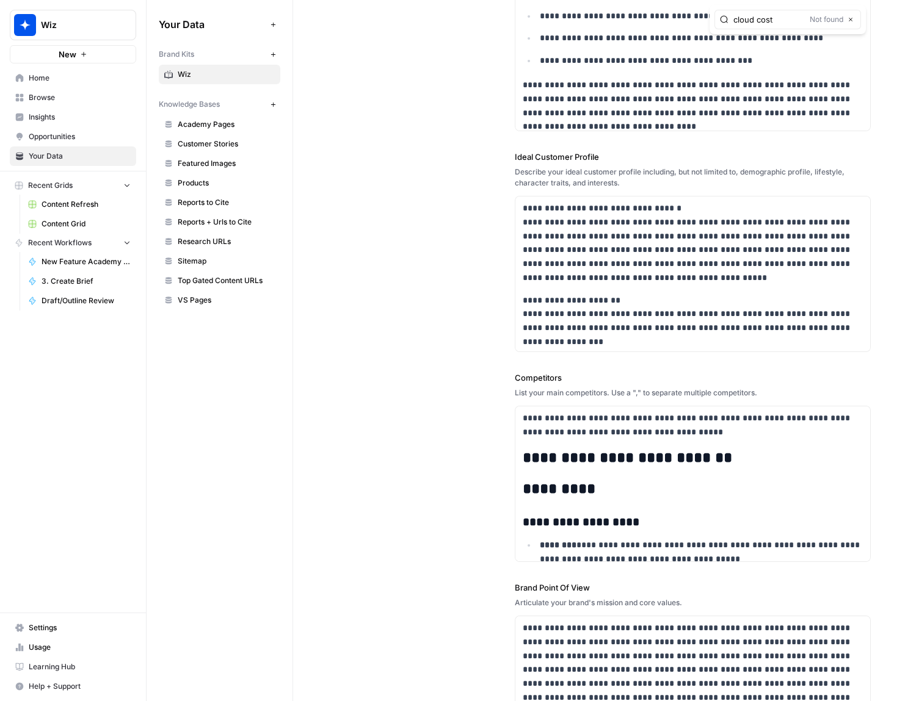
scroll to position [50336, 0]
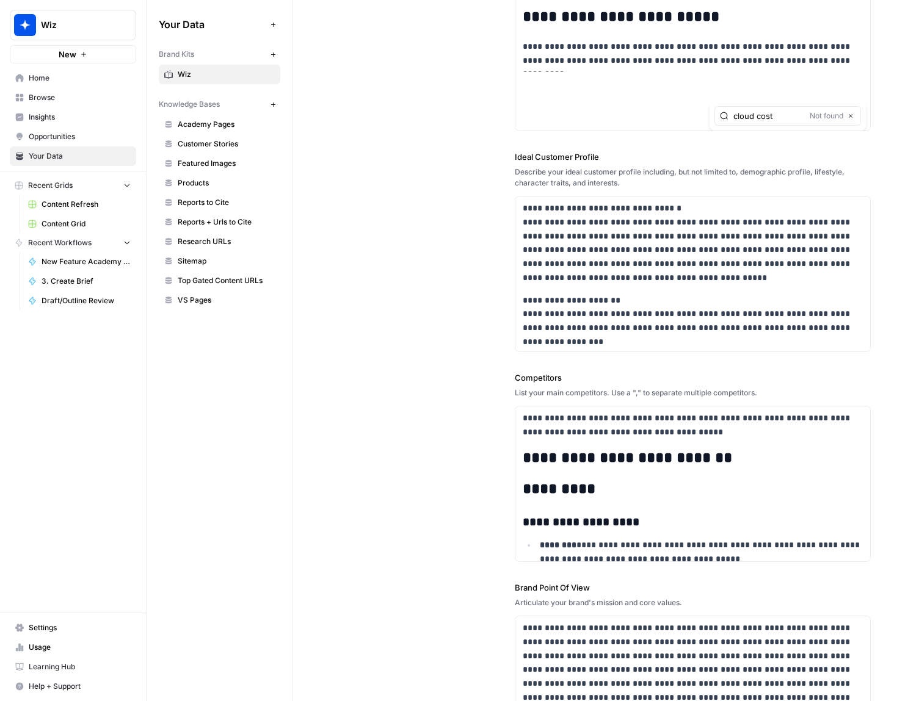
type input "cloud cost"
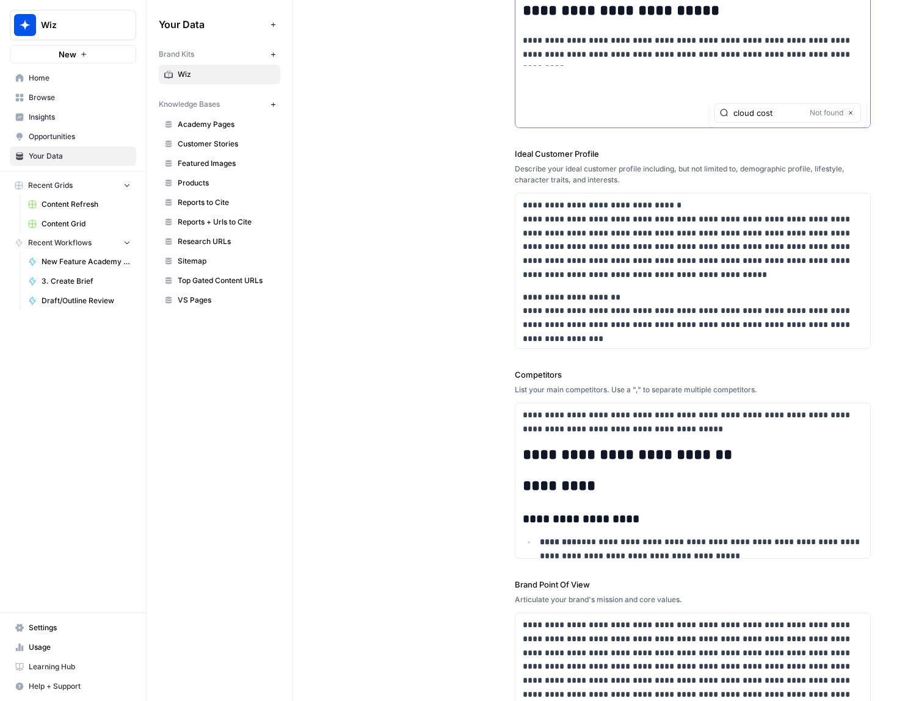
click at [830, 62] on p "**********" at bounding box center [693, 48] width 341 height 28
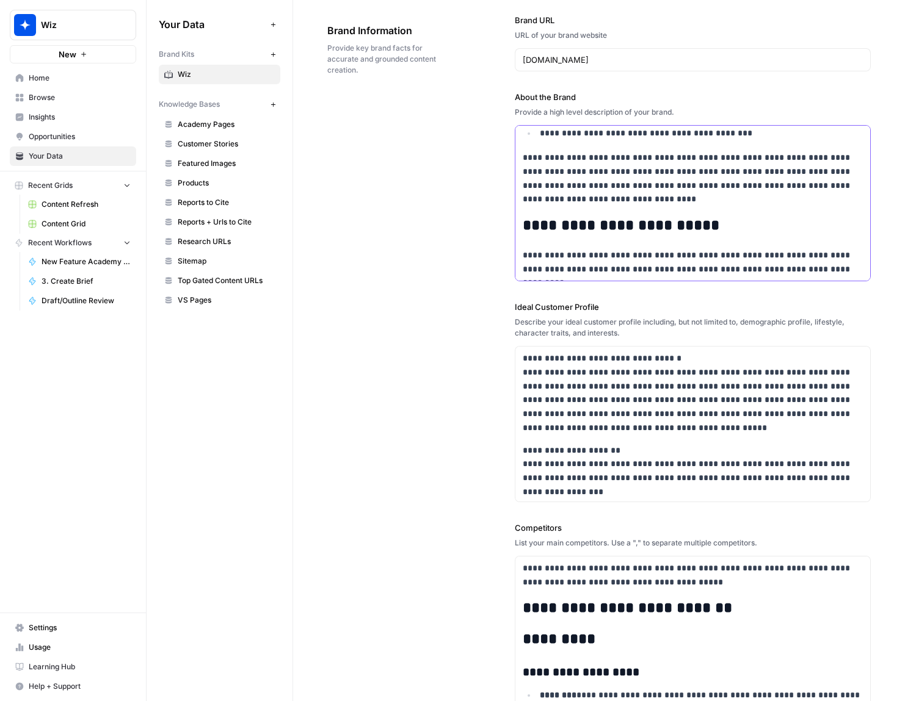
scroll to position [62, 0]
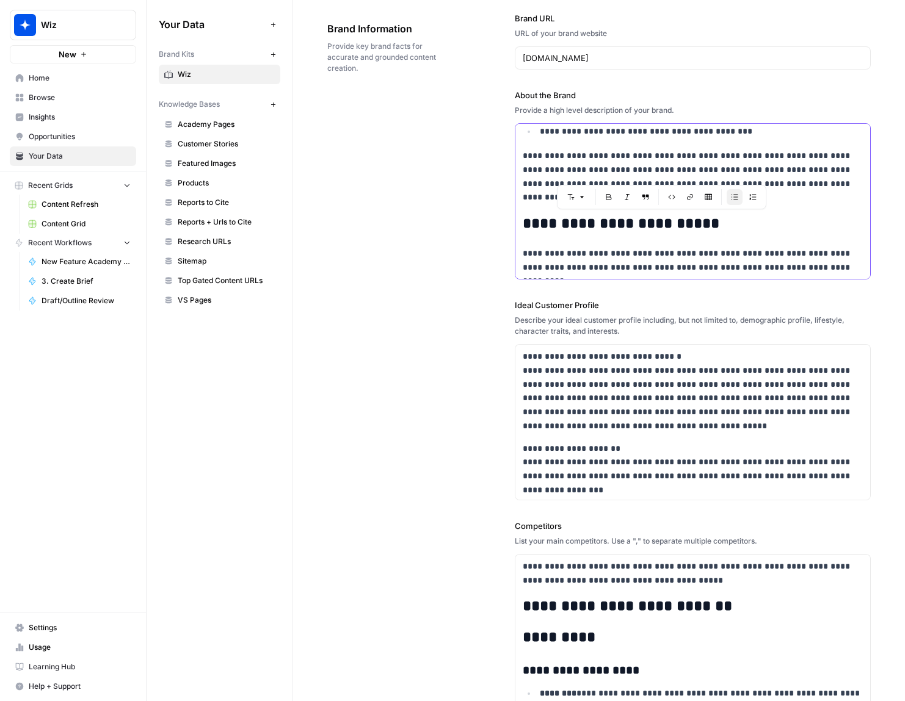
drag, startPoint x: 816, startPoint y: 267, endPoint x: 518, endPoint y: 216, distance: 302.3
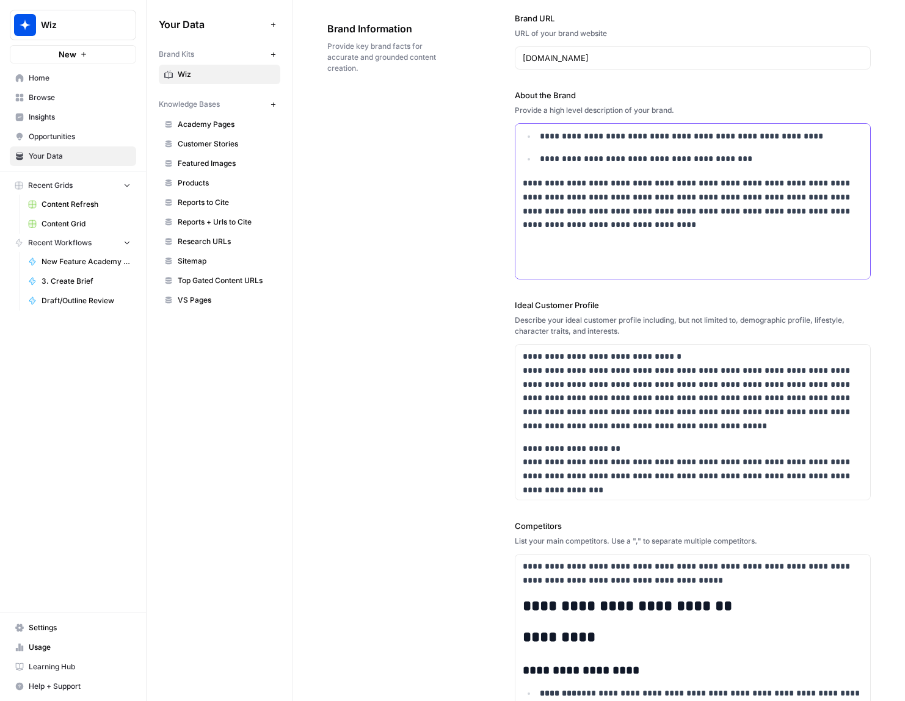
scroll to position [89, 0]
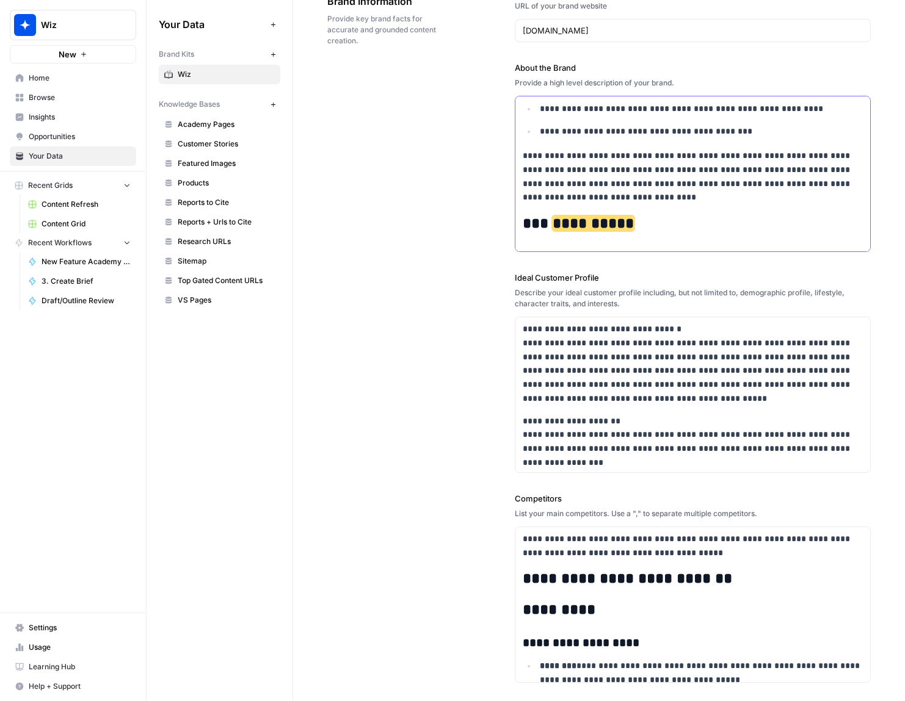
drag, startPoint x: 632, startPoint y: 226, endPoint x: 523, endPoint y: 224, distance: 109.3
click at [523, 224] on h2 "**********" at bounding box center [693, 223] width 341 height 17
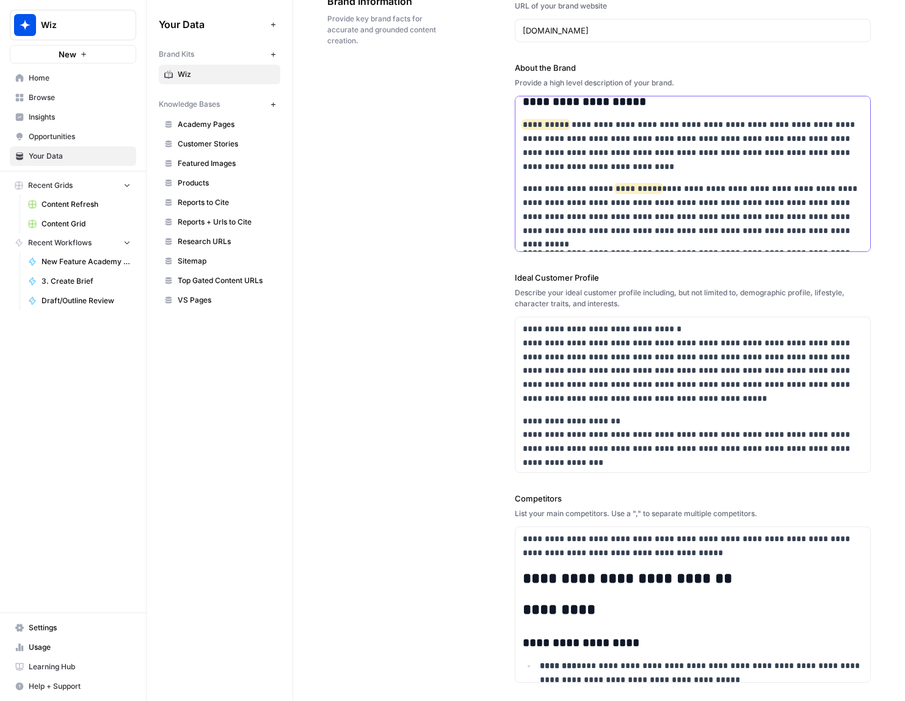
scroll to position [56330, 0]
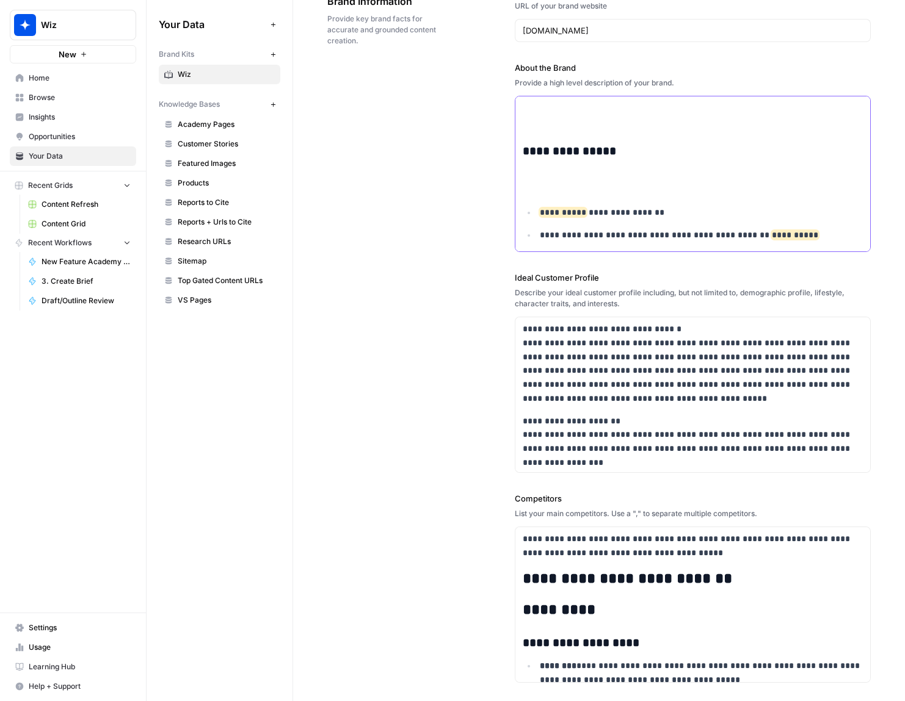
click at [548, 195] on p at bounding box center [693, 181] width 341 height 28
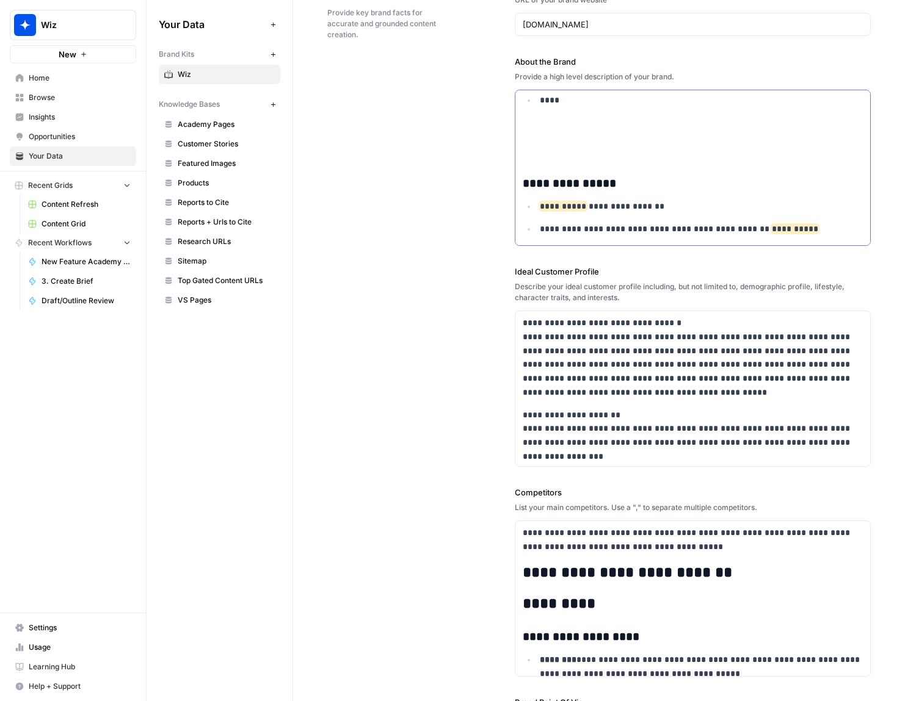
scroll to position [120, 0]
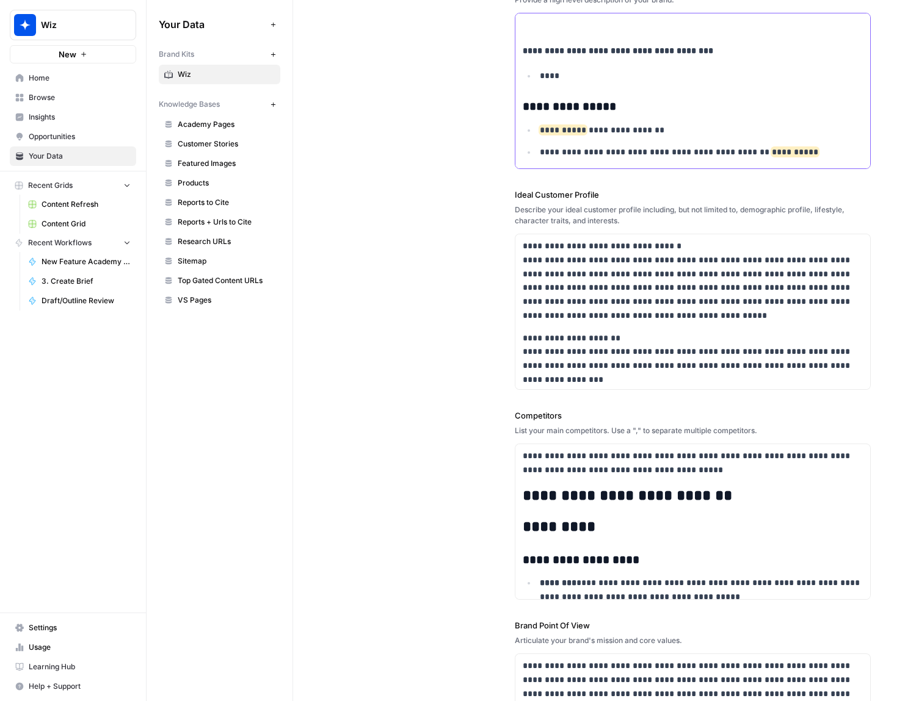
scroll to position [56135, 0]
click at [556, 35] on p at bounding box center [693, 15] width 341 height 42
click at [538, 34] on li "**********" at bounding box center [699, 9] width 327 height 50
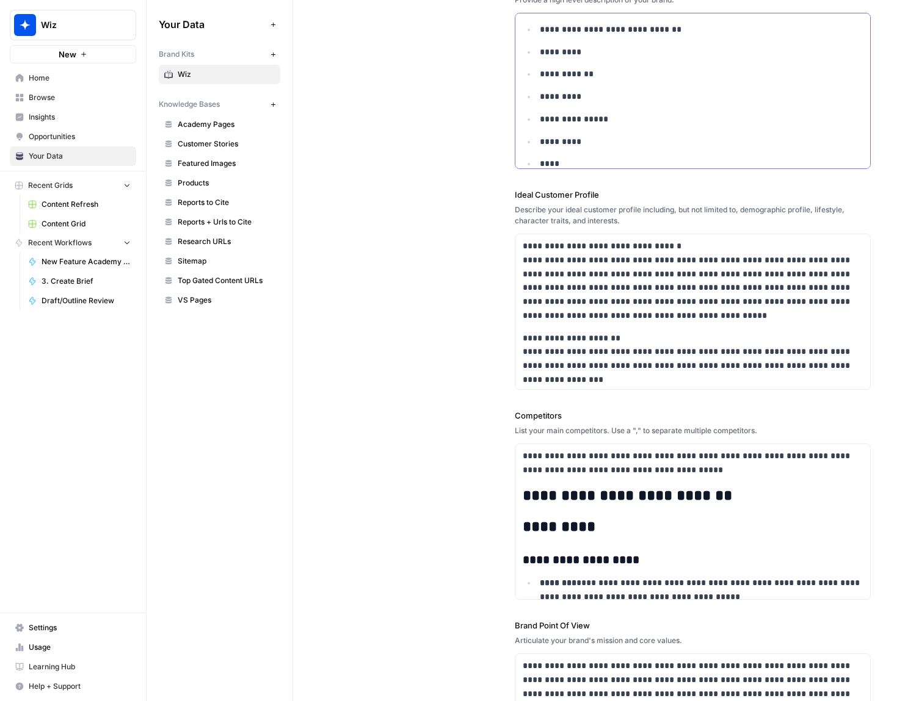
scroll to position [55926, 0]
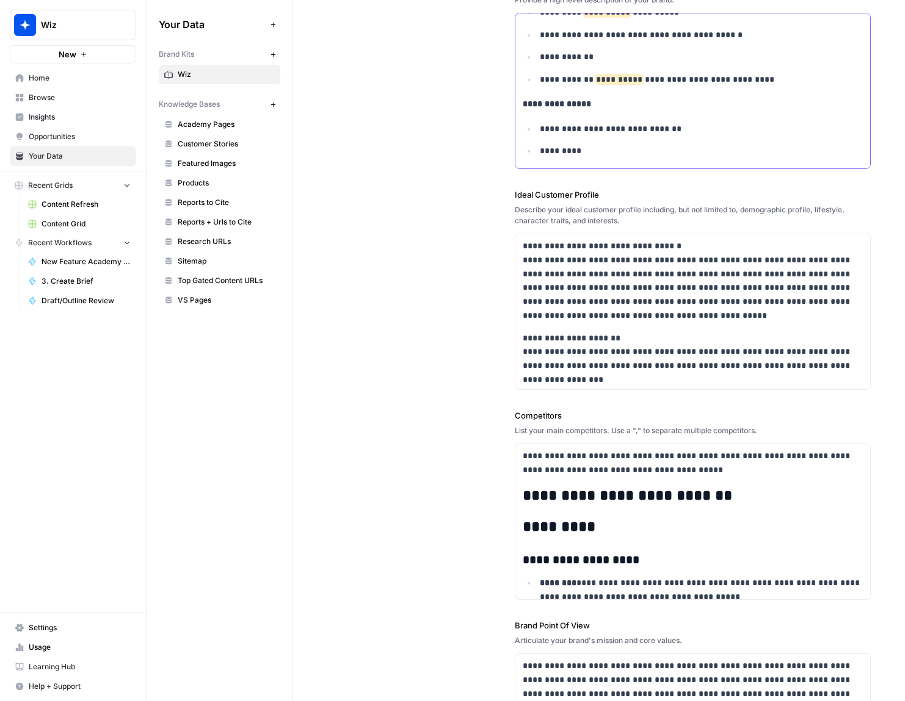
scroll to position [55730, 0]
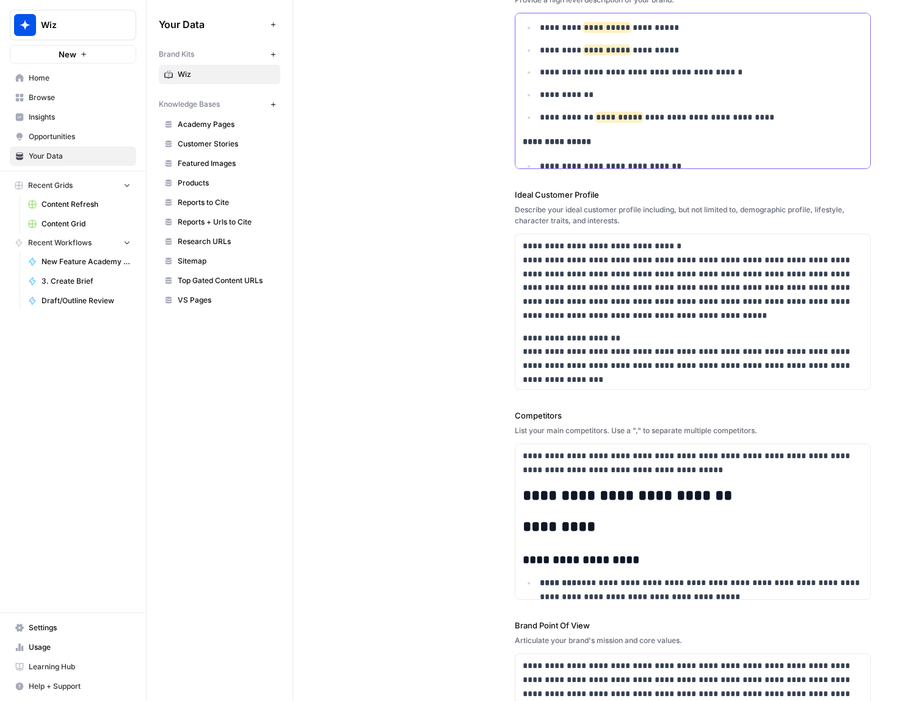
scroll to position [55668, 0]
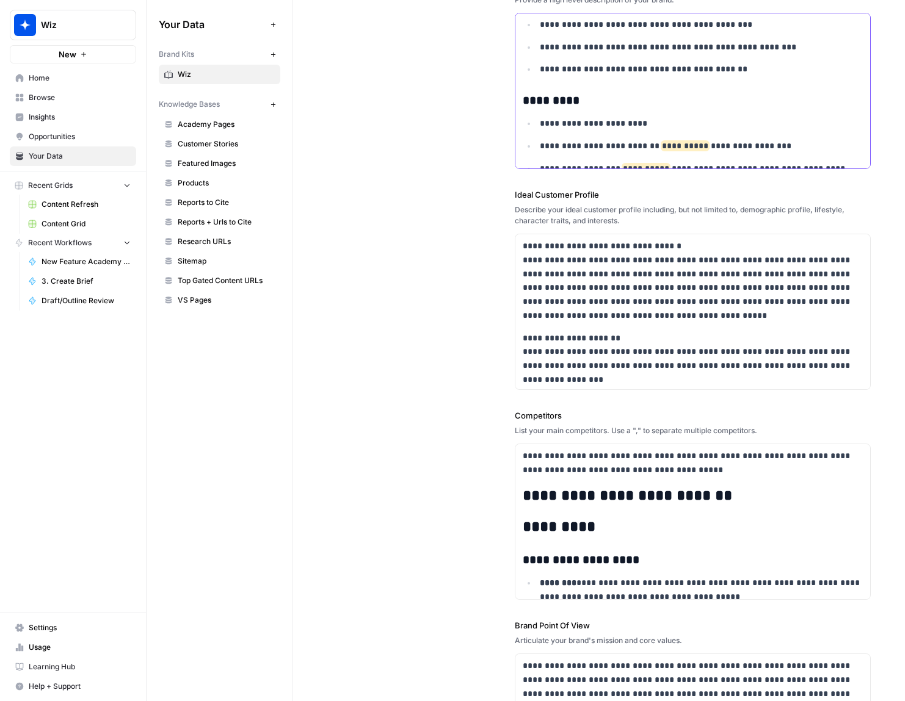
scroll to position [55356, 0]
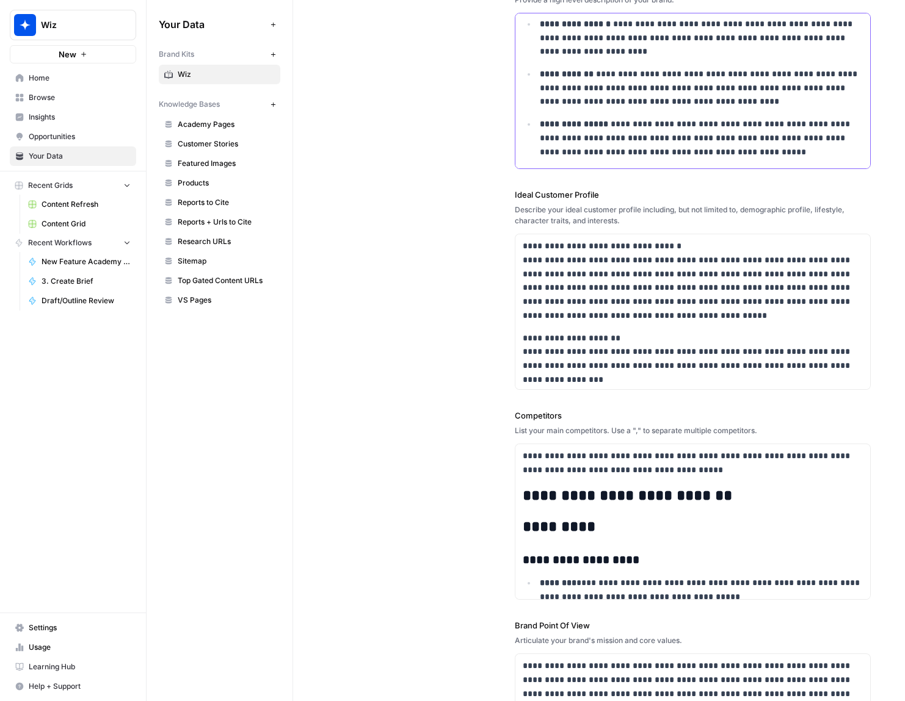
scroll to position [55077, 0]
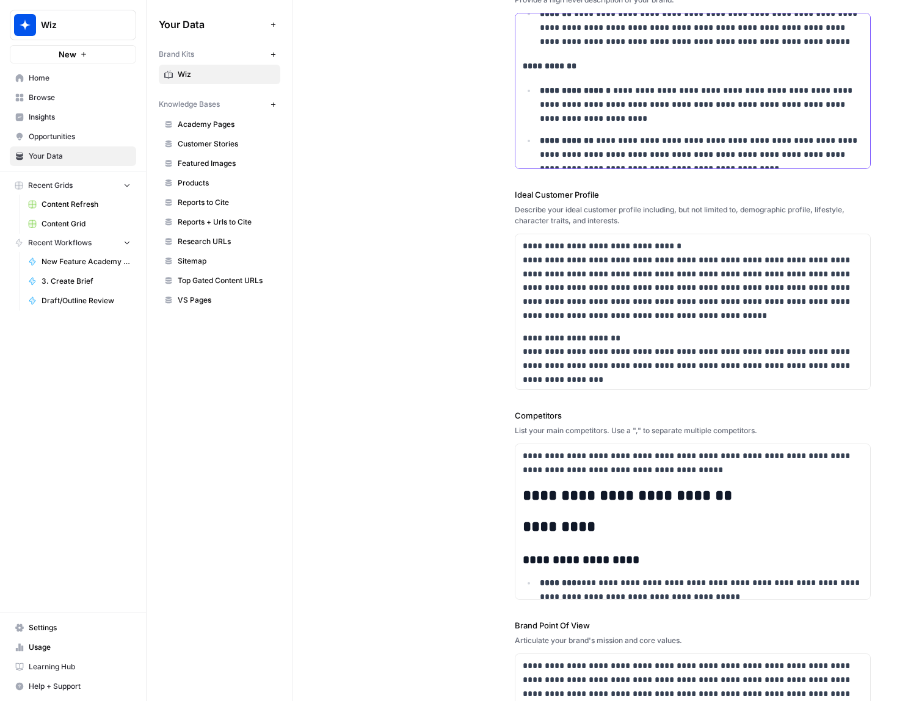
scroll to position [54941, 0]
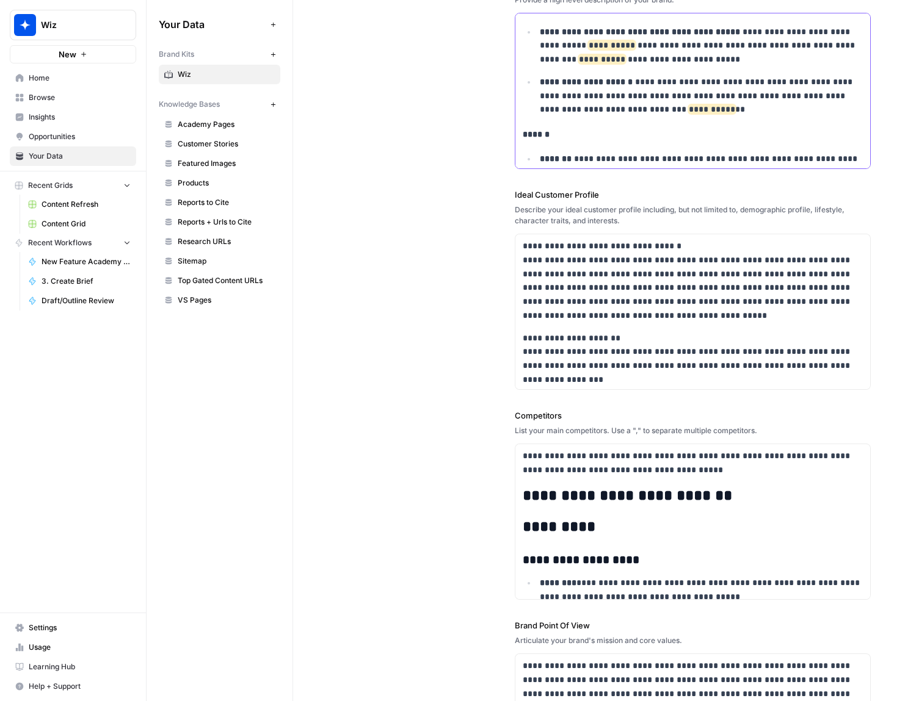
scroll to position [54792, 0]
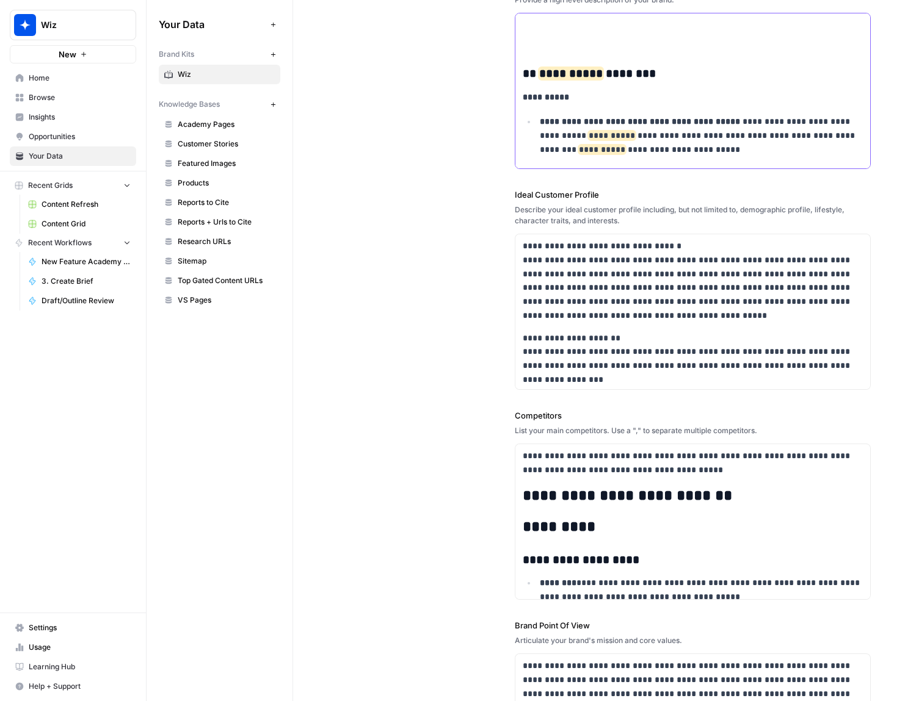
scroll to position [54758, 0]
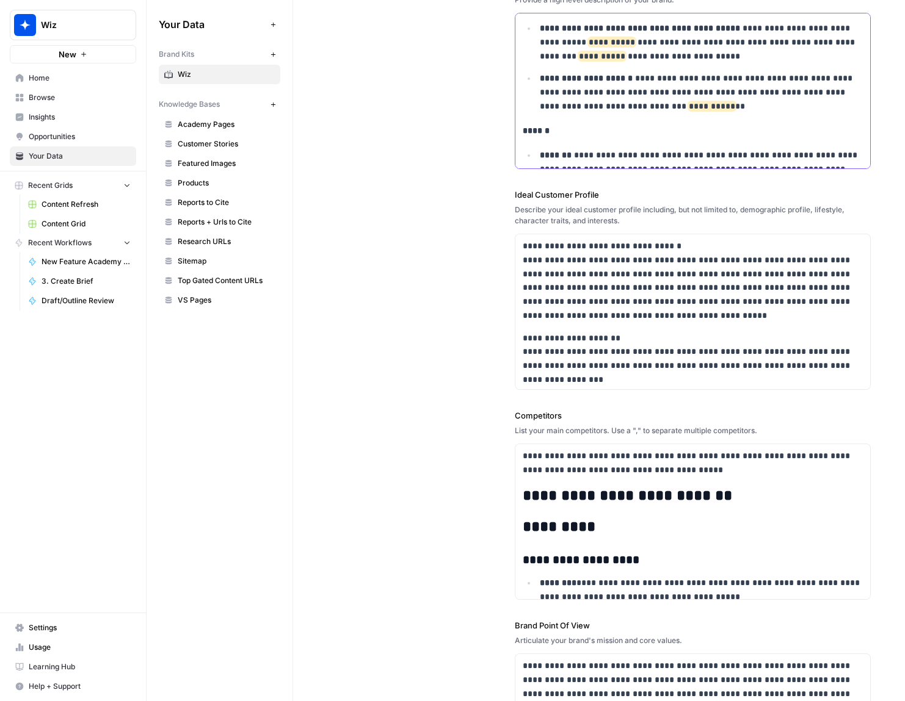
drag, startPoint x: 537, startPoint y: 111, endPoint x: 530, endPoint y: 47, distance: 64.4
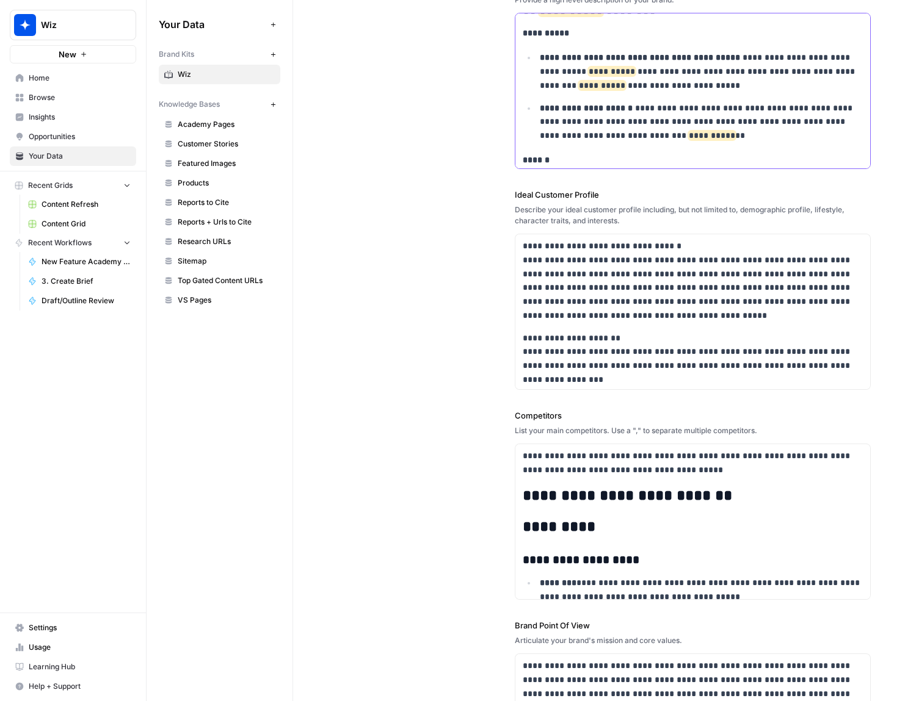
scroll to position [54660, 0]
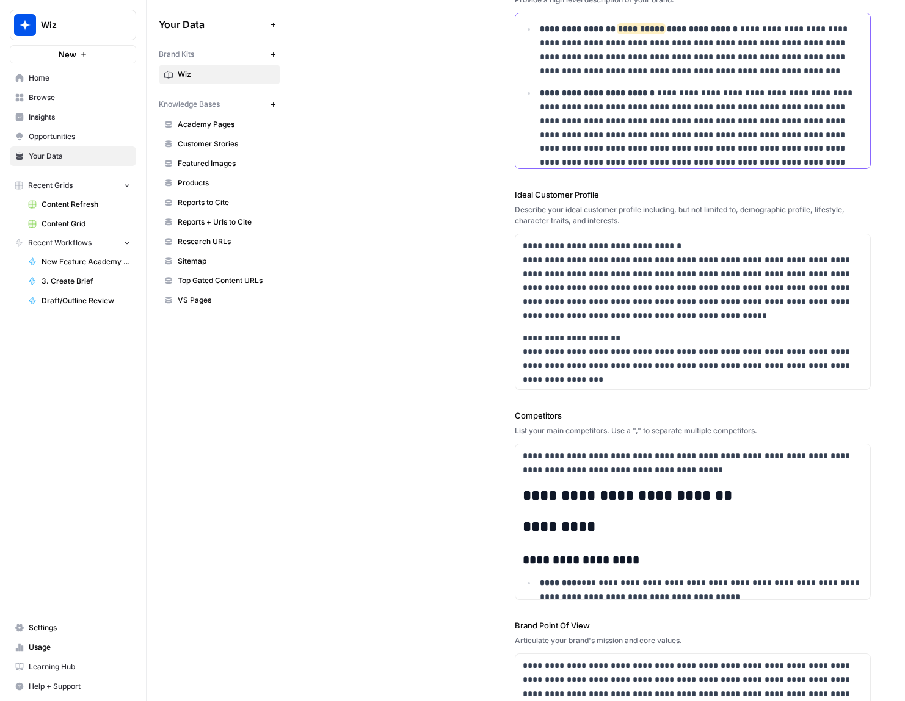
scroll to position [54377, 0]
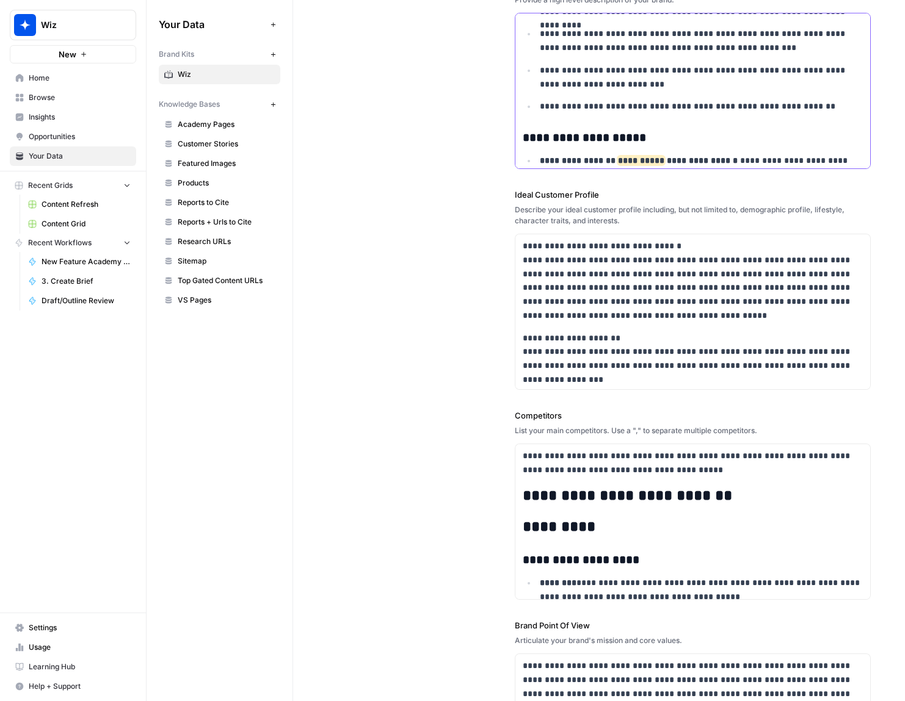
scroll to position [54203, 0]
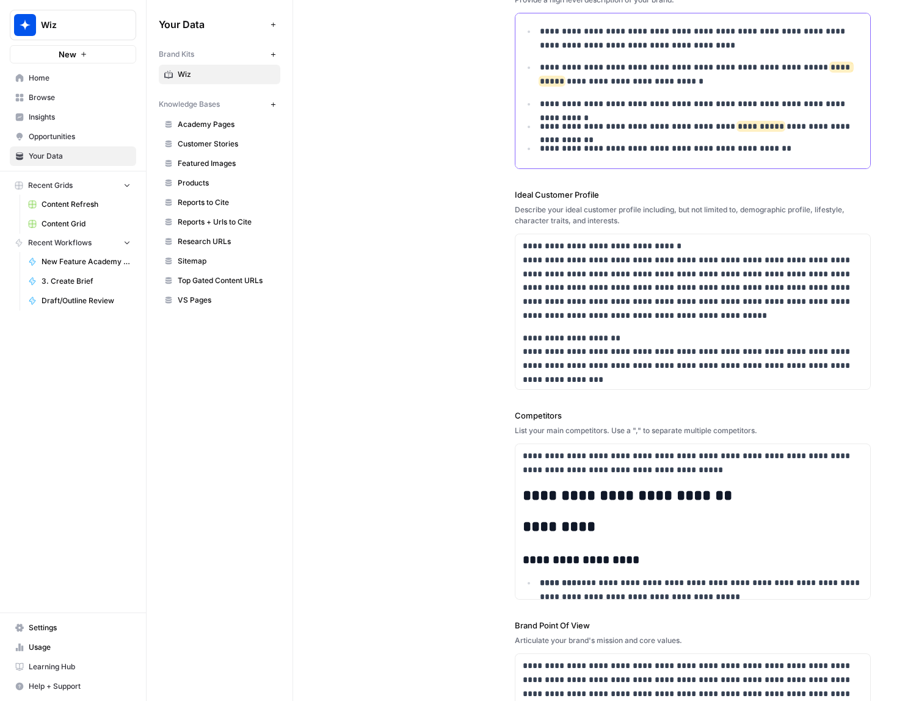
scroll to position [53608, 0]
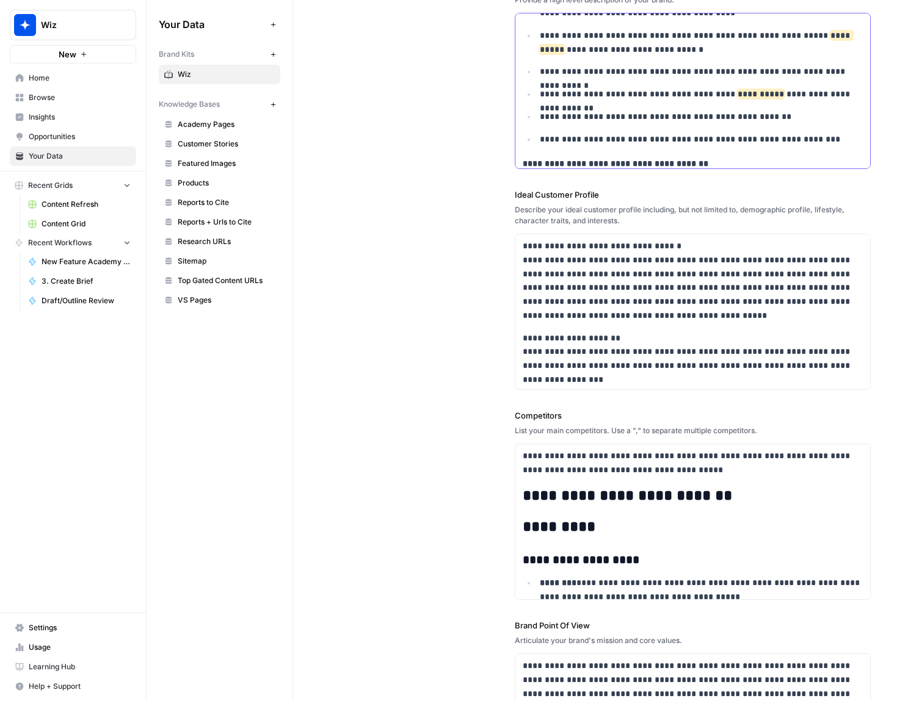
scroll to position [53518, 0]
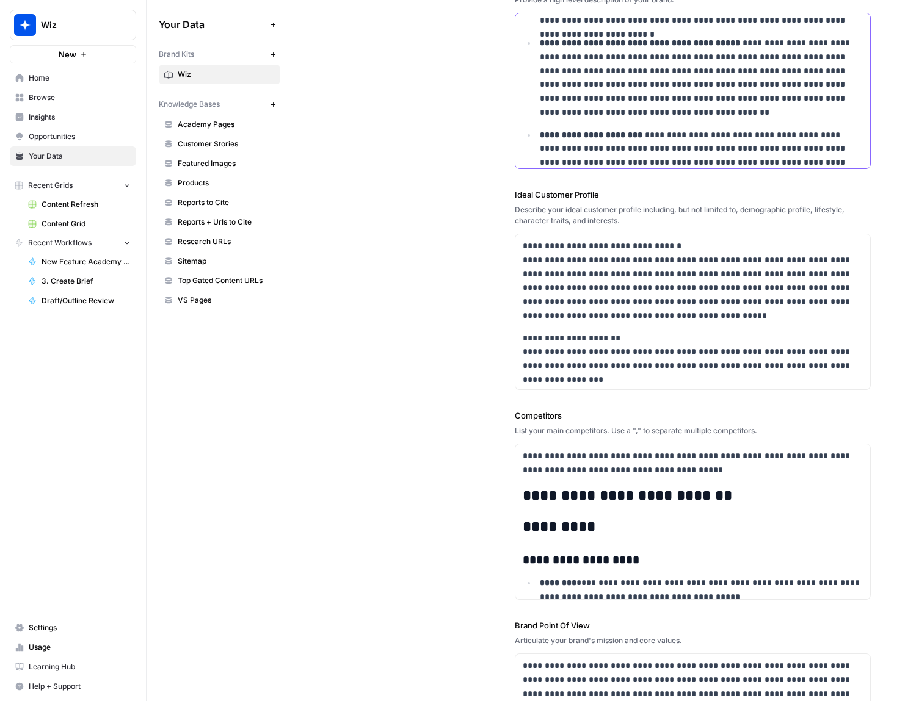
scroll to position [53102, 0]
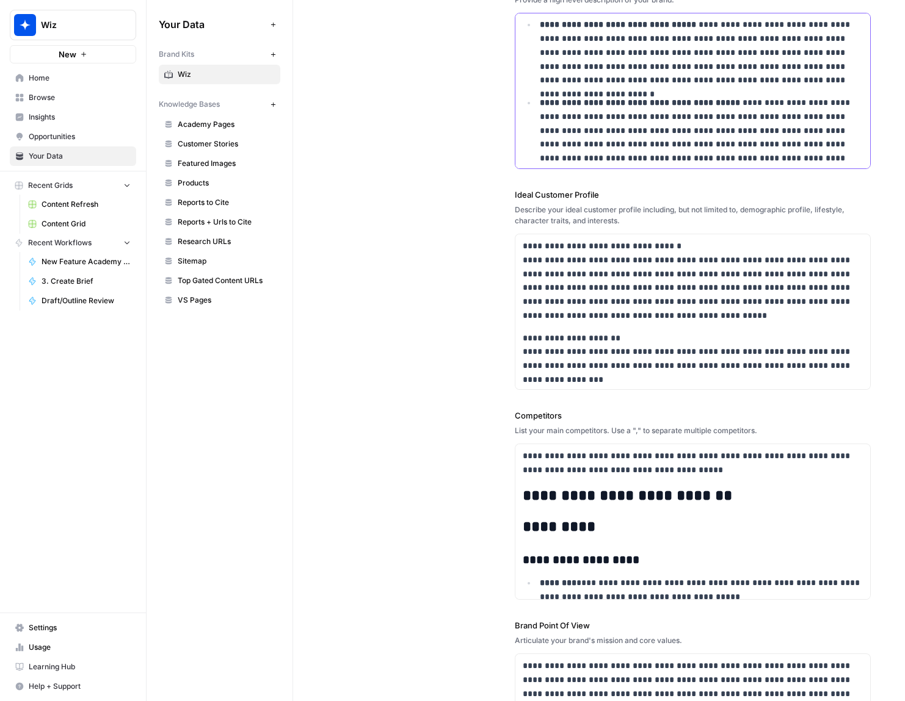
scroll to position [53044, 0]
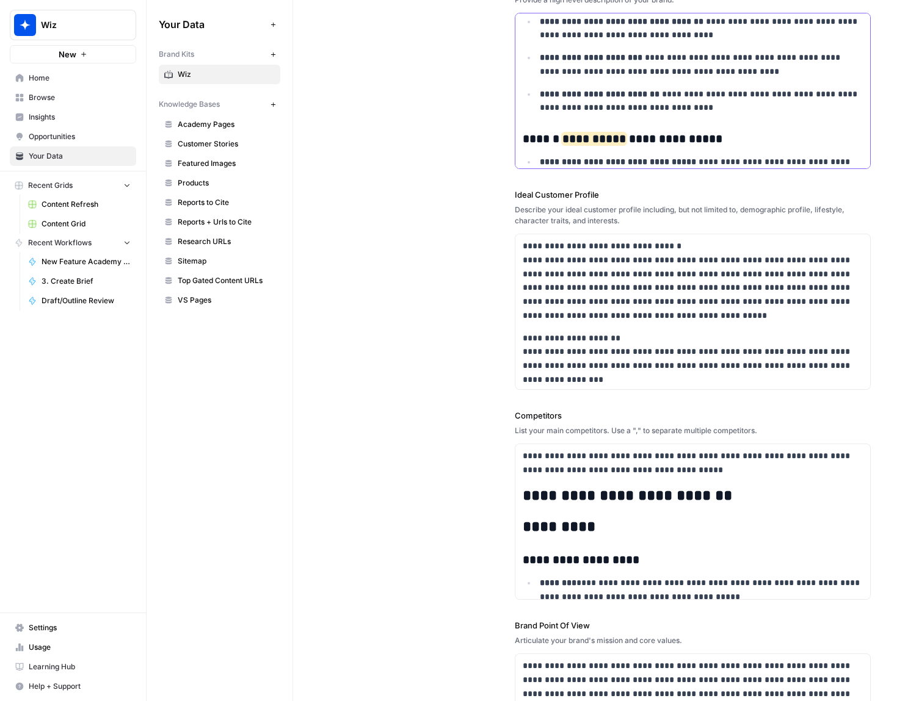
scroll to position [52789, 0]
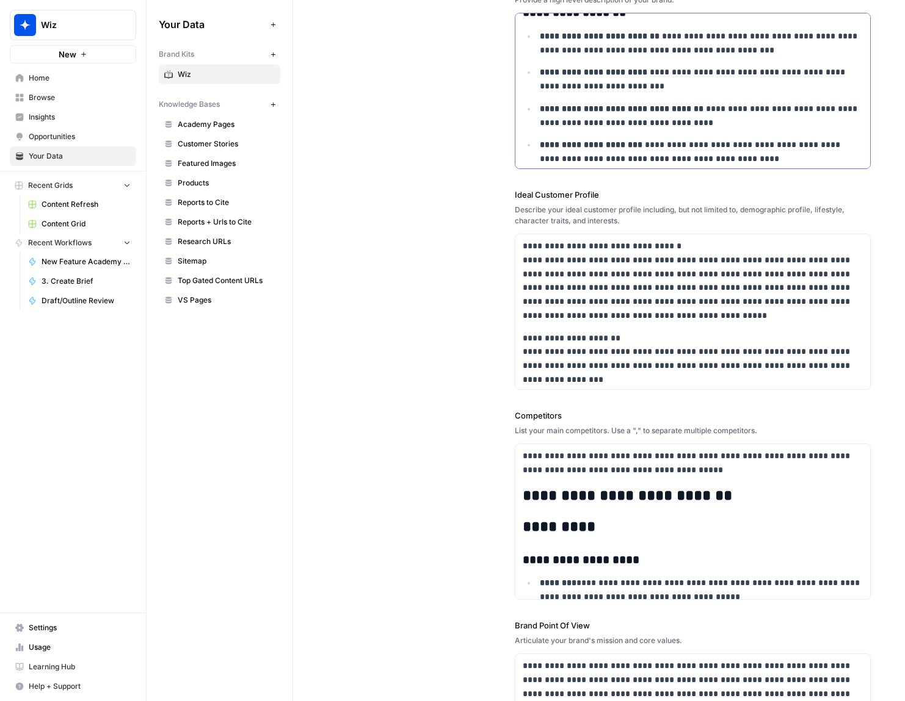
scroll to position [52685, 0]
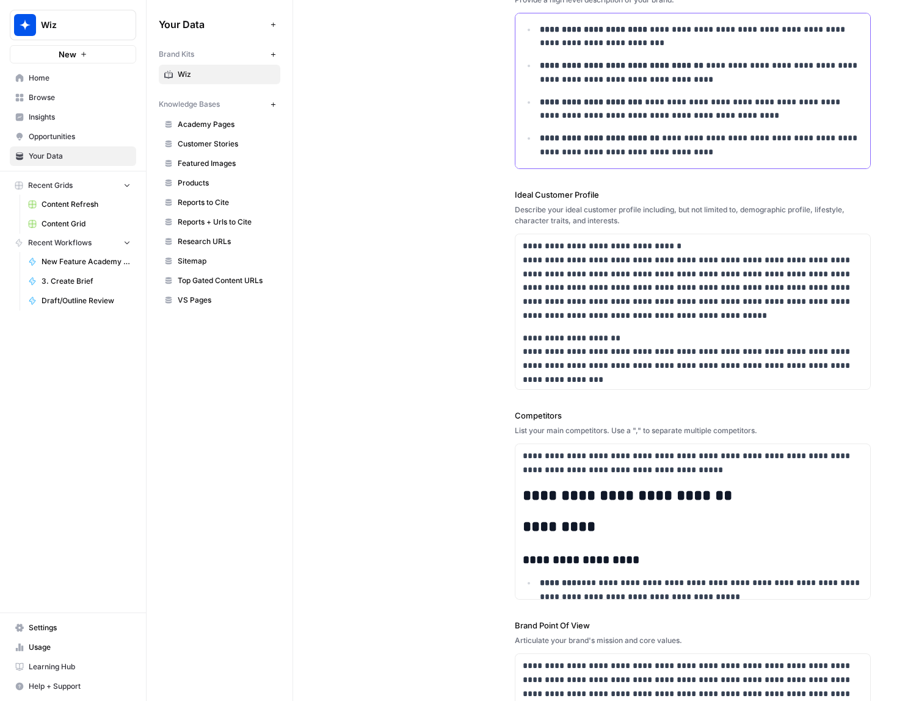
drag, startPoint x: 577, startPoint y: 120, endPoint x: 515, endPoint y: 117, distance: 61.7
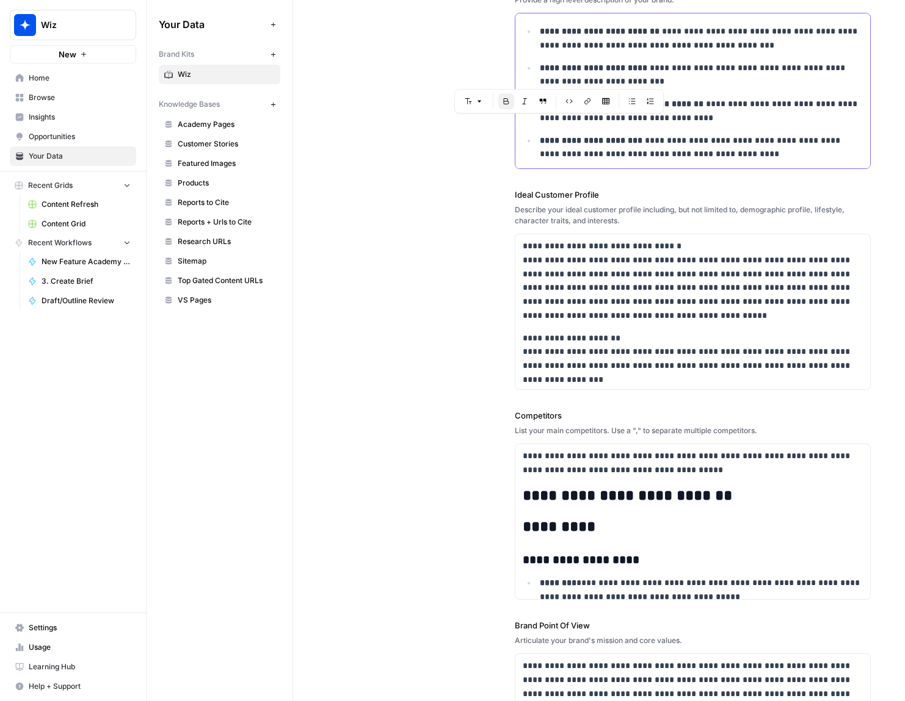
scroll to position [52645, 0]
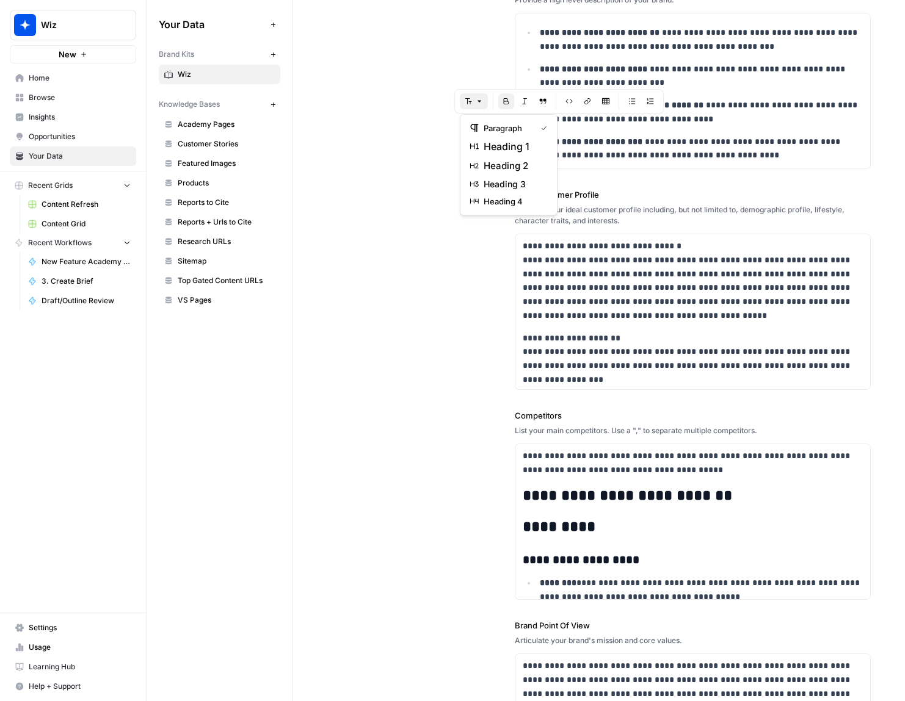
click at [480, 104] on icon "button" at bounding box center [479, 101] width 7 height 7
click at [494, 158] on button "heading 2" at bounding box center [508, 166] width 87 height 20
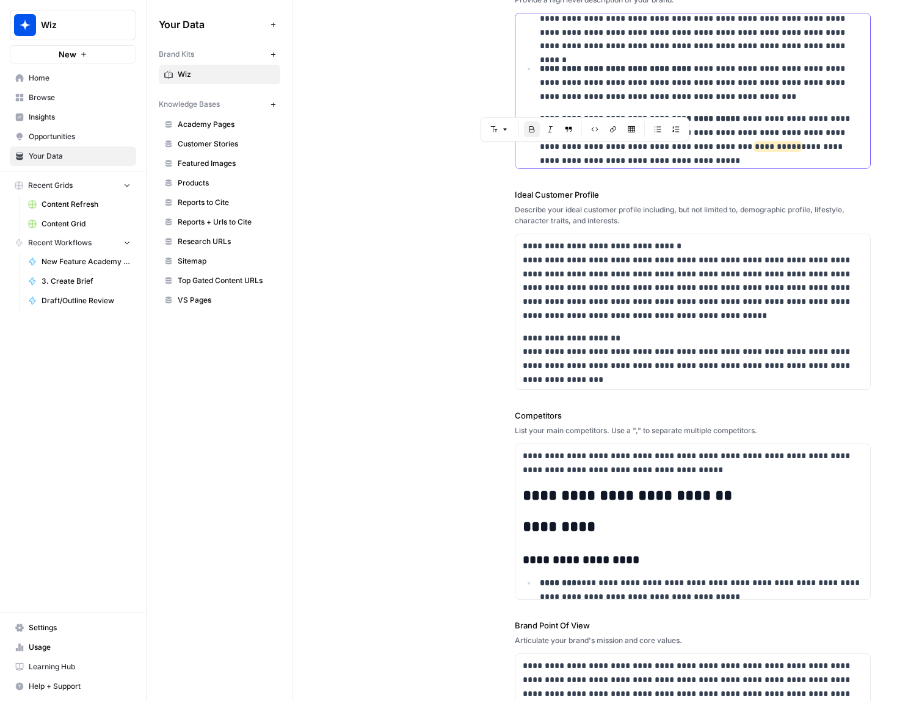
scroll to position [52411, 0]
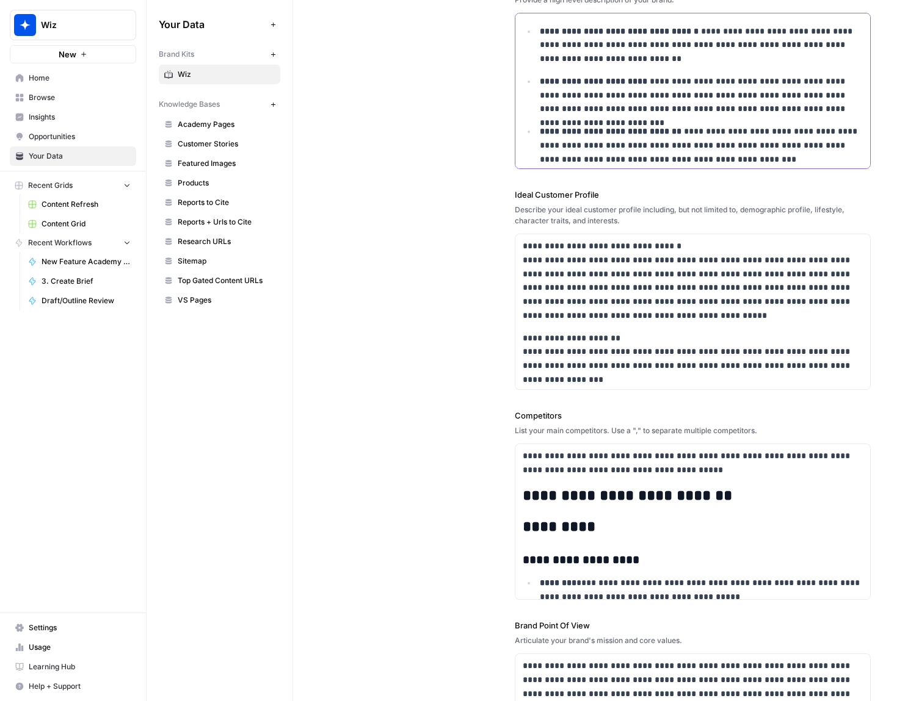
scroll to position [51574, 0]
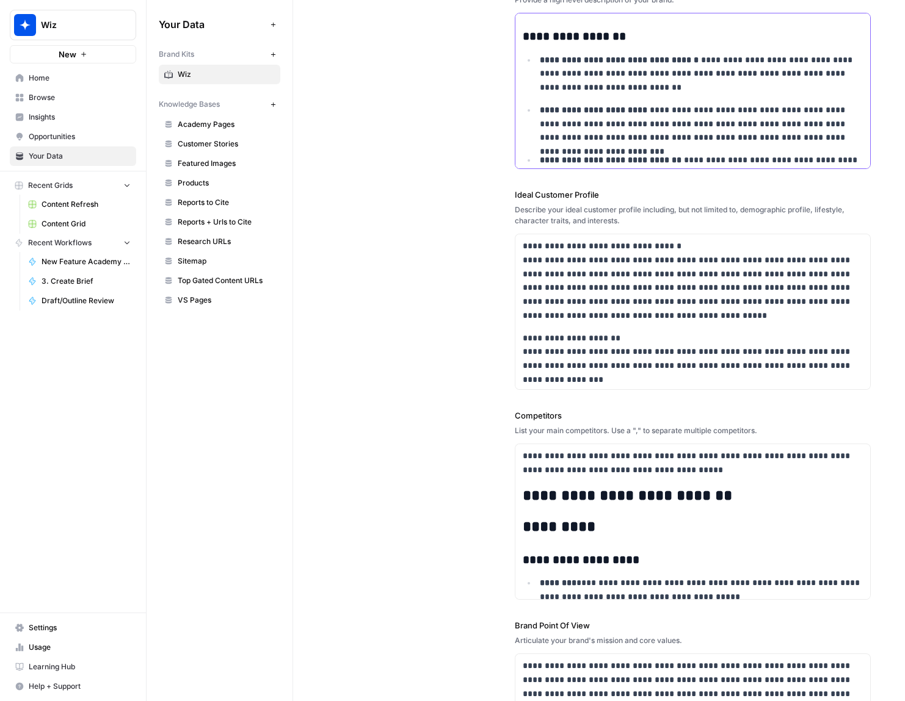
drag, startPoint x: 541, startPoint y: 139, endPoint x: 524, endPoint y: 75, distance: 66.2
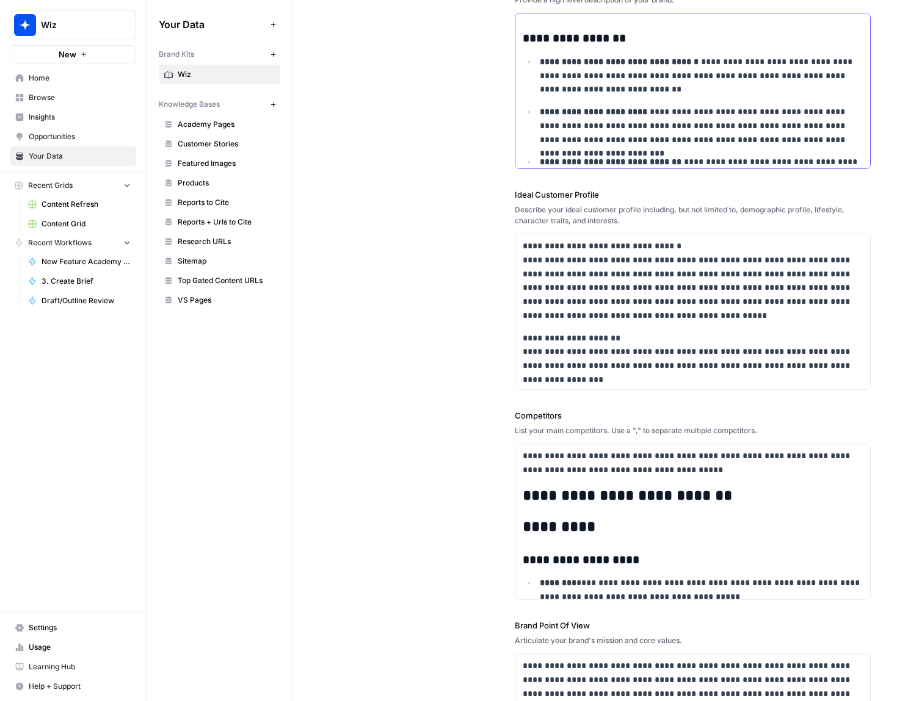
scroll to position [51504, 0]
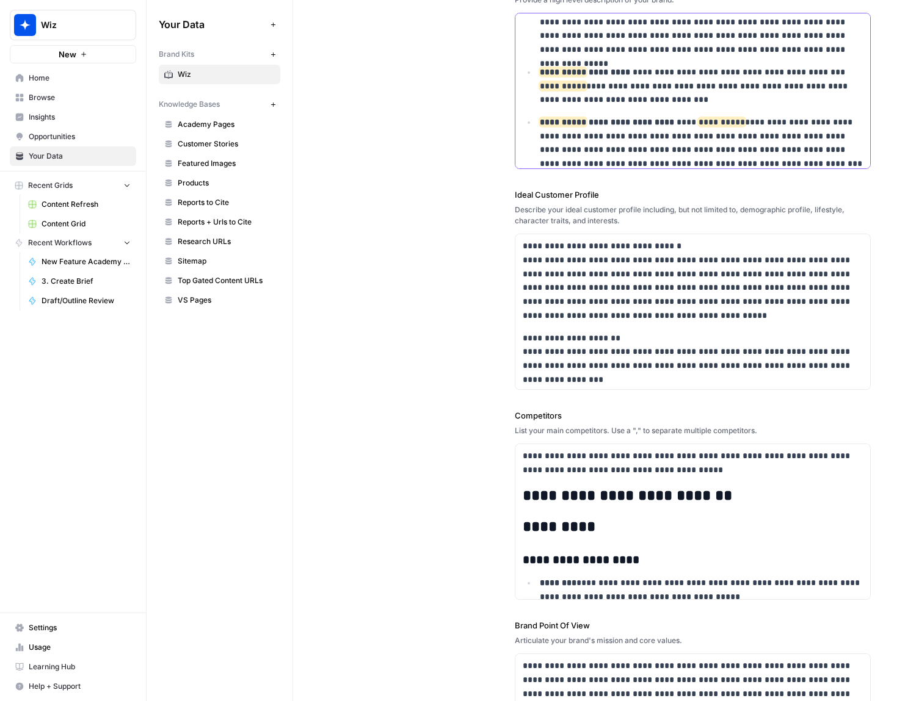
scroll to position [51006, 0]
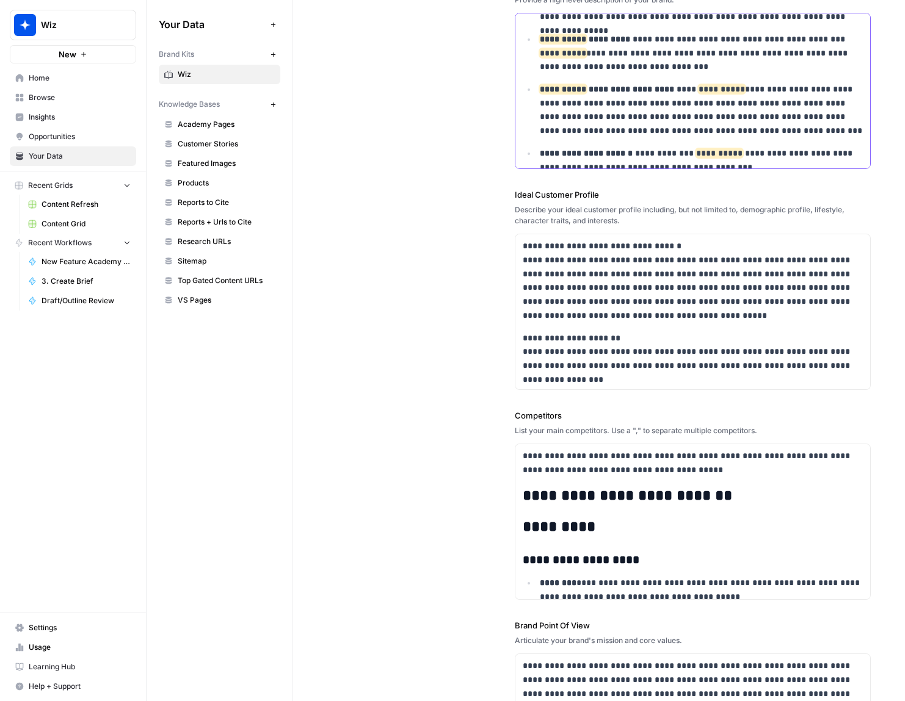
scroll to position [50943, 0]
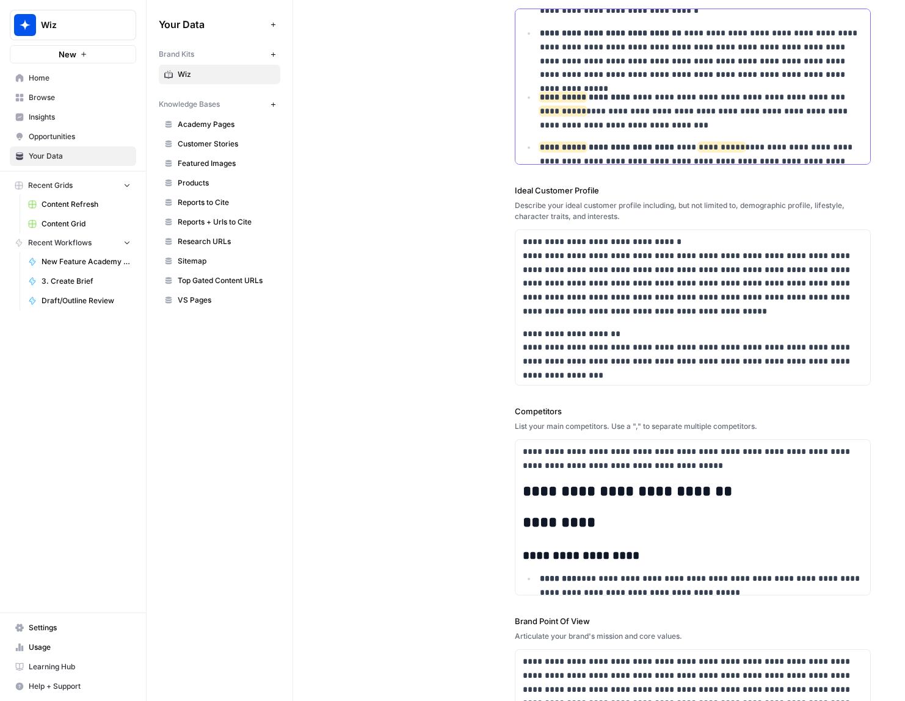
scroll to position [153, 0]
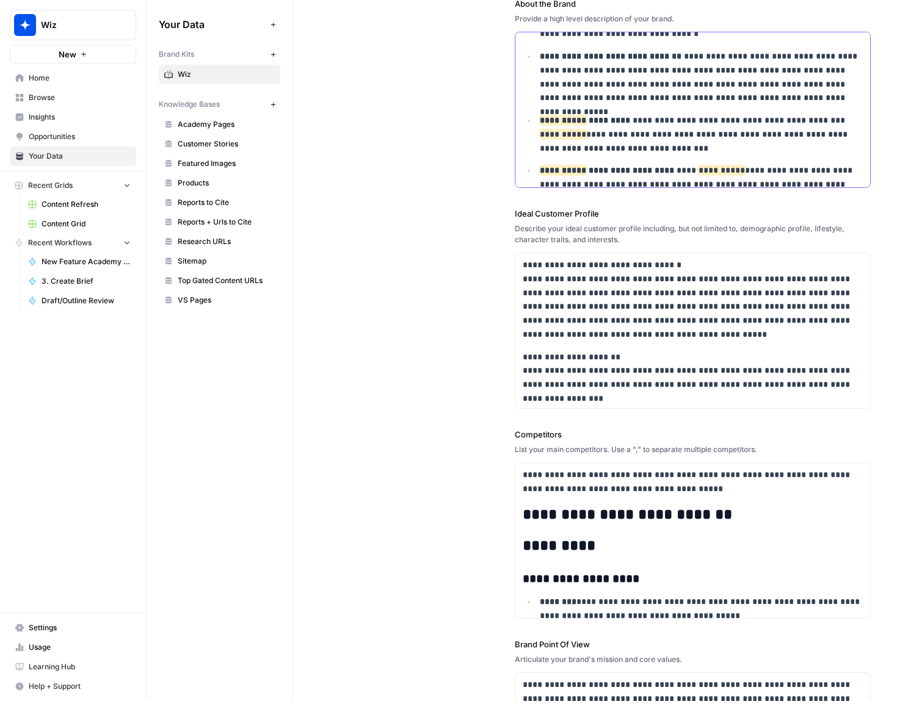
drag, startPoint x: 546, startPoint y: 114, endPoint x: 535, endPoint y: 106, distance: 13.6
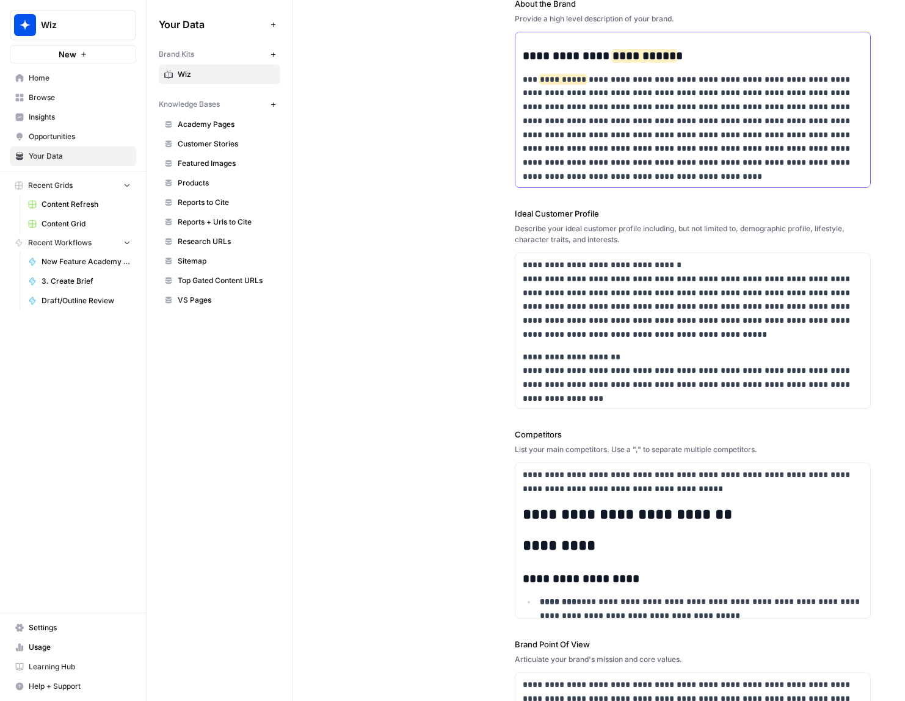
scroll to position [50671, 0]
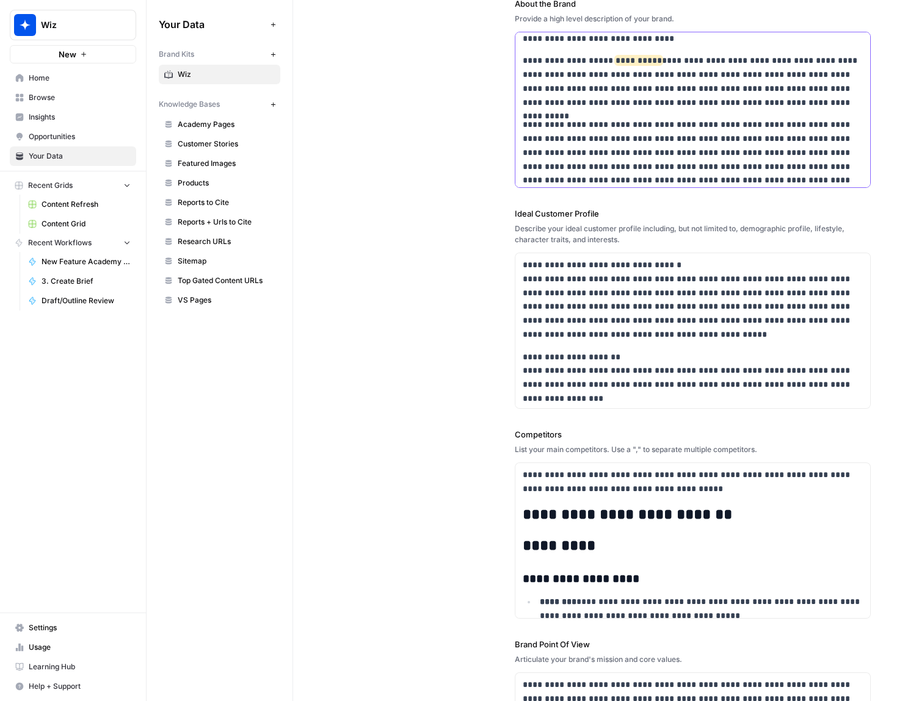
scroll to position [50372, 0]
drag, startPoint x: 559, startPoint y: 125, endPoint x: 506, endPoint y: 122, distance: 52.6
click at [506, 122] on div "**********" at bounding box center [598, 375] width 543 height 958
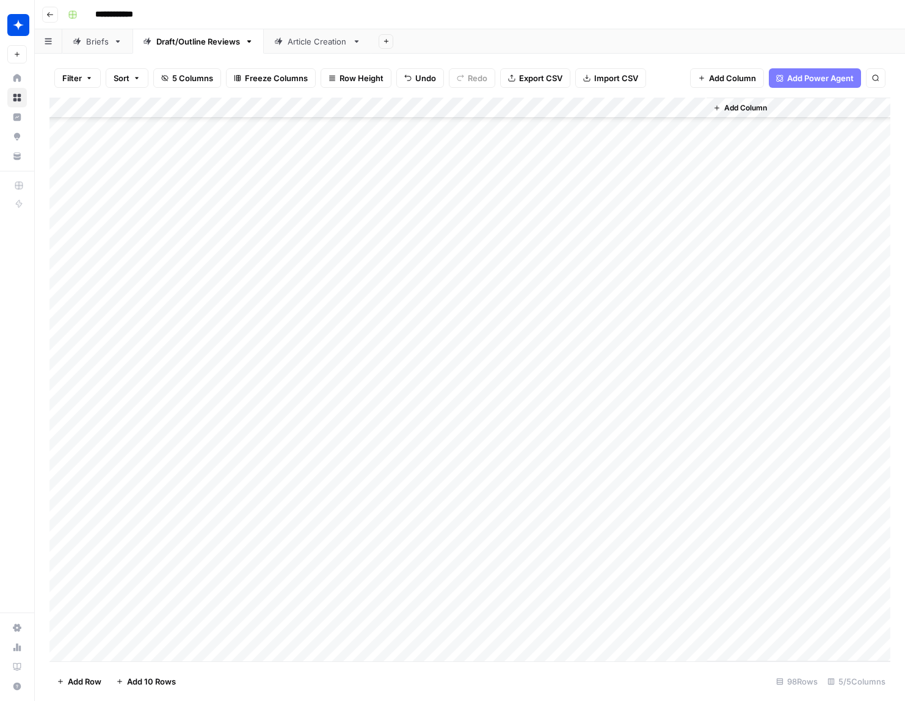
scroll to position [1510, 0]
